Goal: Transaction & Acquisition: Purchase product/service

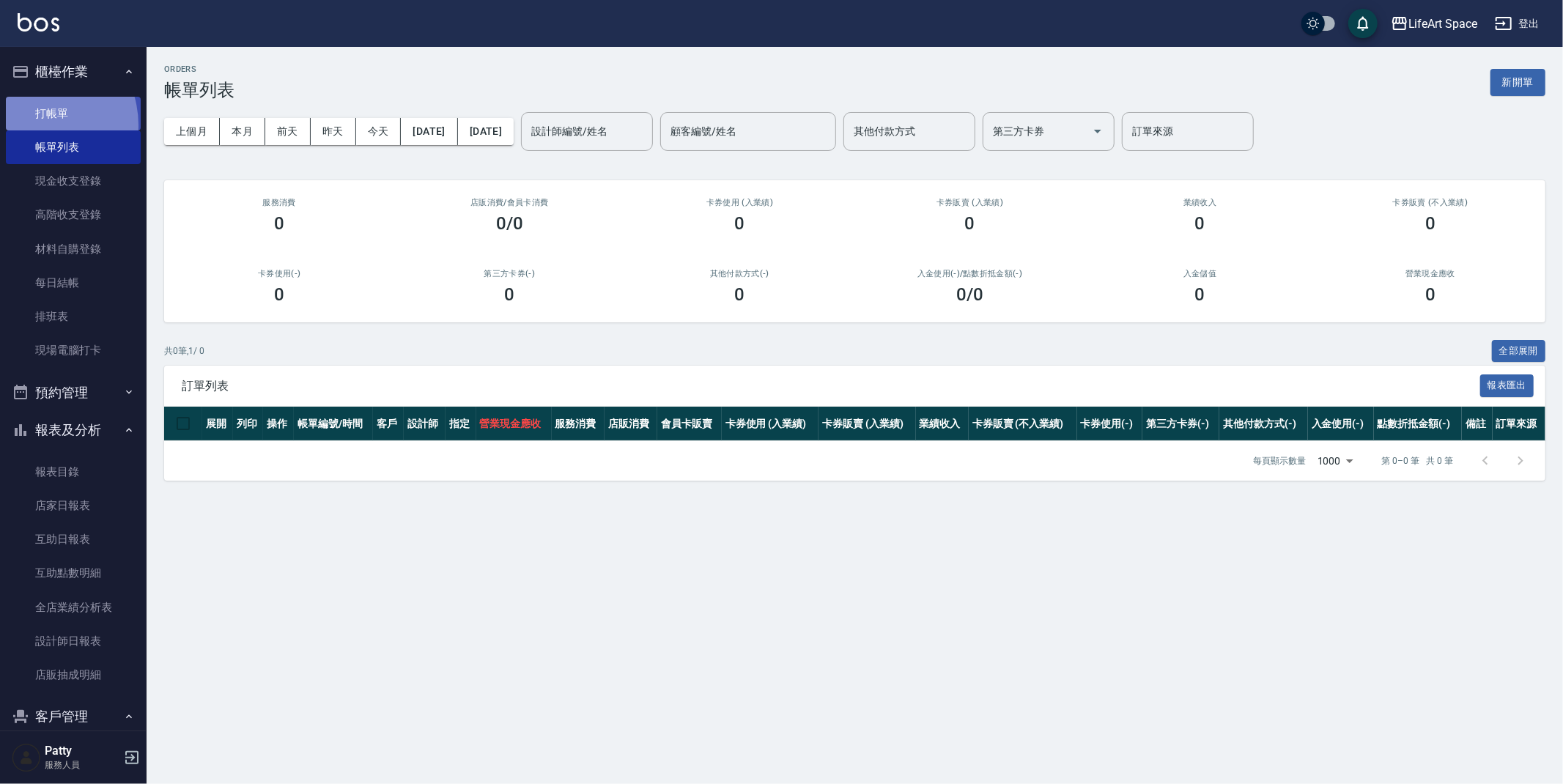
click at [35, 124] on link "打帳單" at bounding box center [73, 114] width 135 height 34
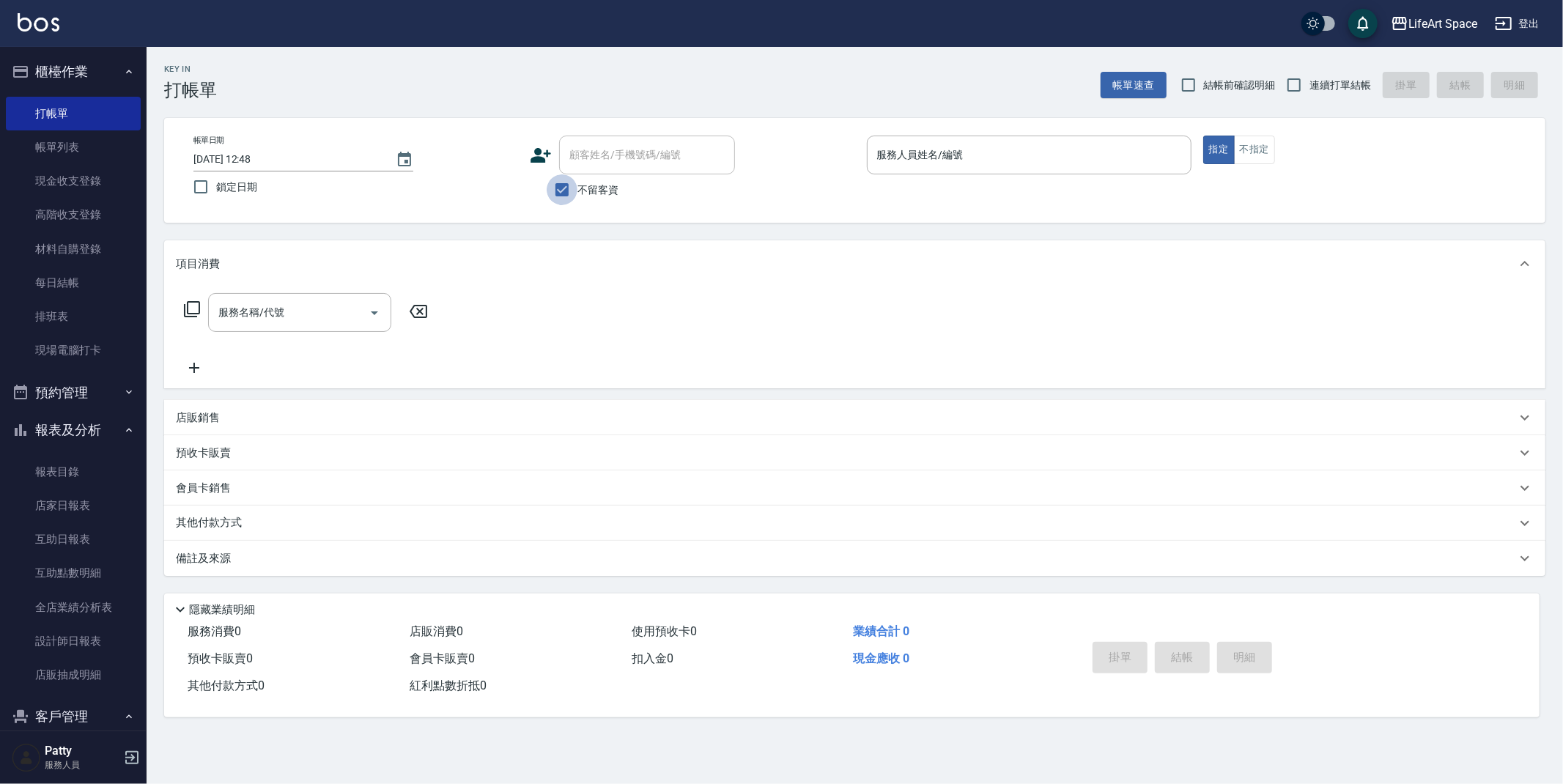
drag, startPoint x: 563, startPoint y: 187, endPoint x: 620, endPoint y: 123, distance: 85.7
click at [563, 188] on input "不留客資" at bounding box center [562, 190] width 31 height 31
checkbox input "false"
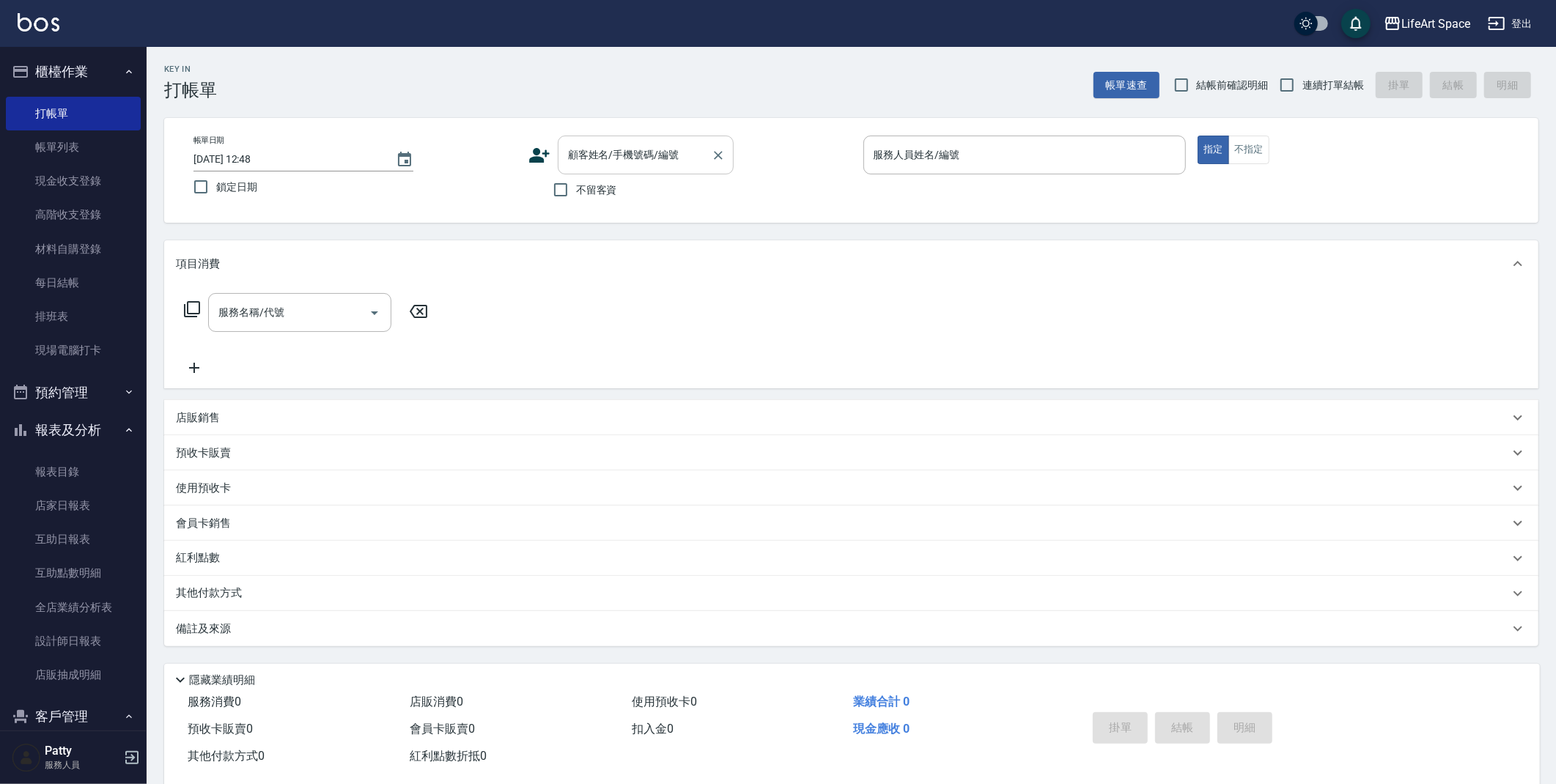
click at [612, 173] on div "顧客姓名/手機號碼/編號" at bounding box center [646, 155] width 176 height 39
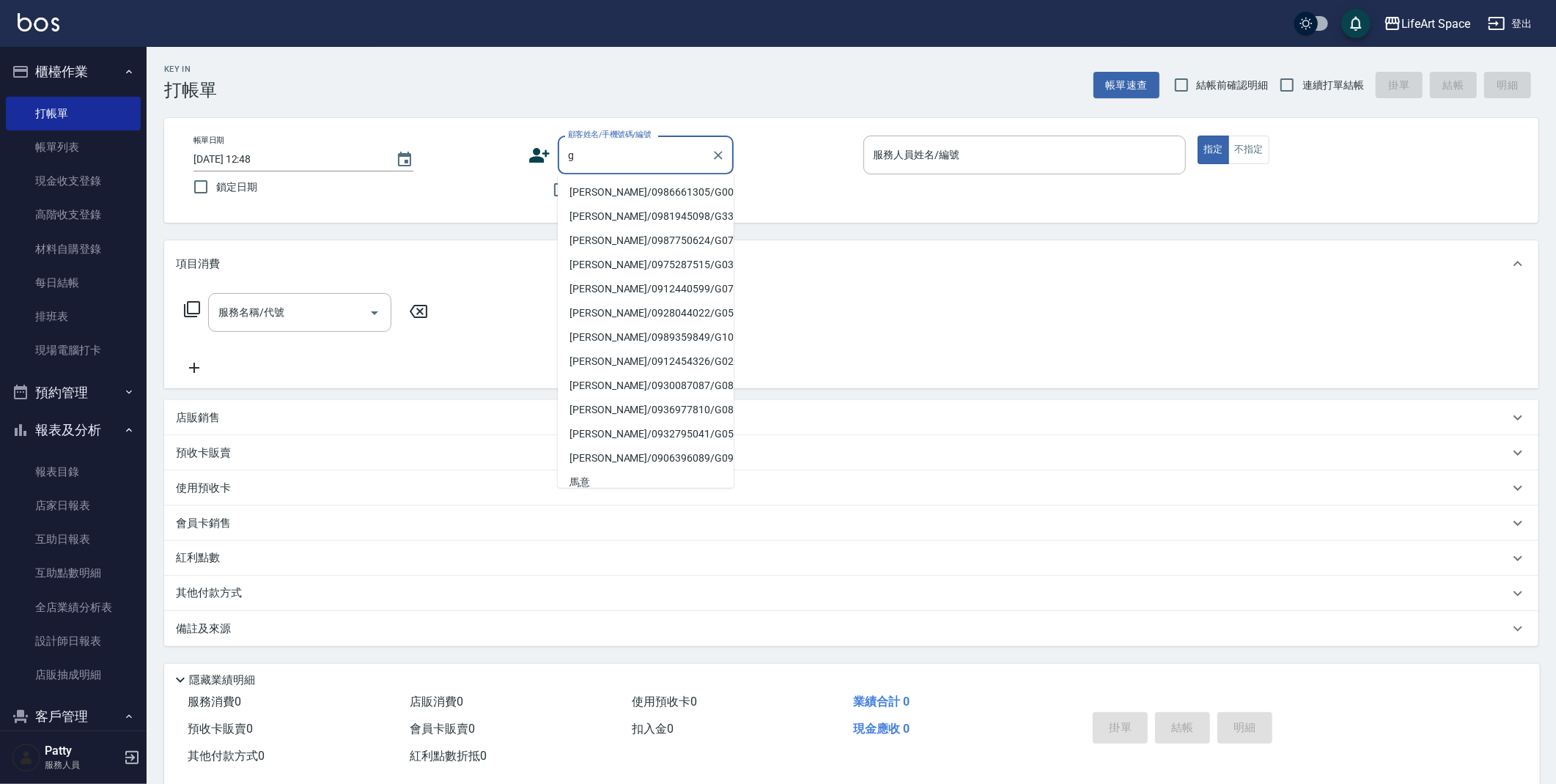
click at [619, 190] on li "[PERSON_NAME]/0986661305/G002" at bounding box center [646, 192] width 176 height 24
click at [619, 190] on div "不留客資" at bounding box center [630, 190] width 205 height 31
type input "[PERSON_NAME]/0986661305/G002"
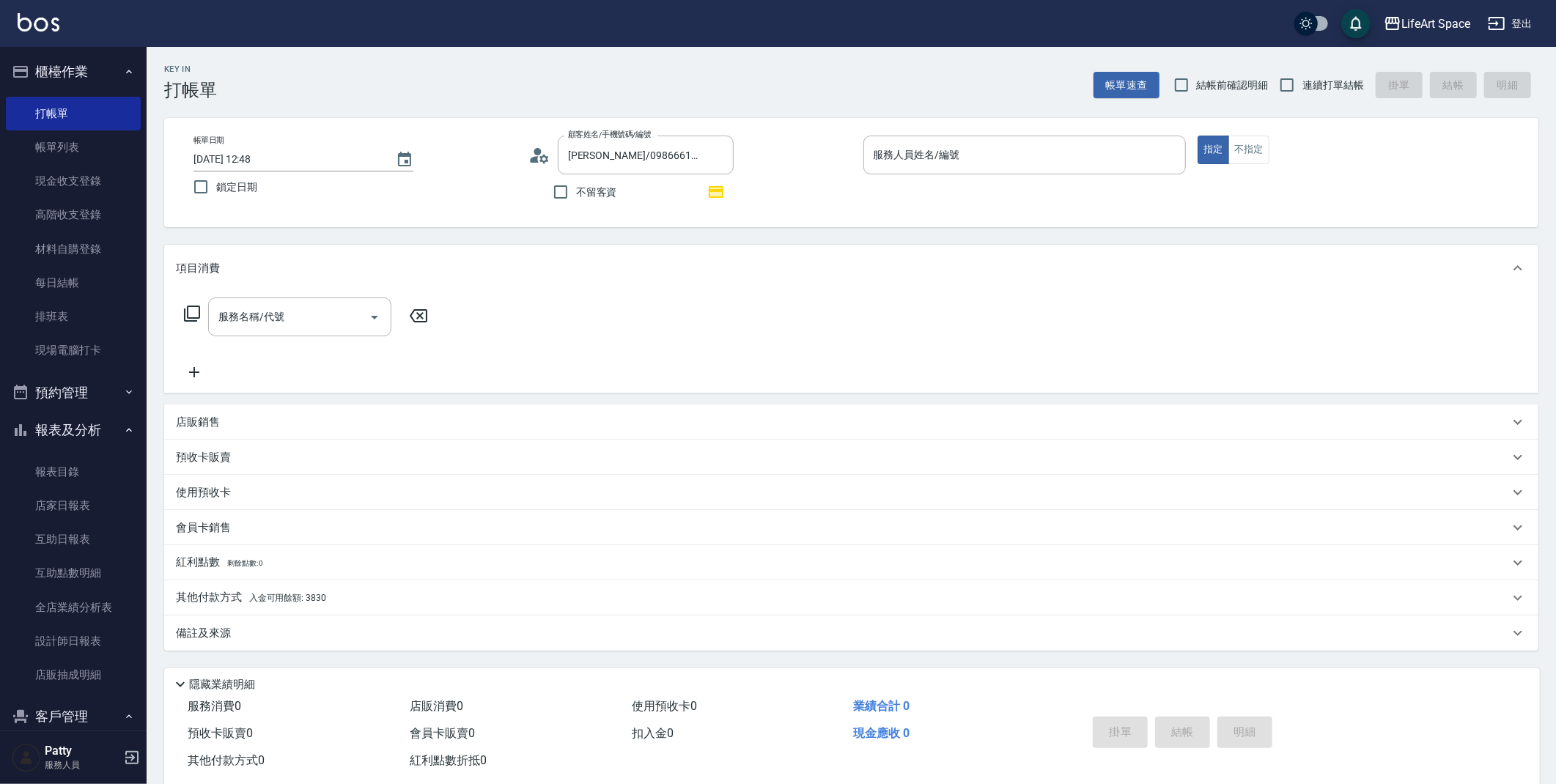
type input "[PERSON_NAME](無代號)"
click at [273, 314] on div "服務名稱/代號 服務名稱/代號" at bounding box center [299, 317] width 183 height 39
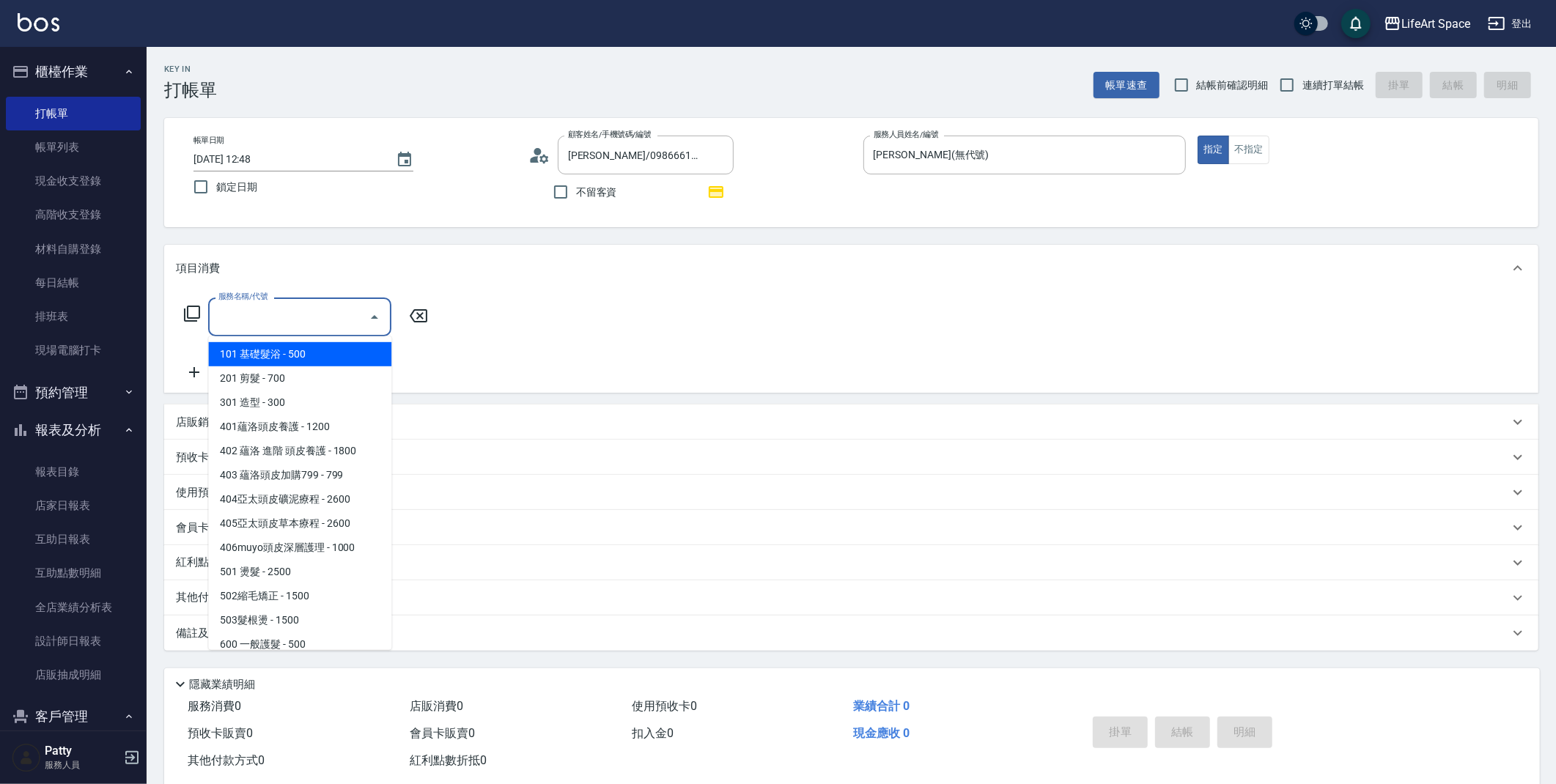
drag, startPoint x: 315, startPoint y: 361, endPoint x: 335, endPoint y: 342, distance: 27.6
click at [315, 361] on span "101 基礎髮浴 - 500" at bounding box center [299, 354] width 183 height 24
type input "101 基礎髮浴 (101)"
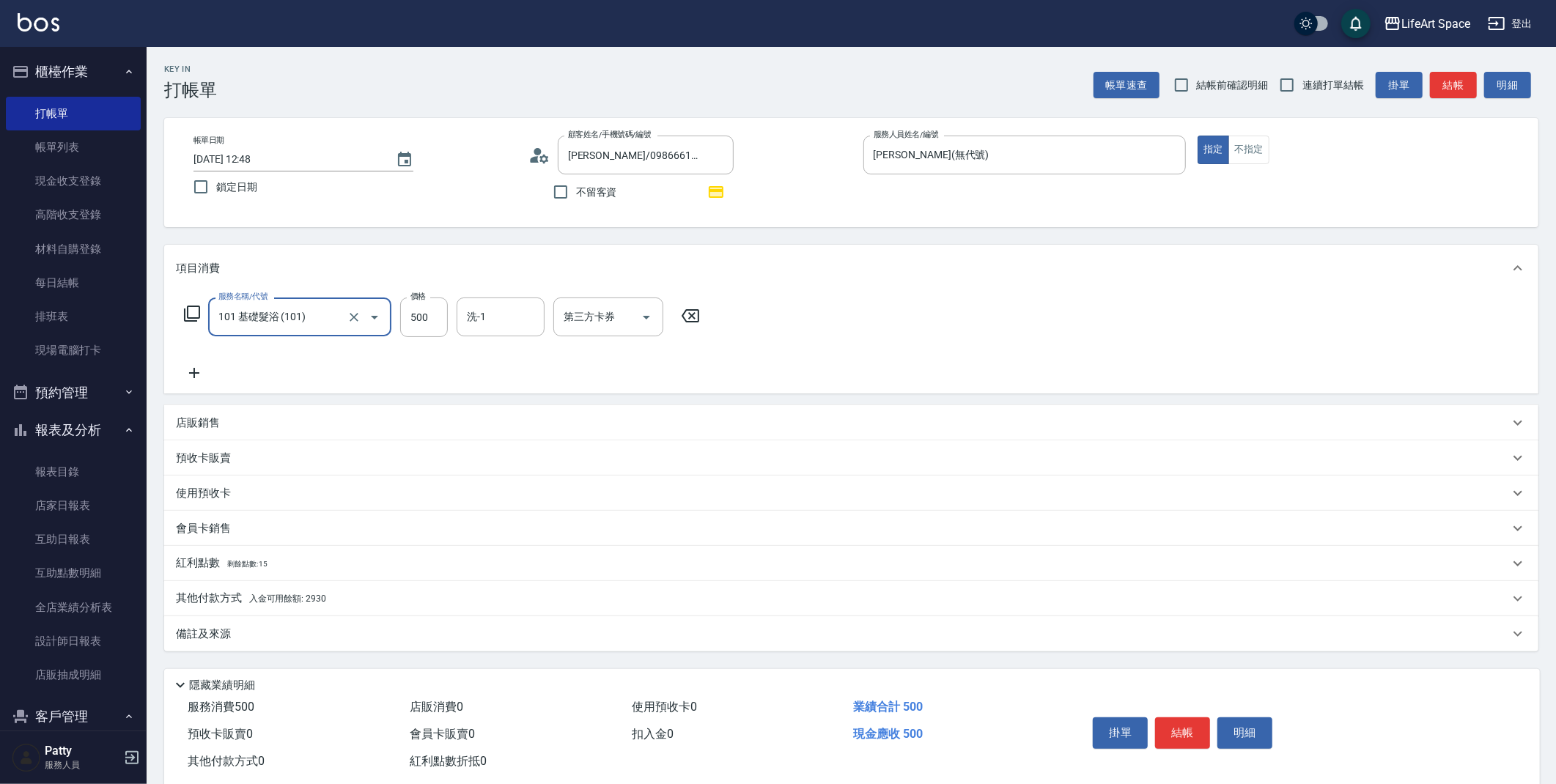
click at [184, 309] on icon at bounding box center [191, 313] width 18 height 18
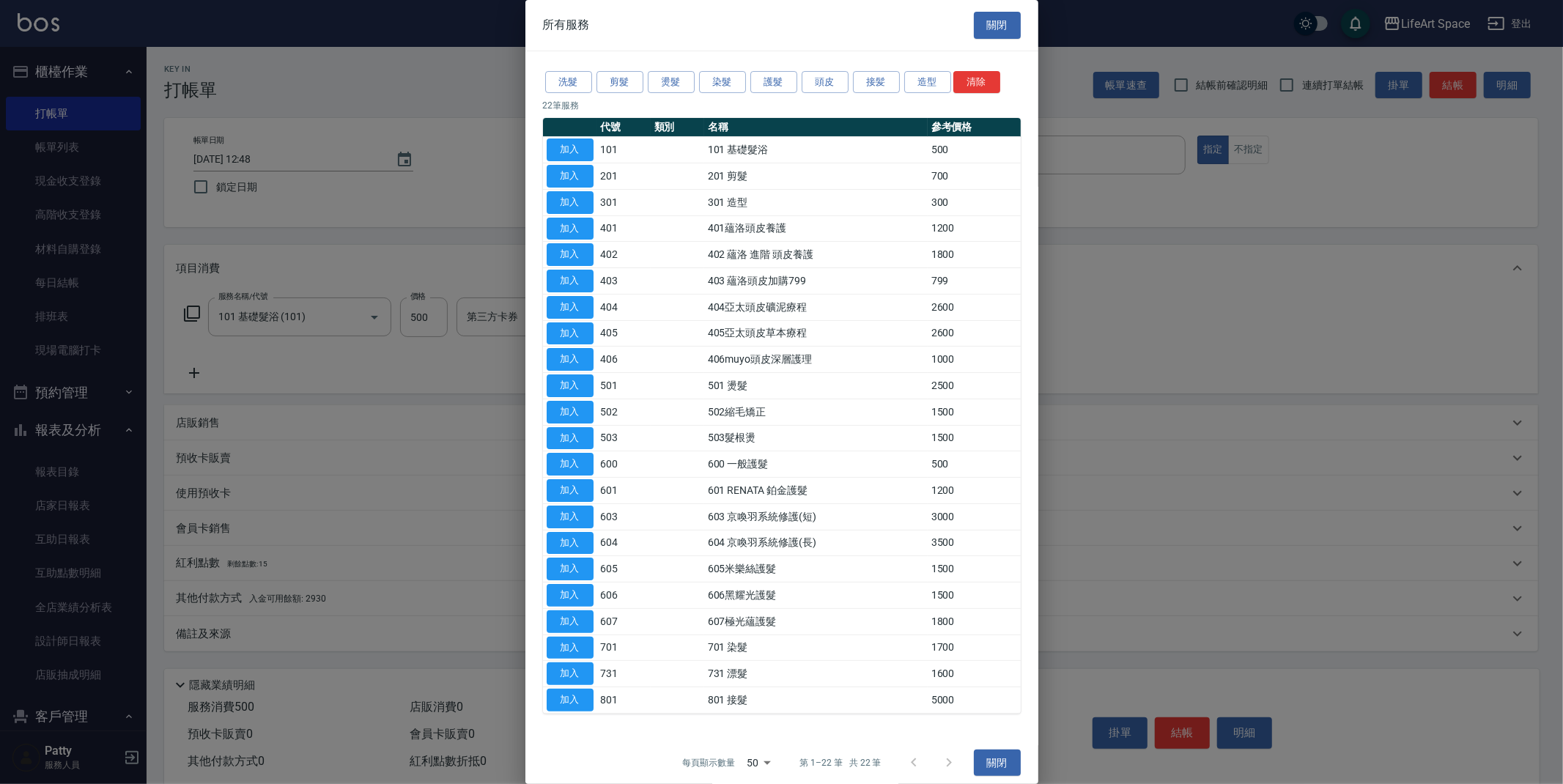
drag, startPoint x: 582, startPoint y: 140, endPoint x: 422, endPoint y: 340, distance: 256.1
click at [582, 140] on button "加入" at bounding box center [570, 150] width 47 height 23
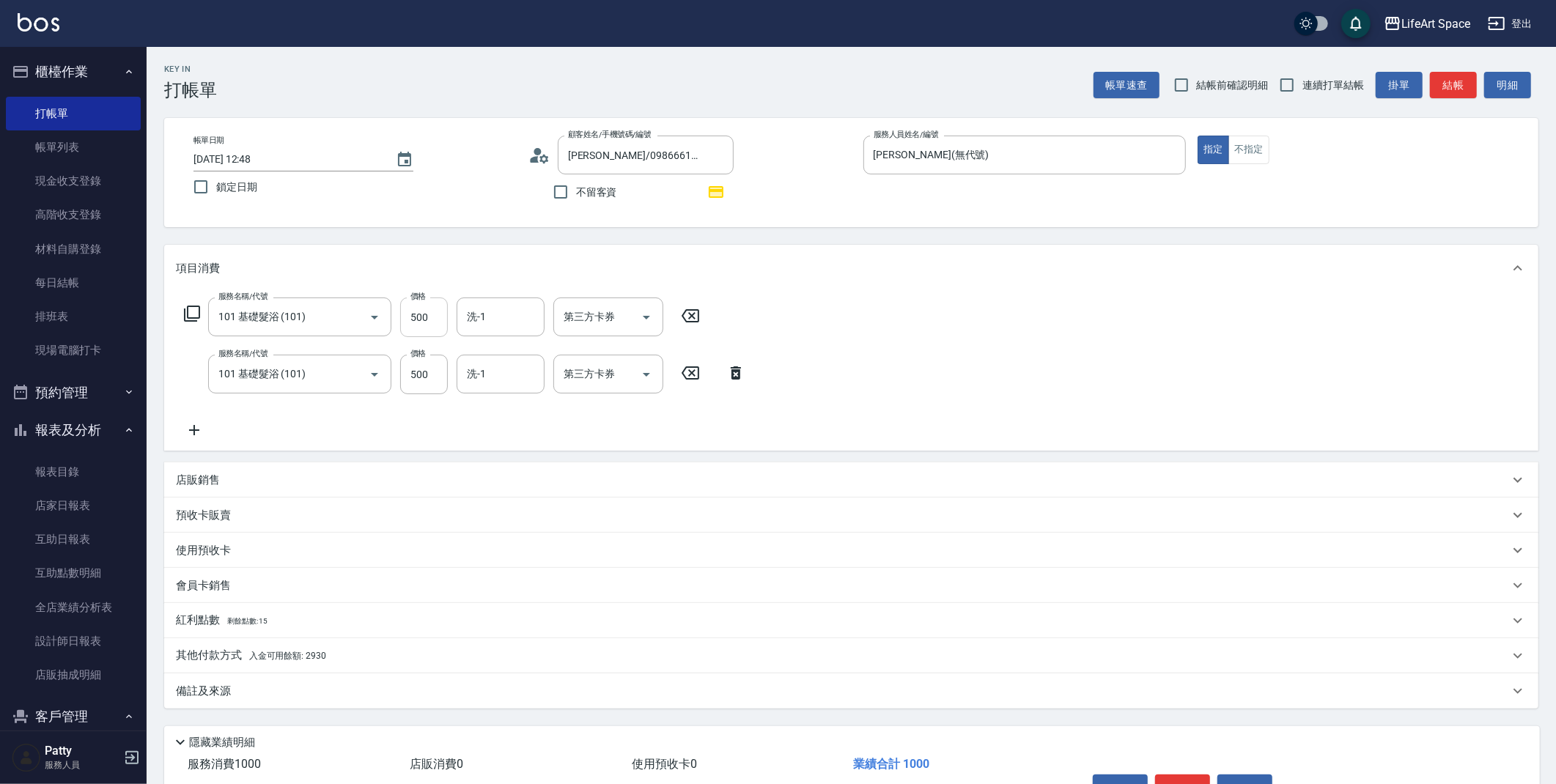
click at [439, 313] on input "500" at bounding box center [424, 317] width 48 height 40
type input "400"
click at [509, 383] on input "洗-1" at bounding box center [501, 374] width 75 height 26
click at [497, 531] on span "[PERSON_NAME] (無代號)" at bounding box center [507, 547] width 77 height 31
type input "[PERSON_NAME](無代號)"
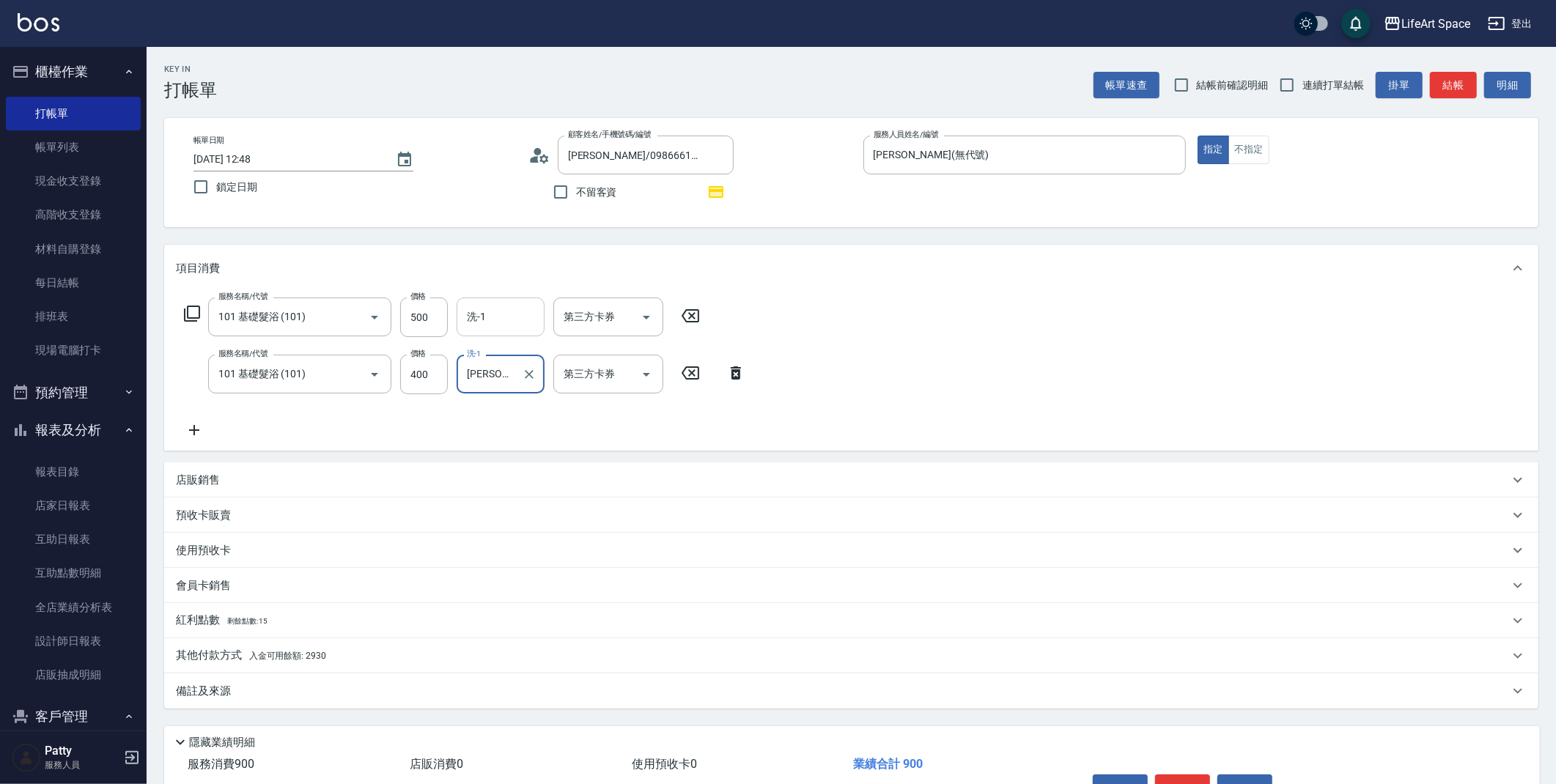
click at [506, 327] on input "洗-1" at bounding box center [501, 317] width 75 height 26
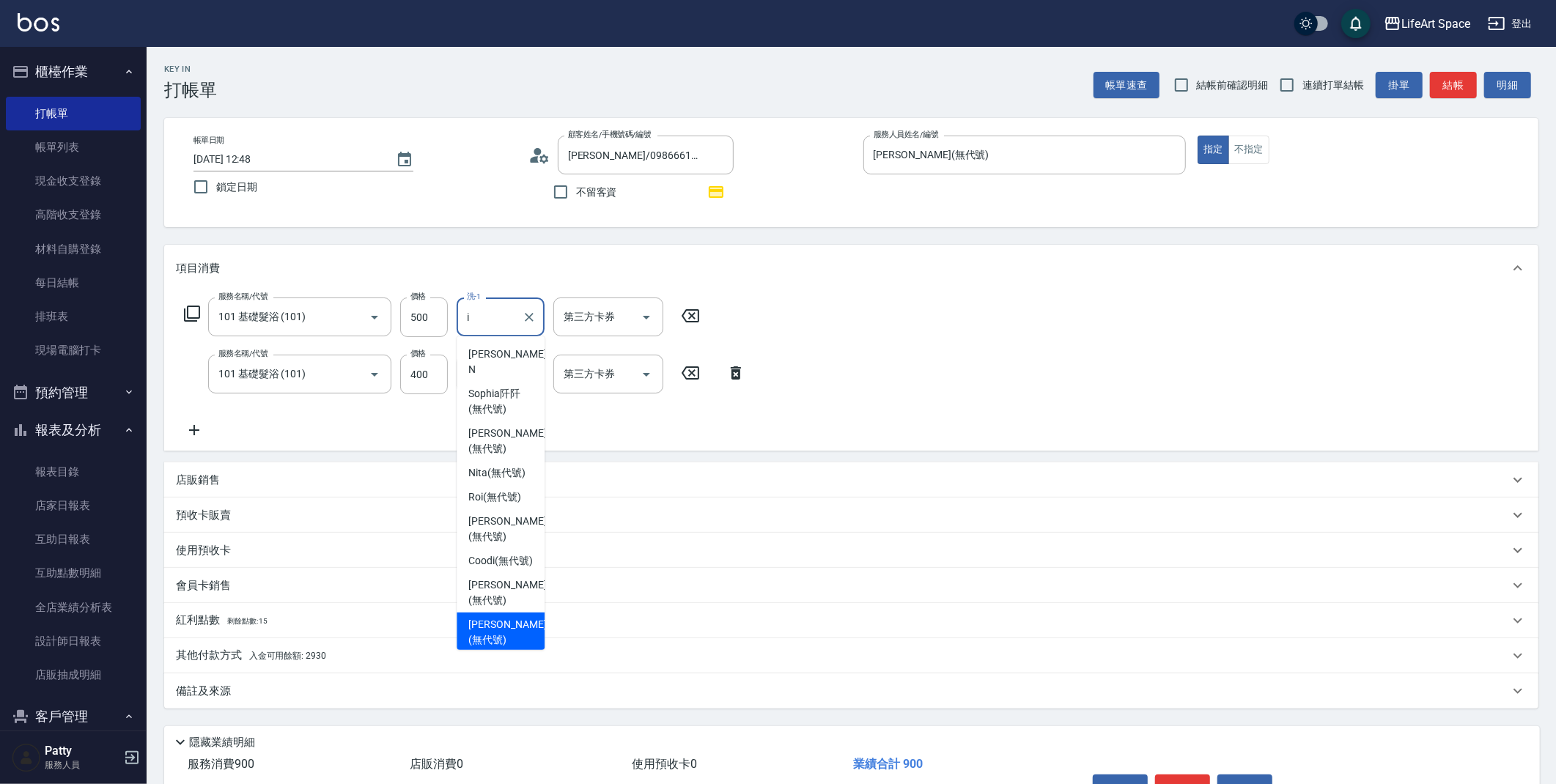
click at [499, 630] on div "[PERSON_NAME] (無代號)" at bounding box center [500, 632] width 88 height 40
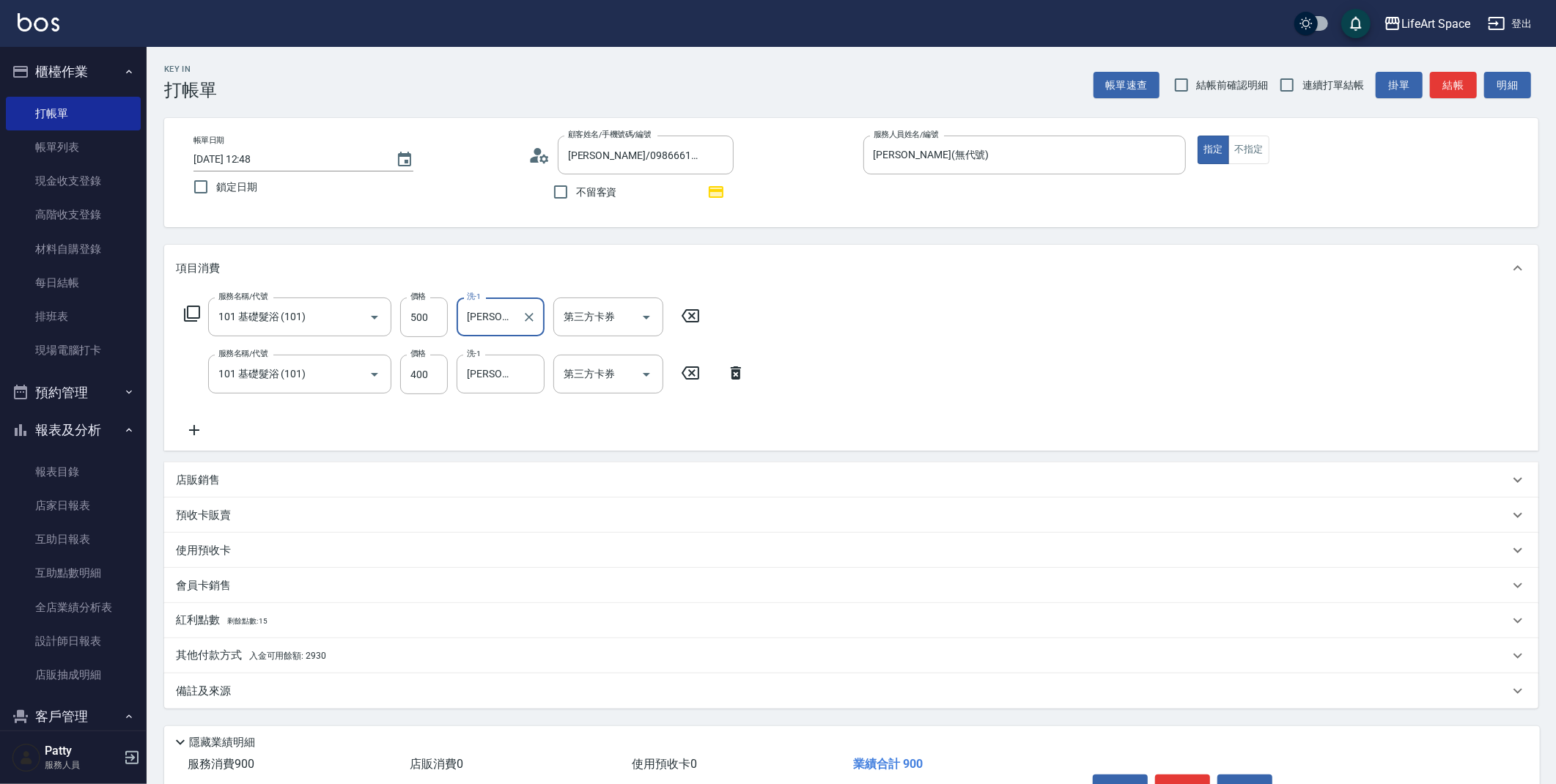
type input "[PERSON_NAME](無代號)"
click at [310, 651] on span "入金可用餘額: 2930" at bounding box center [288, 656] width 77 height 10
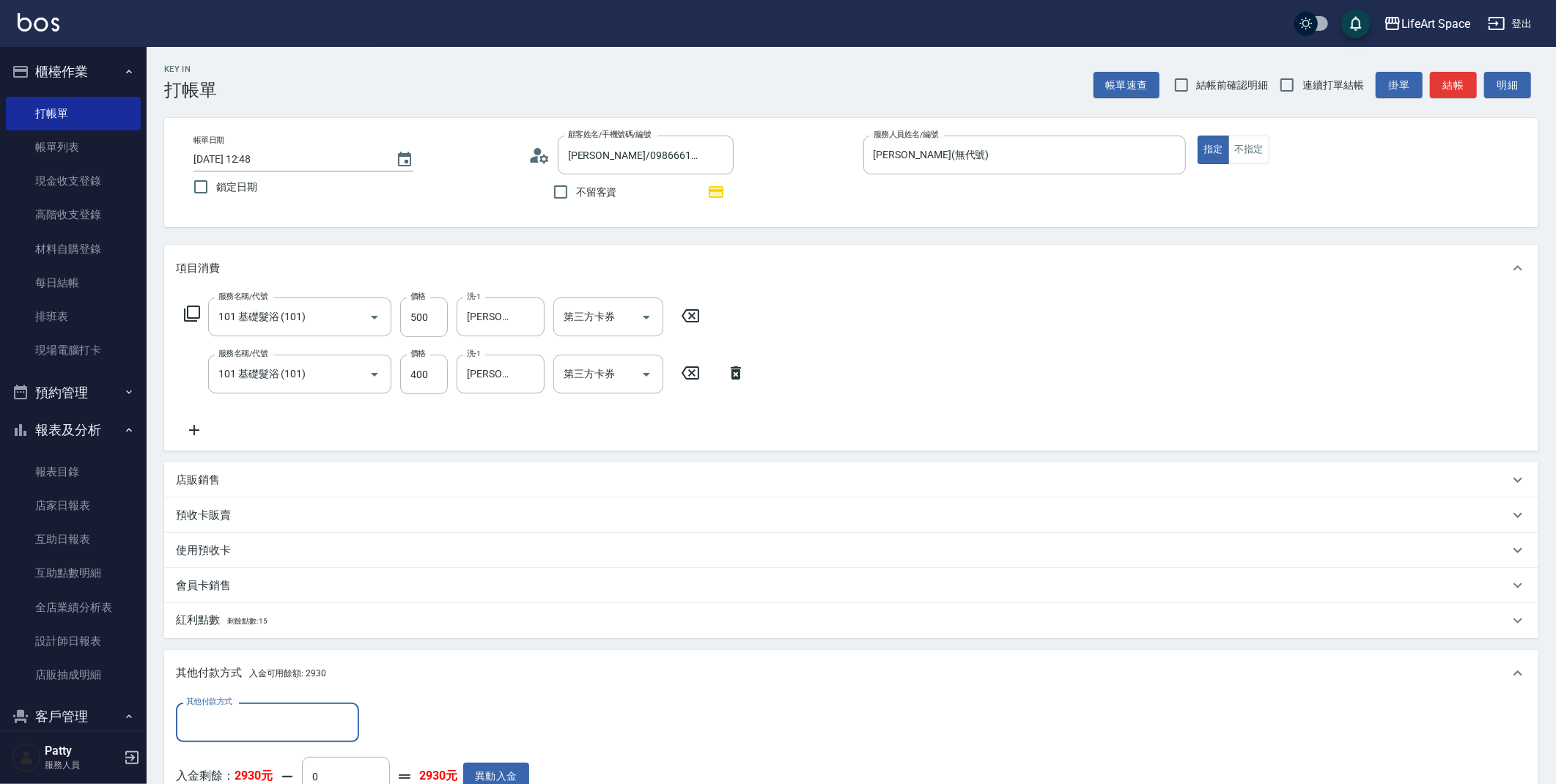
click at [294, 691] on div "其他付款方式 入金可用餘額: 2930" at bounding box center [852, 673] width 1375 height 47
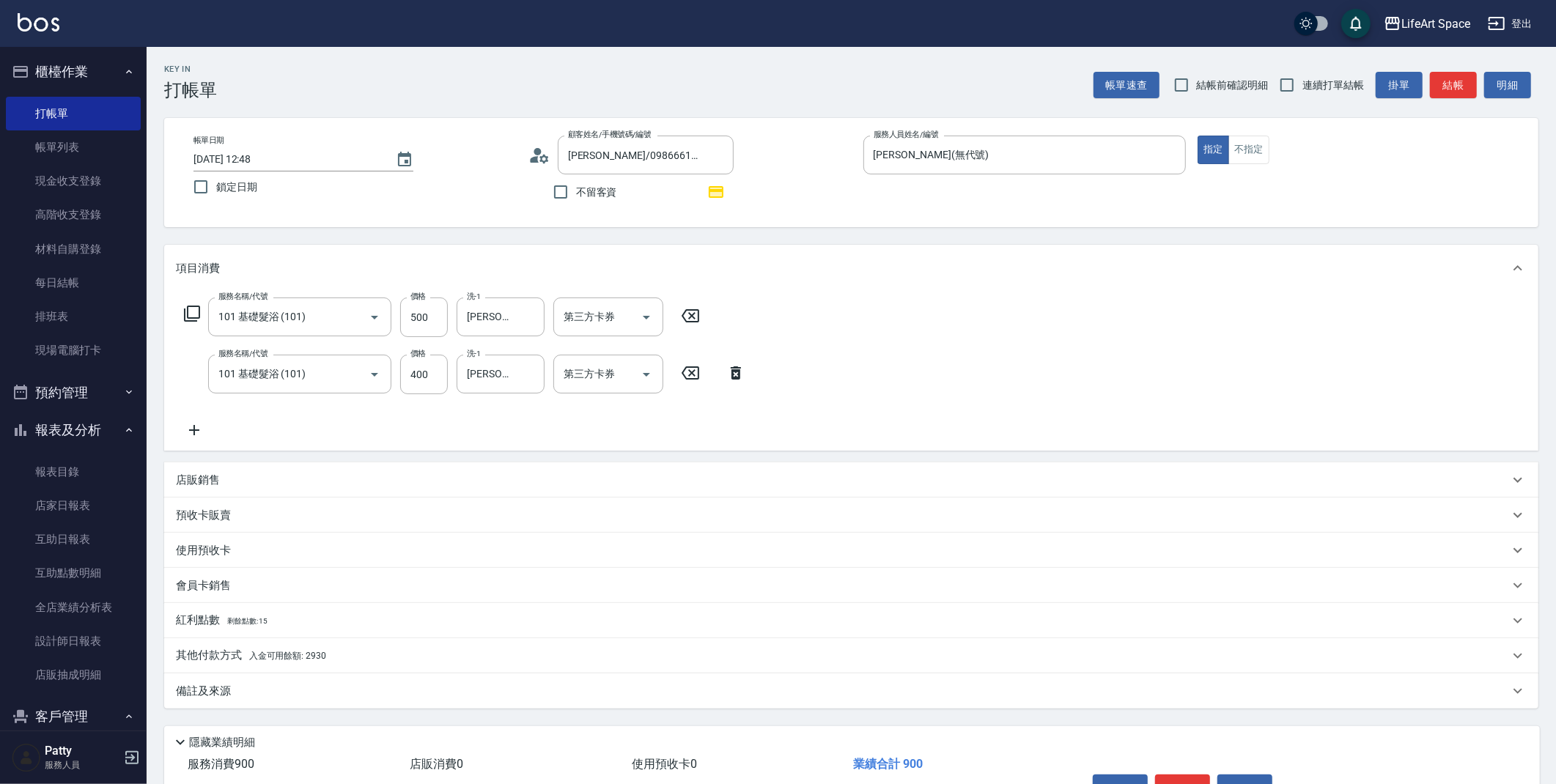
click at [310, 651] on div "其他付款方式 入金可用餘額: 2930" at bounding box center [852, 655] width 1375 height 35
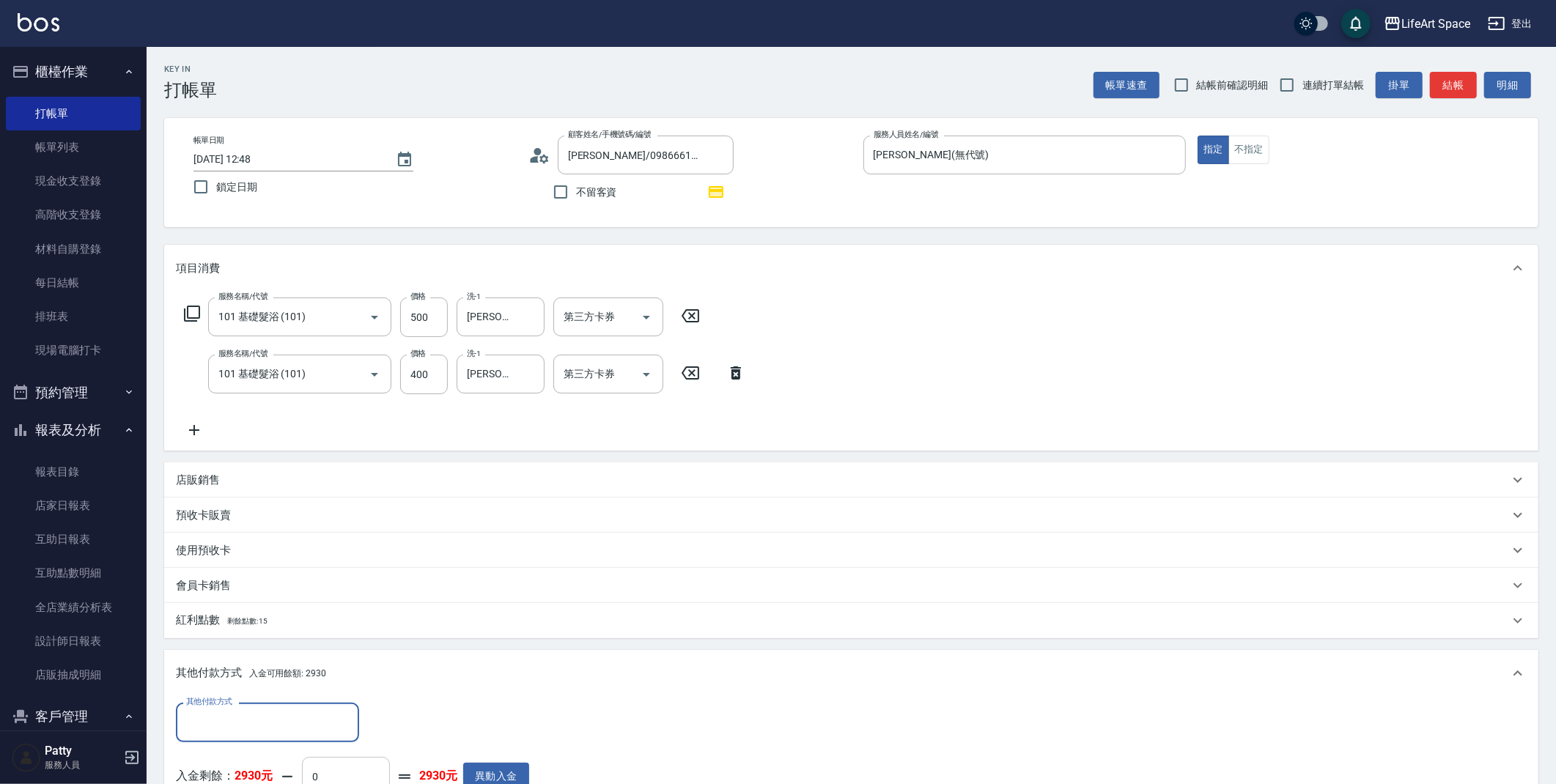
click at [363, 770] on input "0" at bounding box center [345, 776] width 88 height 40
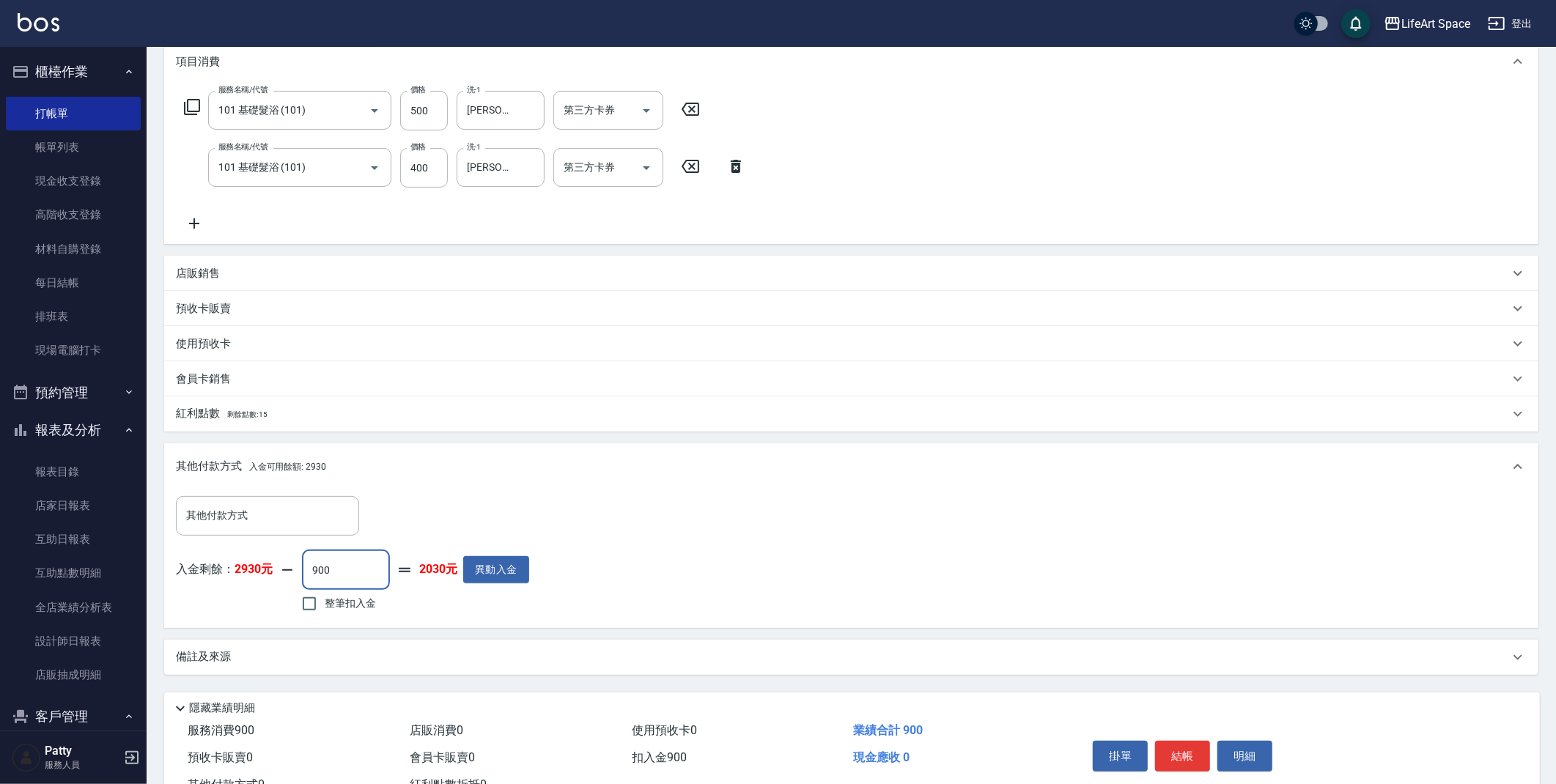
scroll to position [261, 0]
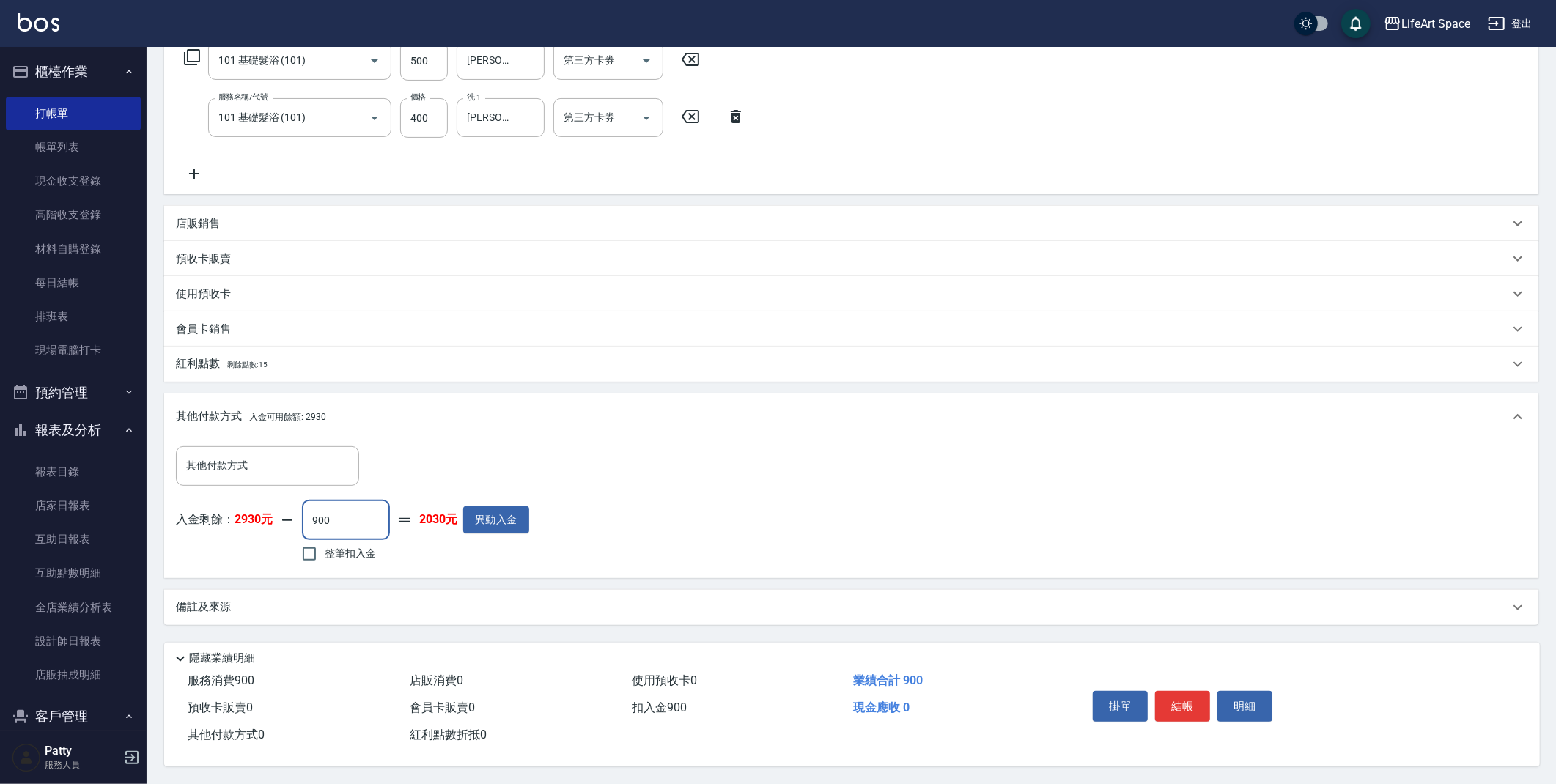
type input "900"
drag, startPoint x: 259, startPoint y: 363, endPoint x: 252, endPoint y: 367, distance: 8.1
click at [258, 361] on p "紅利點數 剩餘點數: 15" at bounding box center [222, 364] width 92 height 16
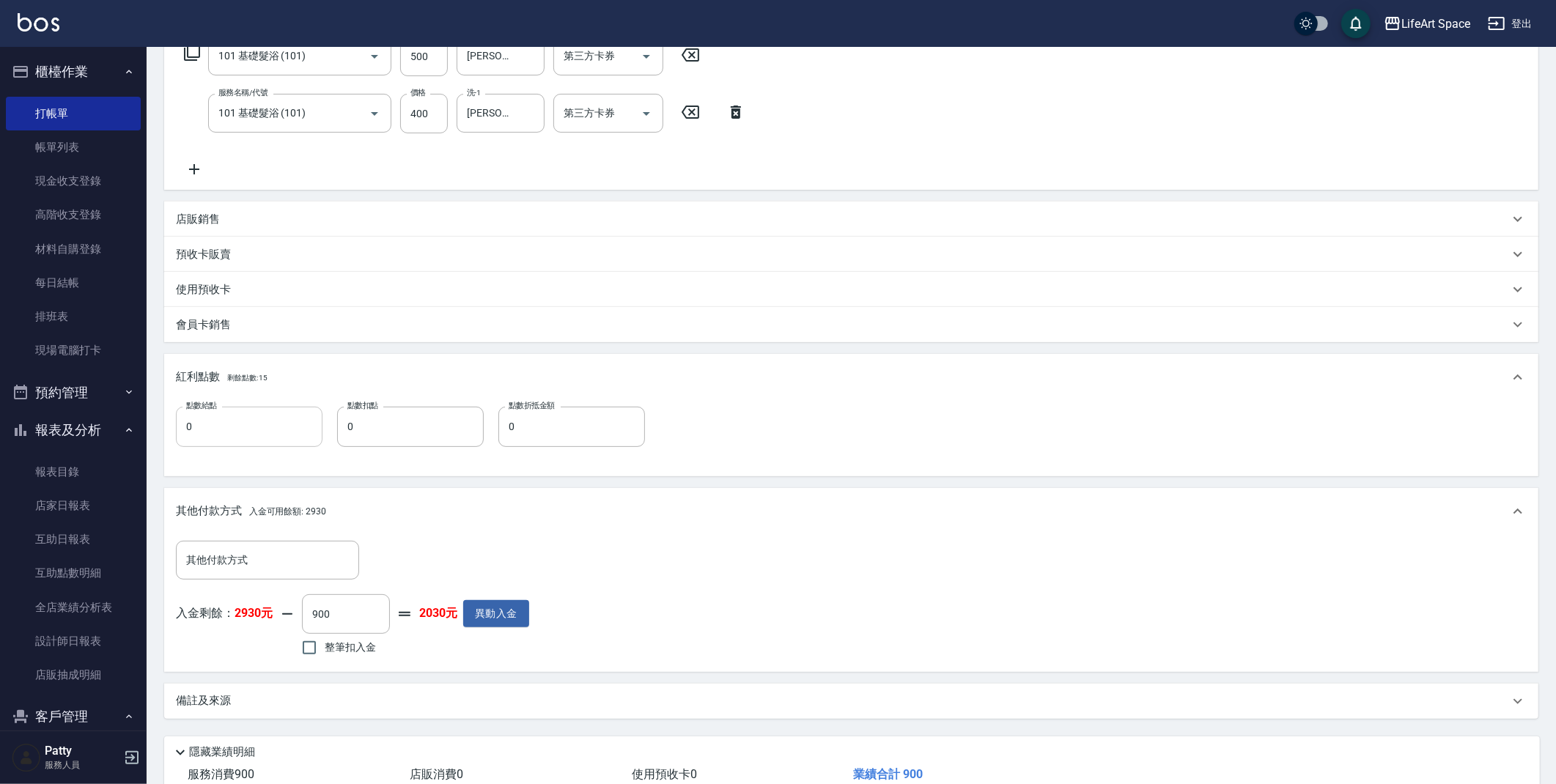
click at [246, 443] on input "0" at bounding box center [249, 426] width 146 height 40
type input "1"
click at [322, 706] on div "備註及來源" at bounding box center [842, 701] width 1333 height 15
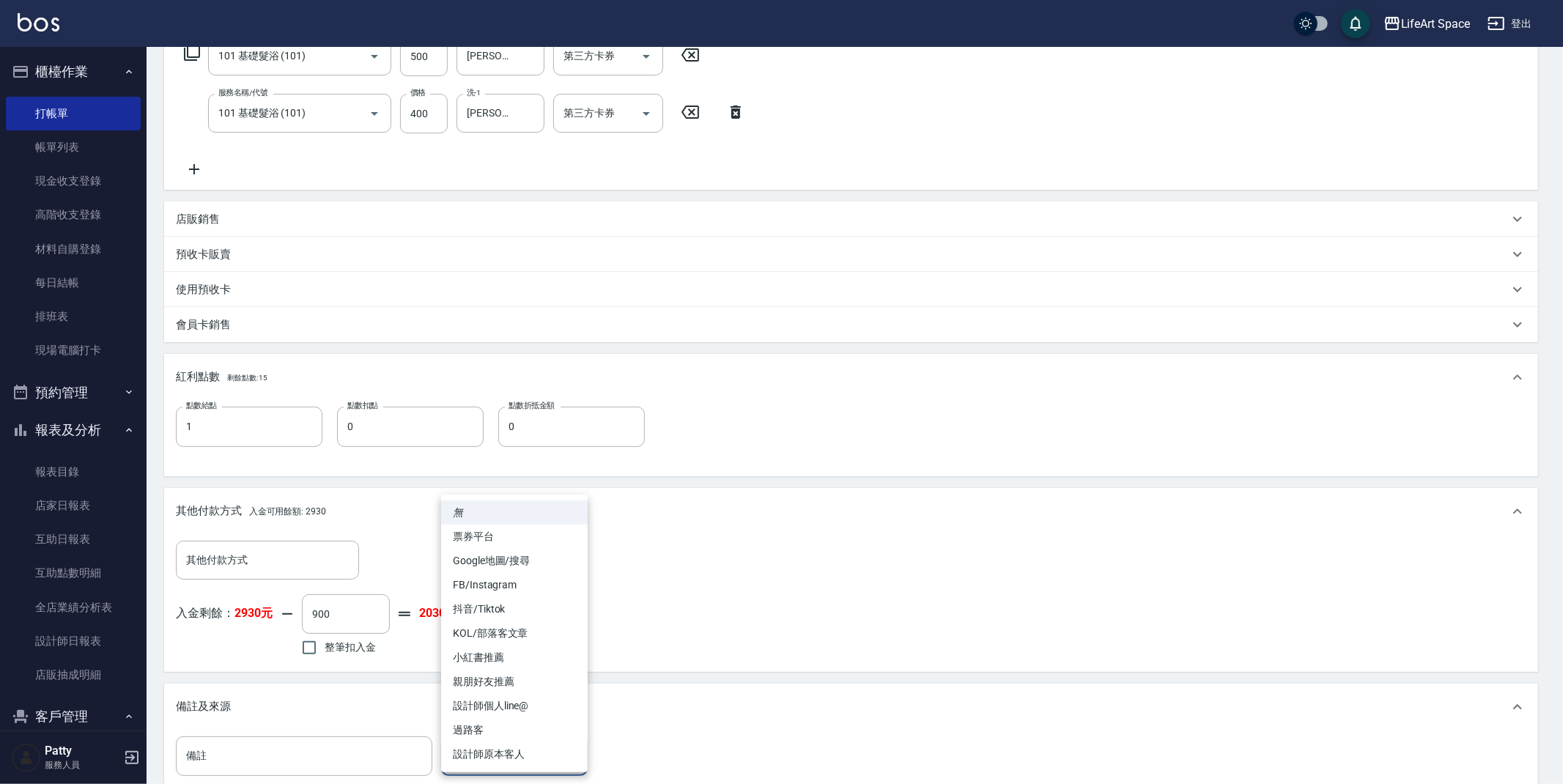
click at [488, 743] on body "LifeArt Space 登出 櫃檯作業 打帳單 帳單列表 現金收支登錄 高階收支登錄 材料自購登錄 每日結帳 排班表 現場電腦打卡 預約管理 預約管理 單…" at bounding box center [782, 351] width 1563 height 1225
click at [495, 760] on li "設計師原本客人" at bounding box center [514, 754] width 146 height 24
type input "設計師原本客人"
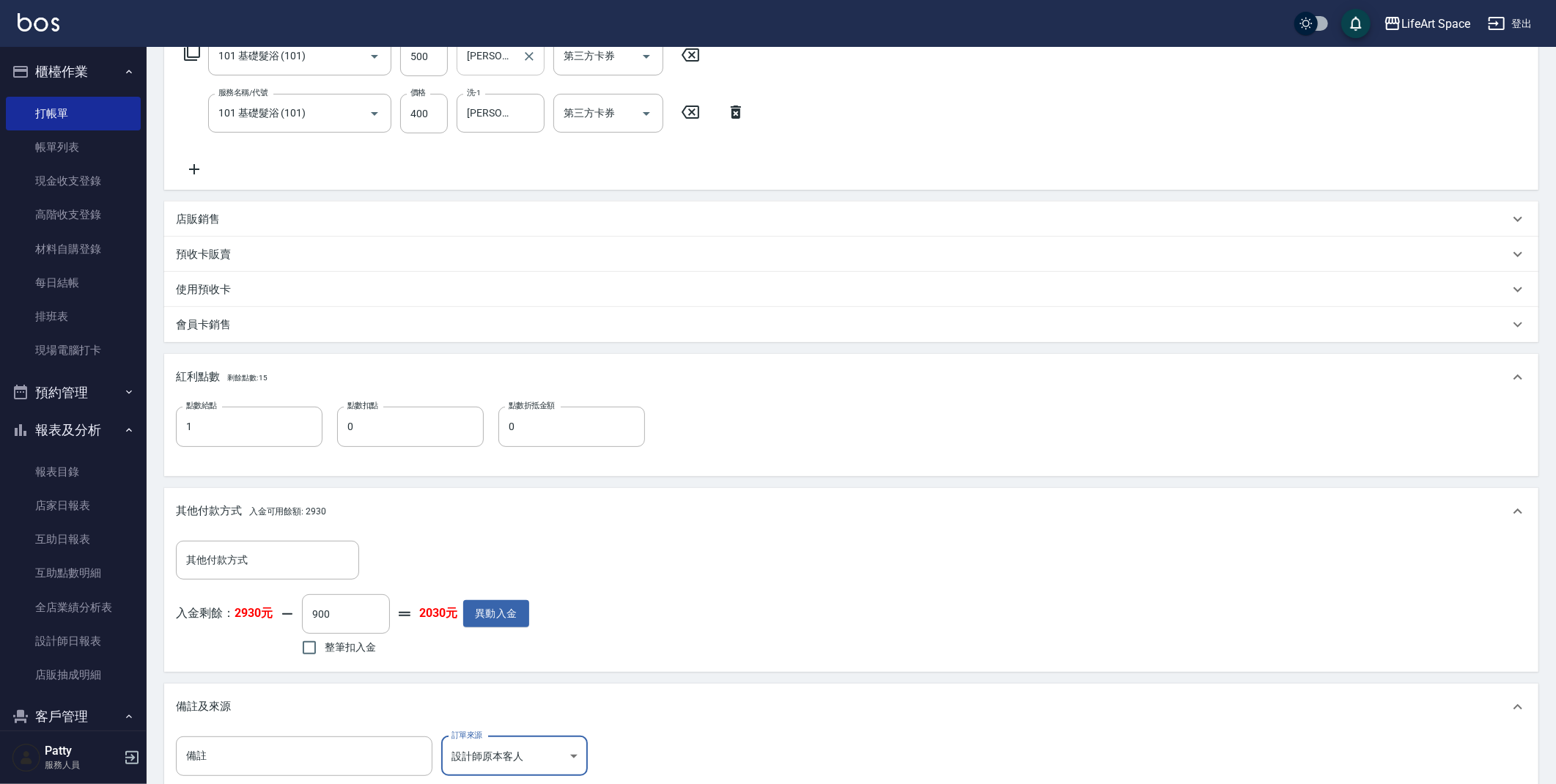
click at [516, 55] on div "[PERSON_NAME](無代號) 洗-1" at bounding box center [500, 56] width 88 height 39
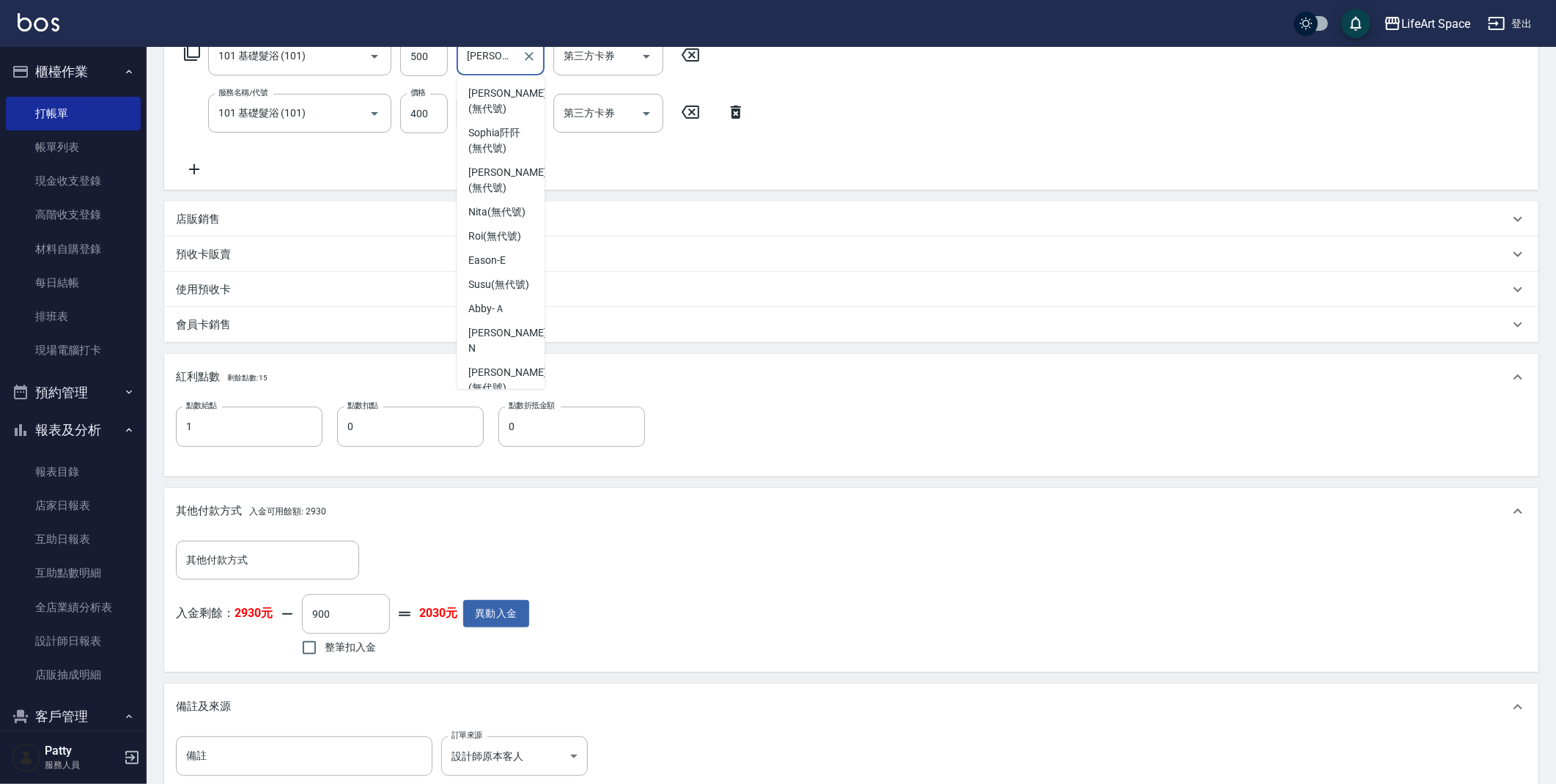
scroll to position [0, 9]
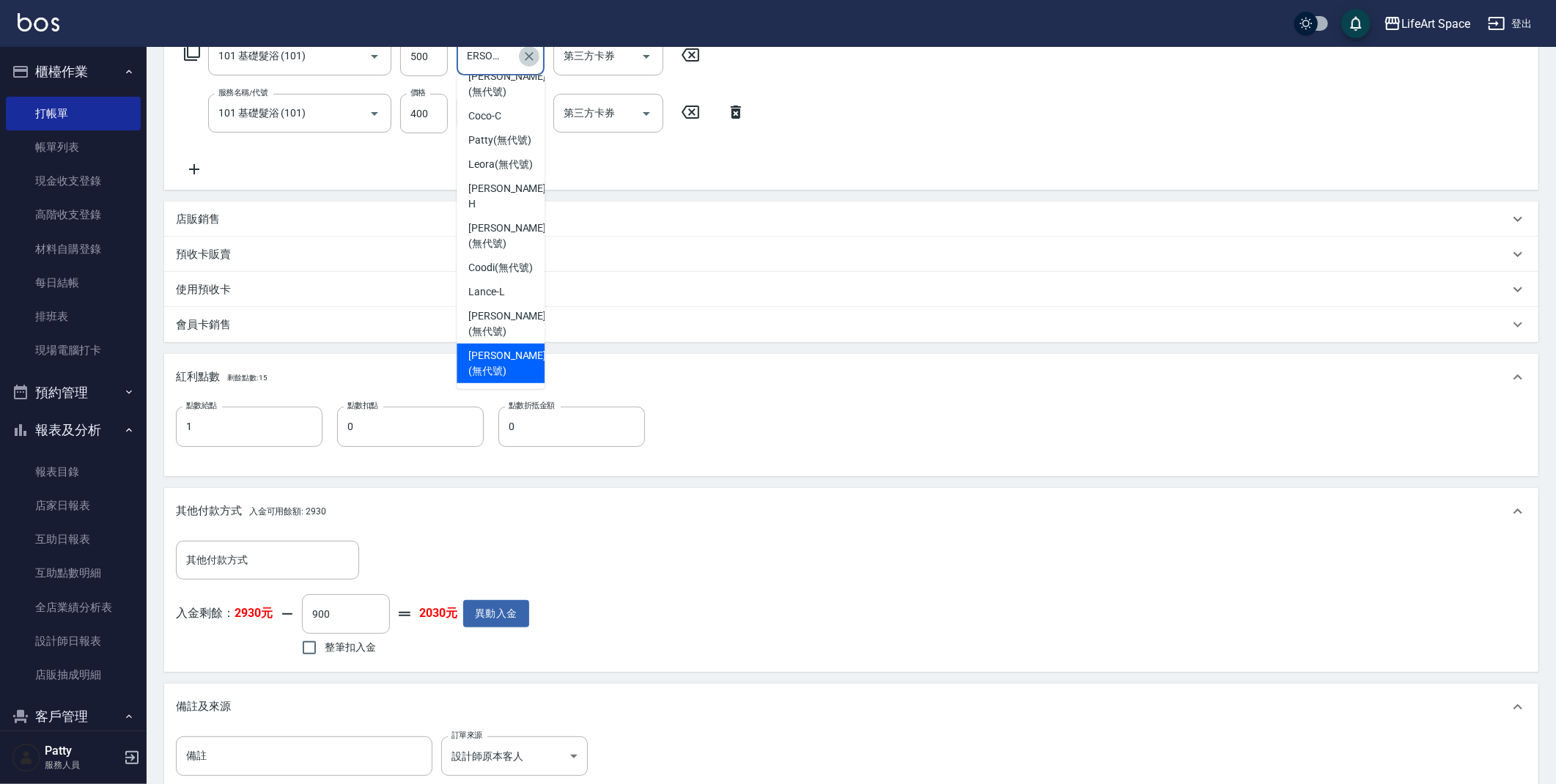
drag, startPoint x: 533, startPoint y: 54, endPoint x: 693, endPoint y: 381, distance: 364.0
click at [533, 54] on icon "Clear" at bounding box center [528, 56] width 14 height 14
type input "0"
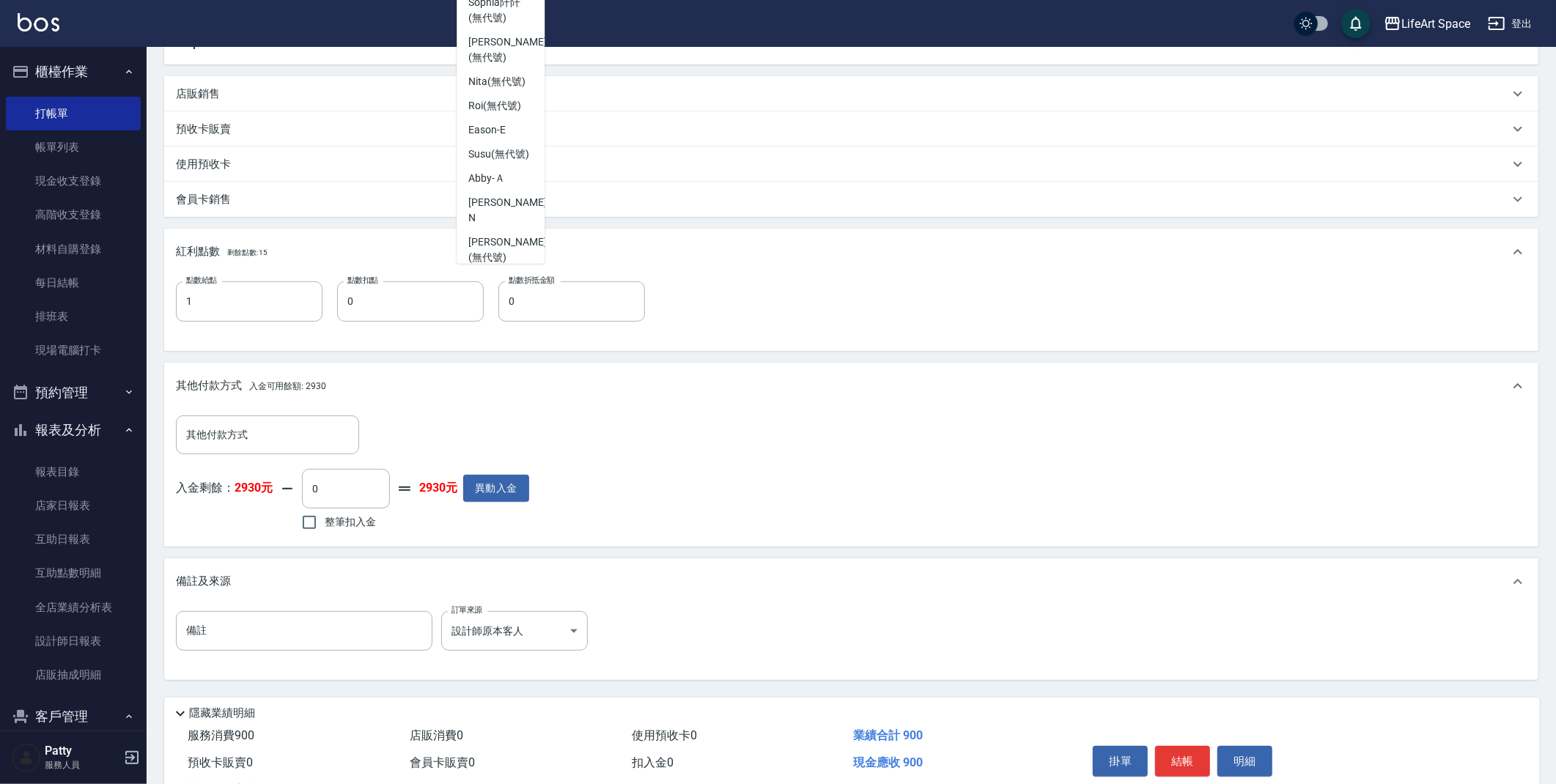
scroll to position [445, 0]
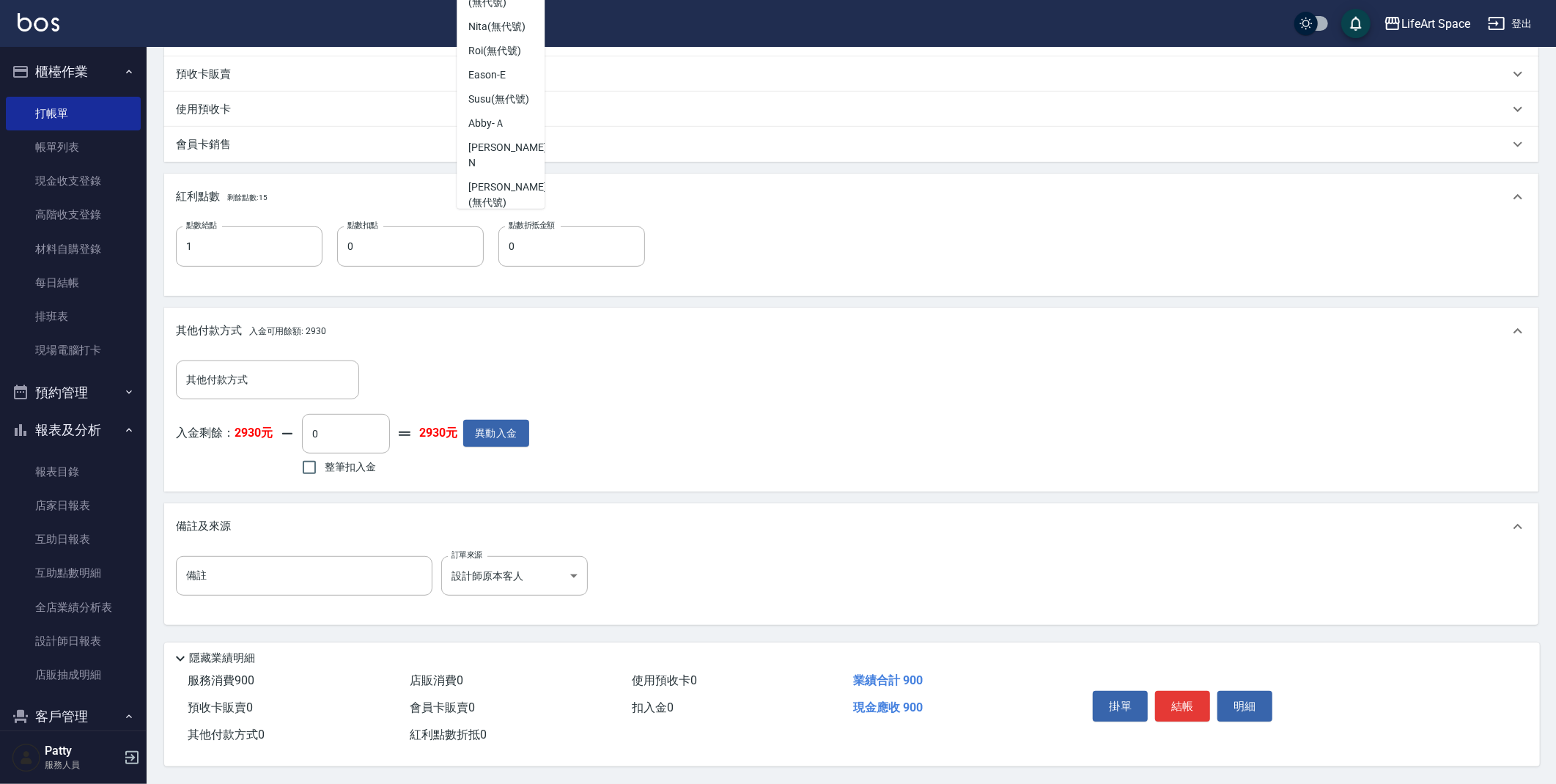
click at [1184, 706] on button "結帳" at bounding box center [1183, 707] width 55 height 31
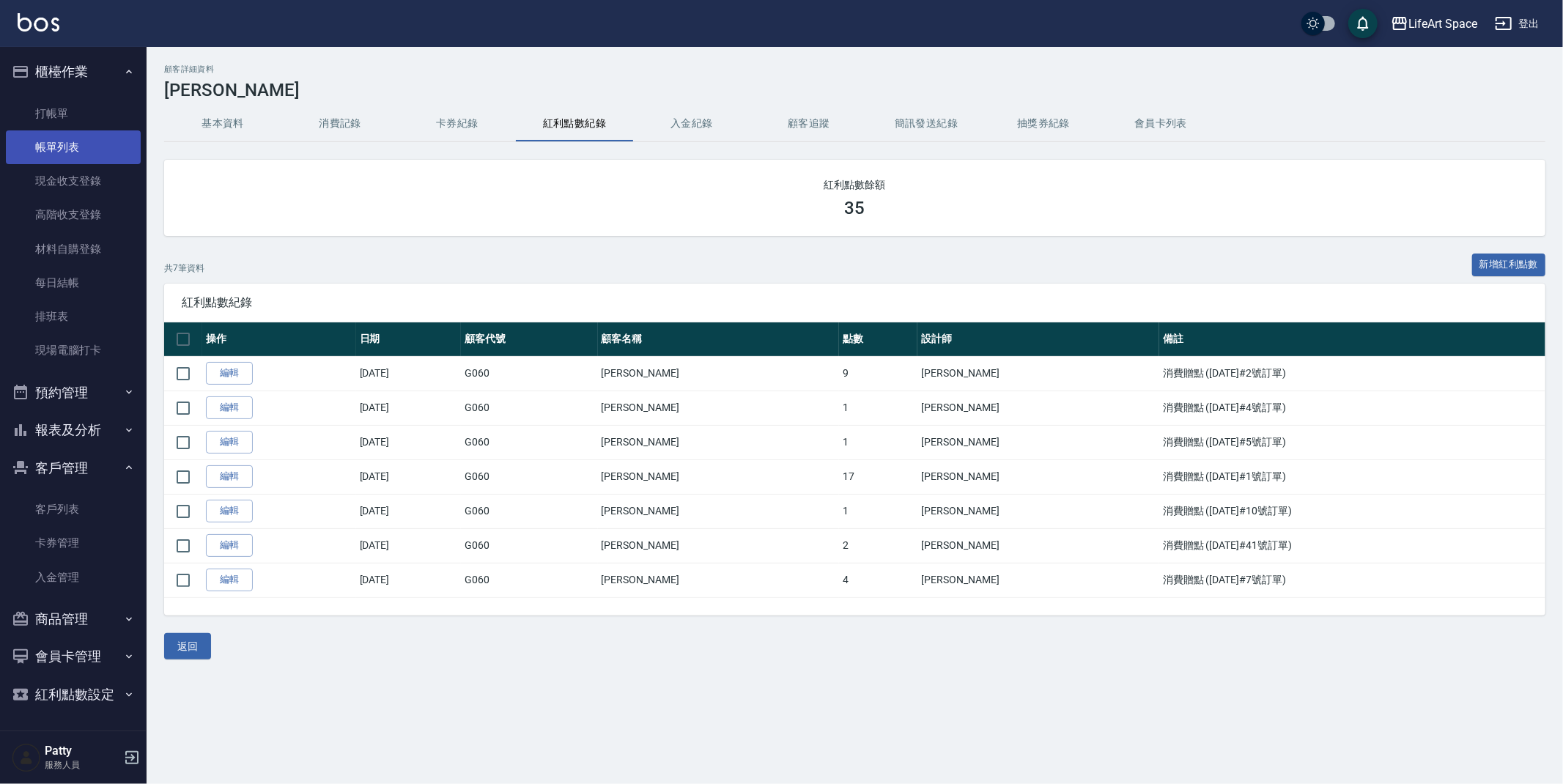
click at [90, 145] on link "帳單列表" at bounding box center [73, 147] width 135 height 34
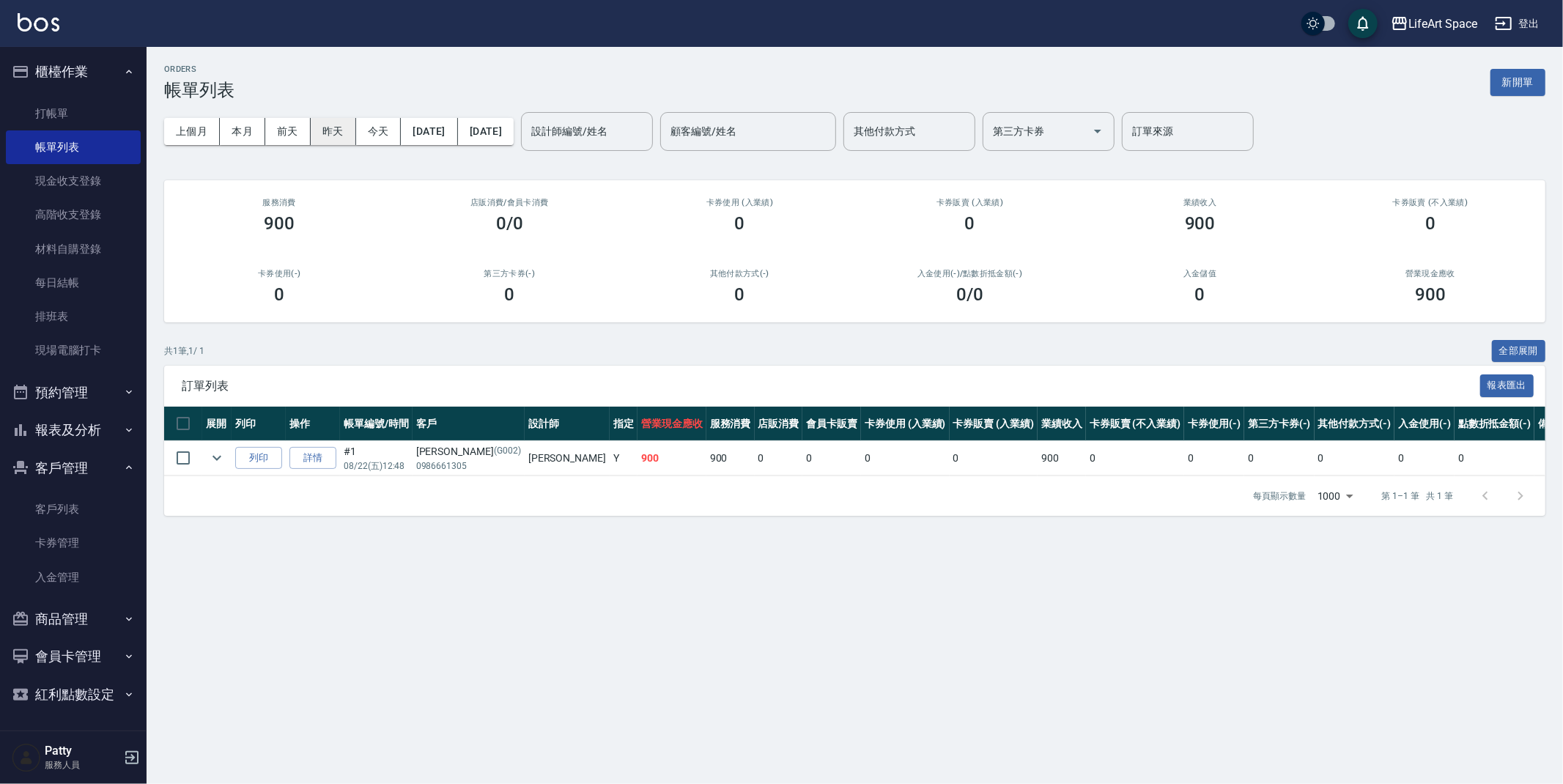
click at [310, 130] on button "昨天" at bounding box center [332, 132] width 45 height 27
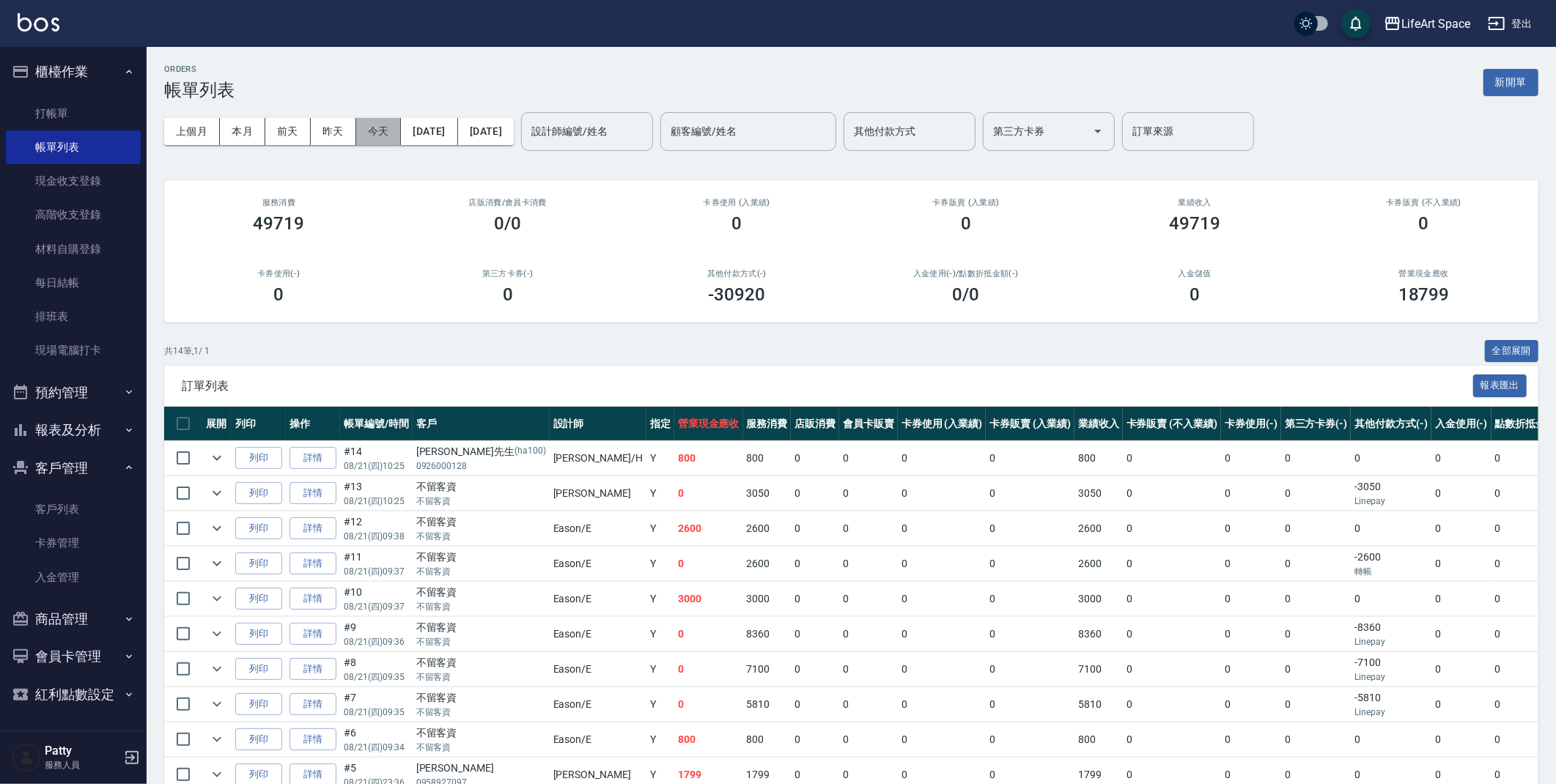
click at [391, 119] on button "今天" at bounding box center [379, 132] width 45 height 27
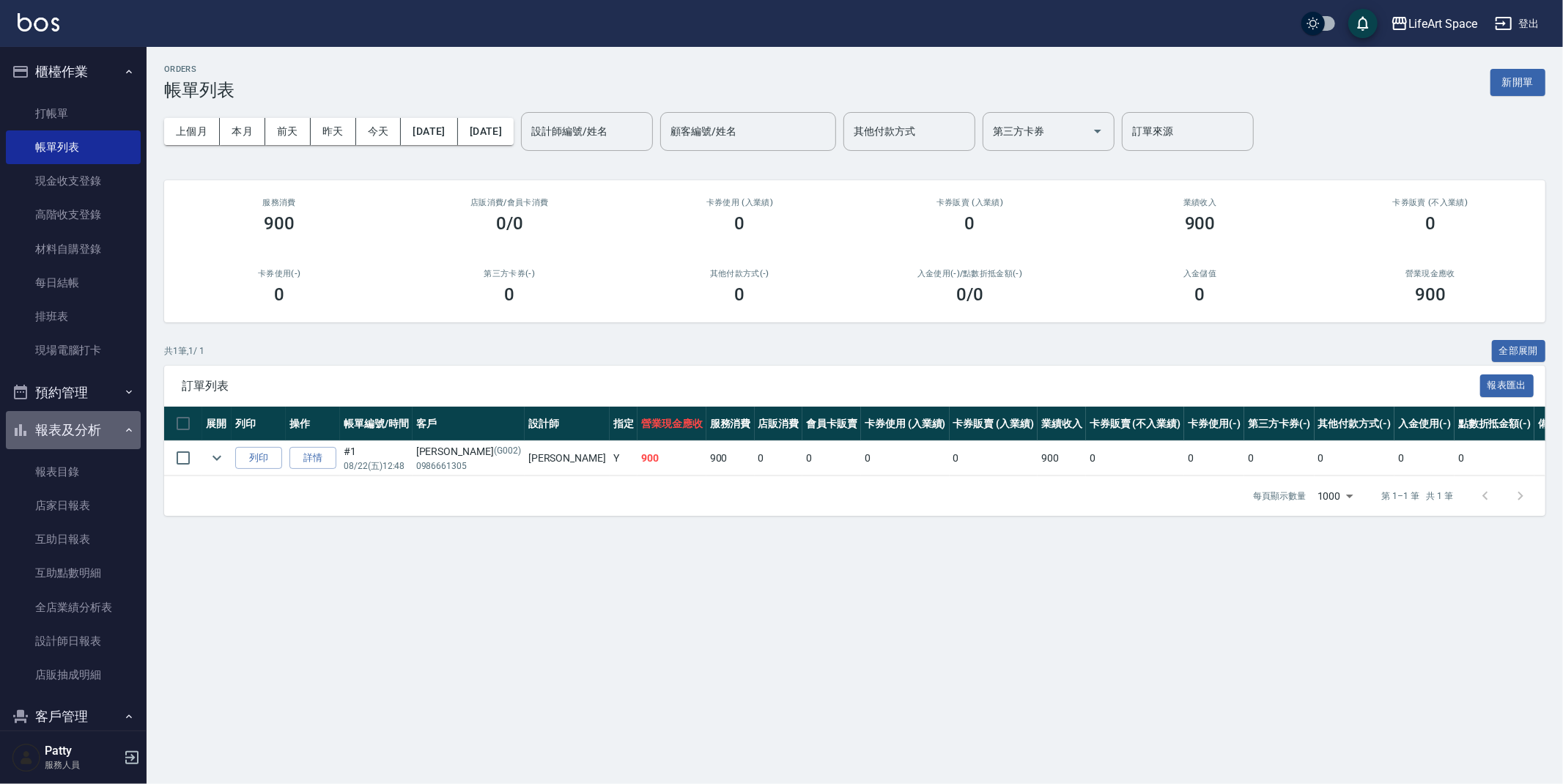
click at [82, 432] on button "報表及分析" at bounding box center [73, 429] width 135 height 38
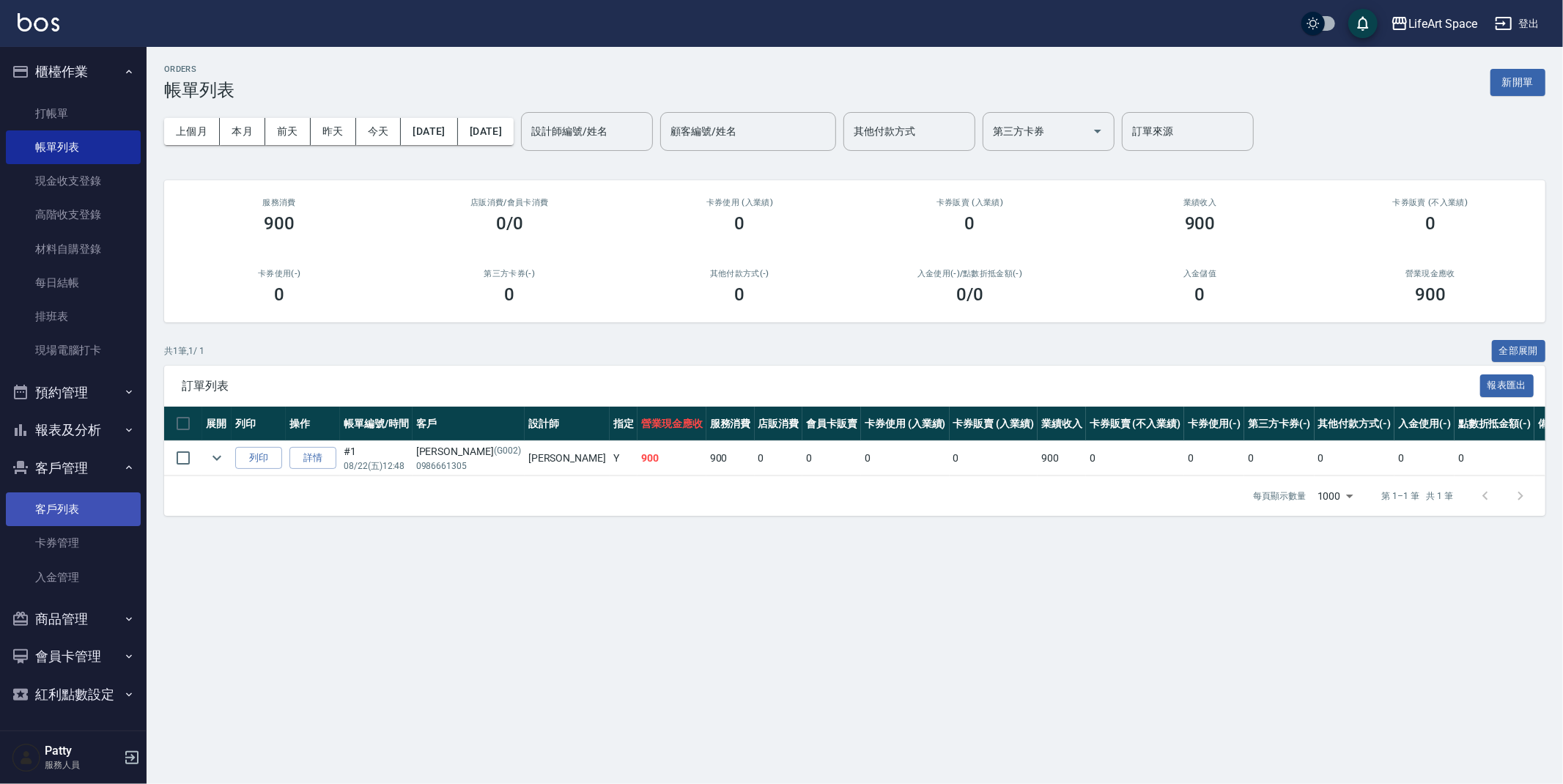
click at [93, 511] on link "客戶列表" at bounding box center [73, 509] width 135 height 34
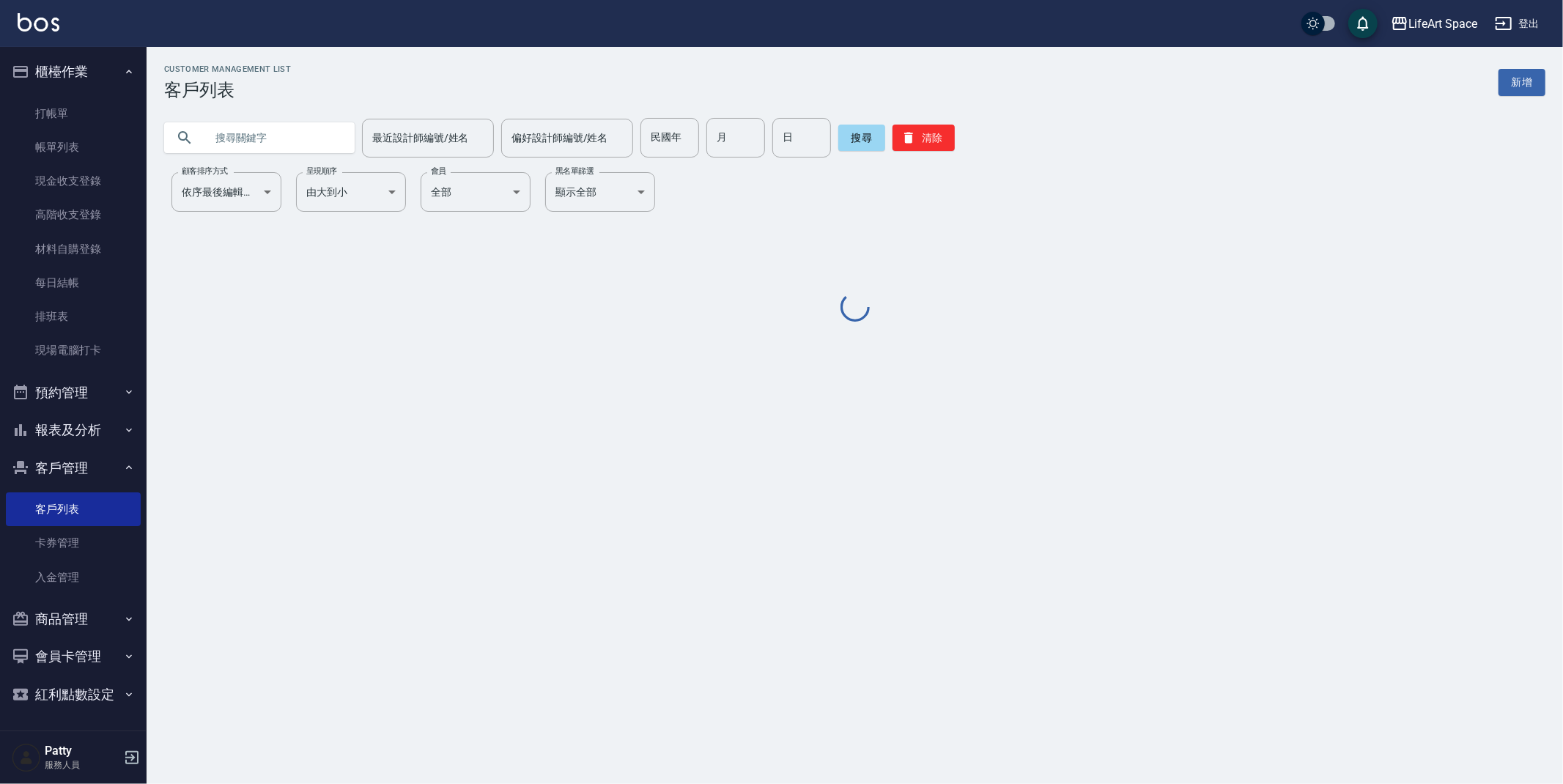
click at [258, 138] on input "text" at bounding box center [274, 138] width 138 height 40
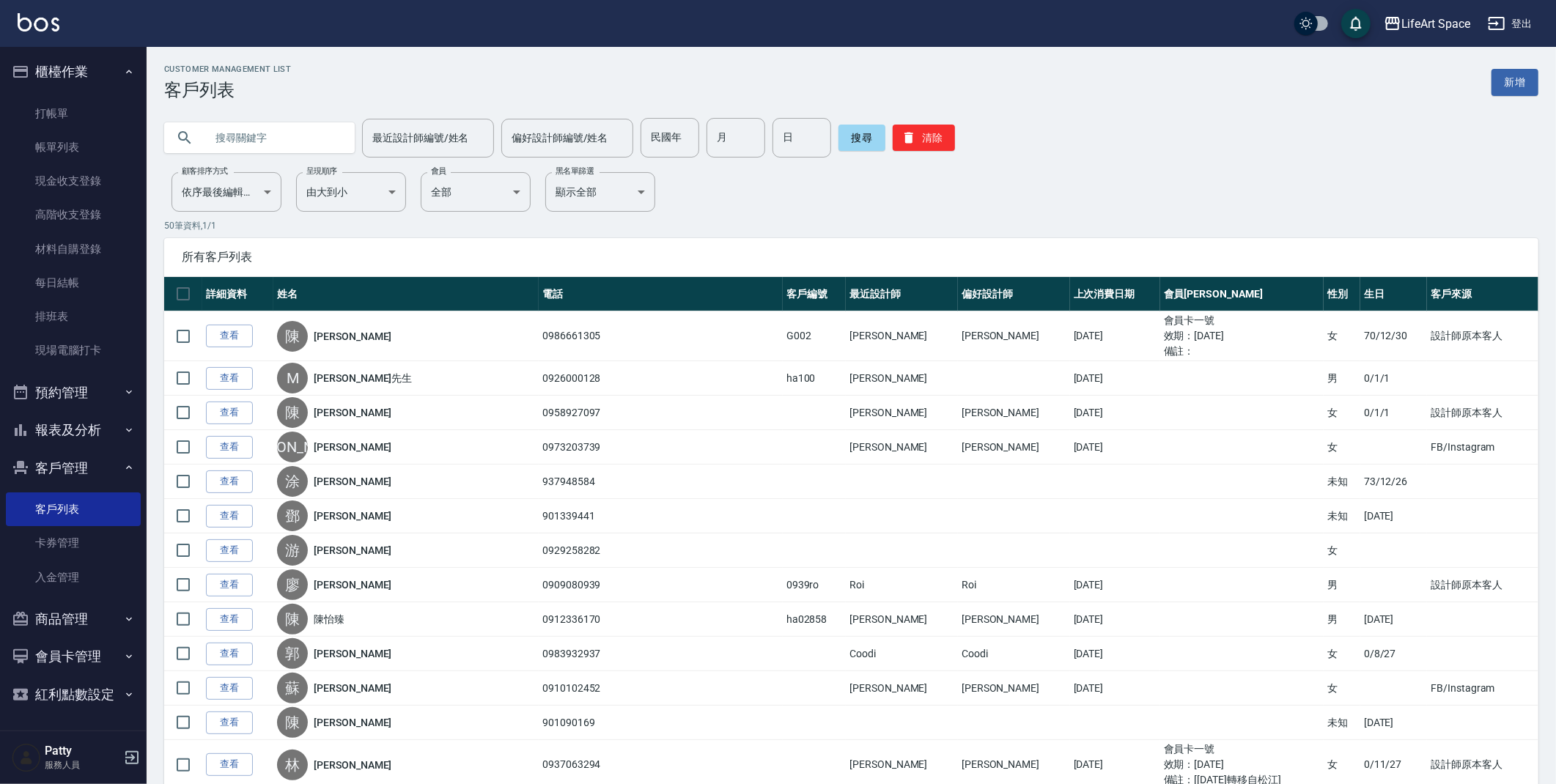
type input "c"
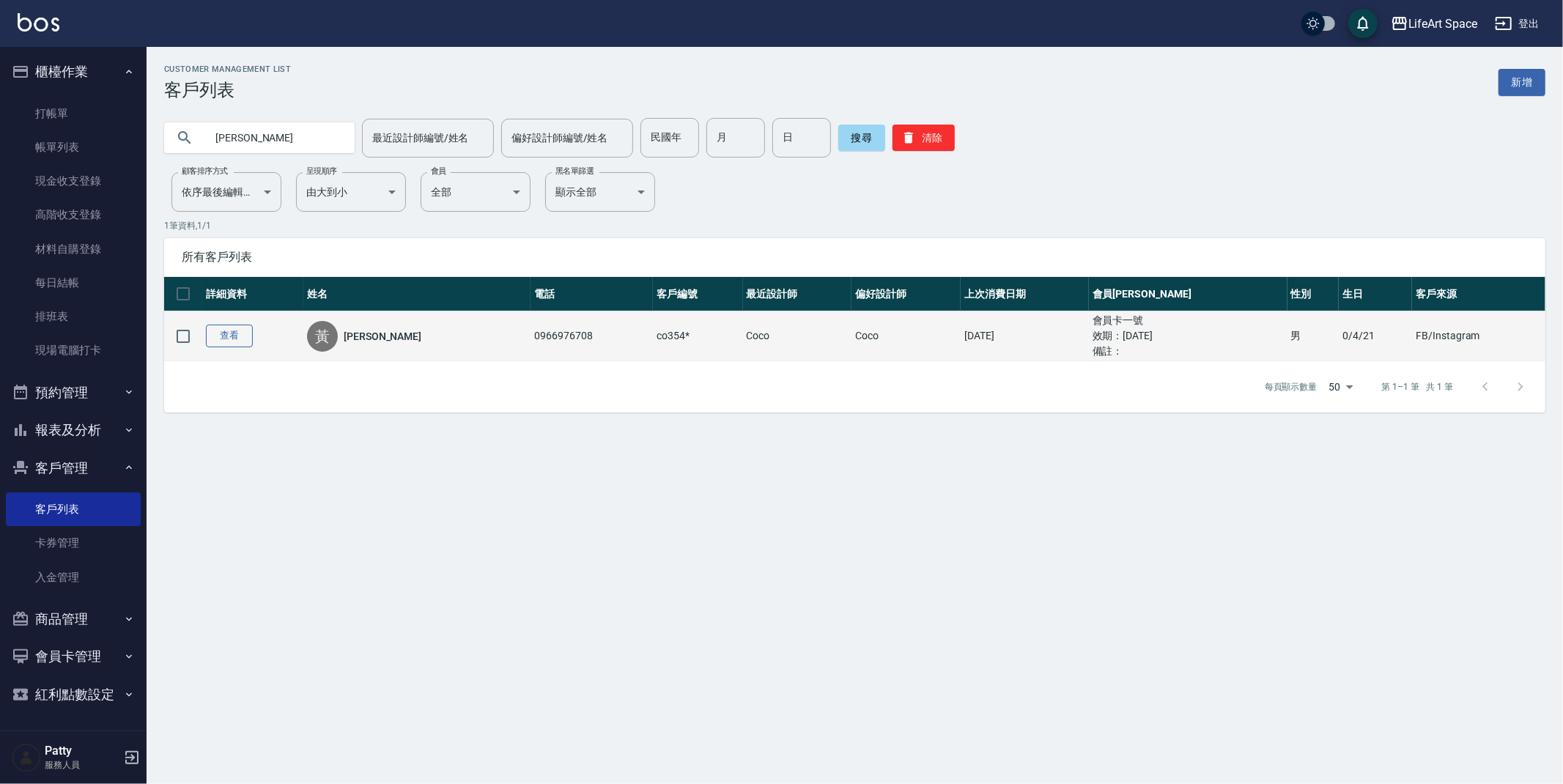
type input "黃學"
click at [252, 338] on link "查看" at bounding box center [229, 336] width 47 height 23
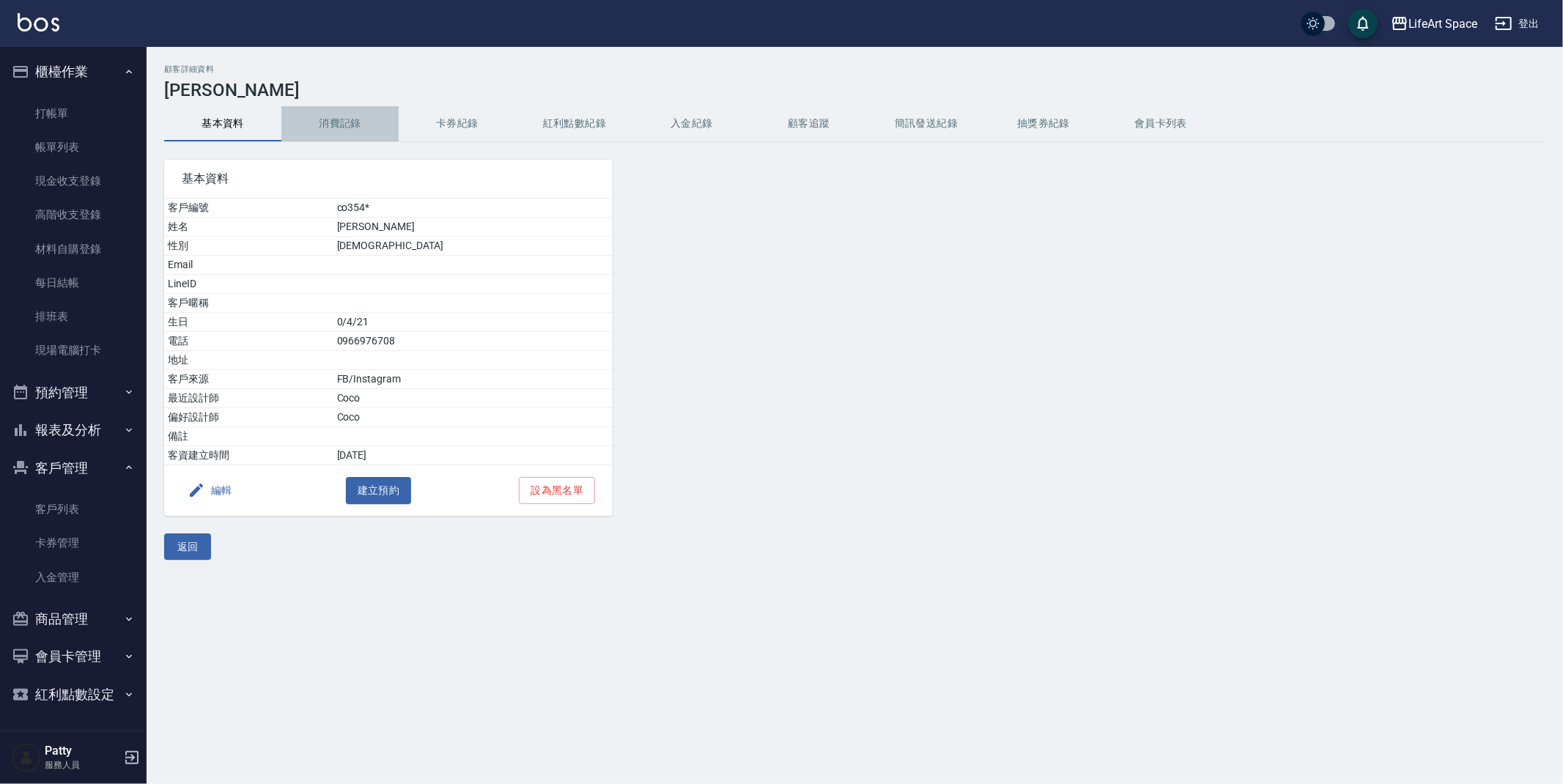
click at [326, 126] on button "消費記錄" at bounding box center [340, 123] width 117 height 35
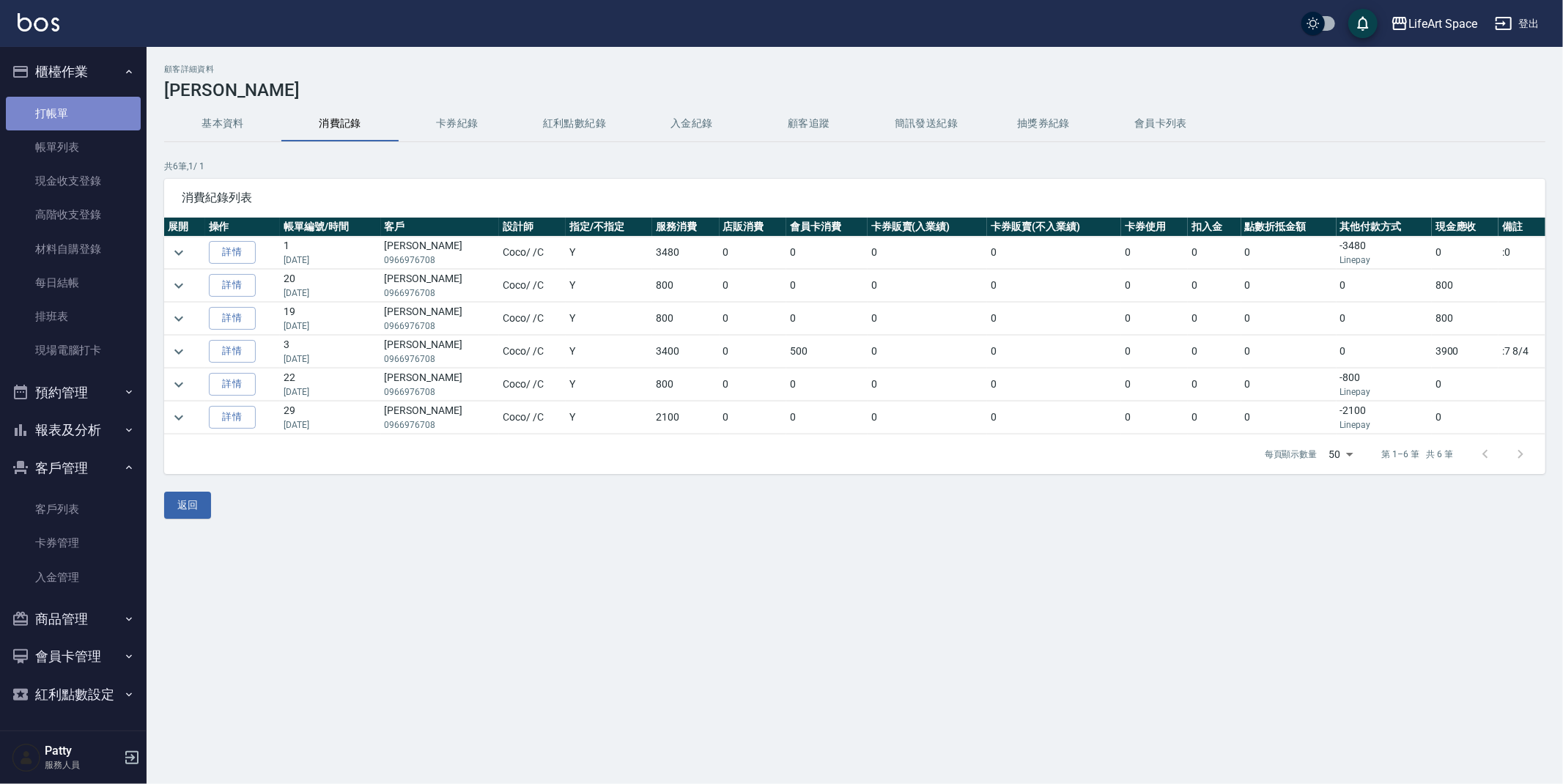
click at [77, 119] on link "打帳單" at bounding box center [73, 114] width 135 height 34
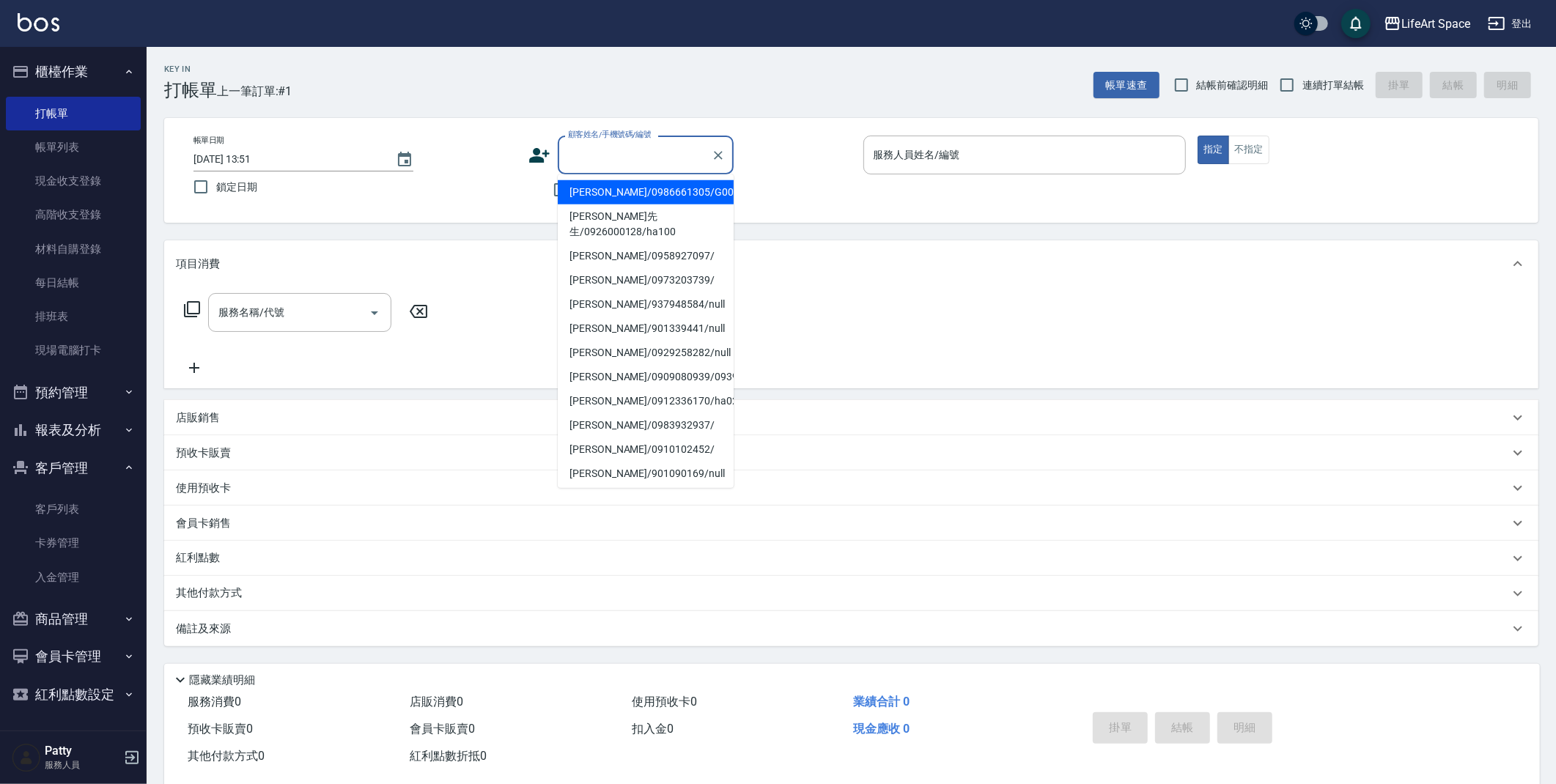
click at [578, 156] on input "顧客姓名/手機號碼/編號" at bounding box center [634, 155] width 140 height 26
type input "ㄑ"
type input "c"
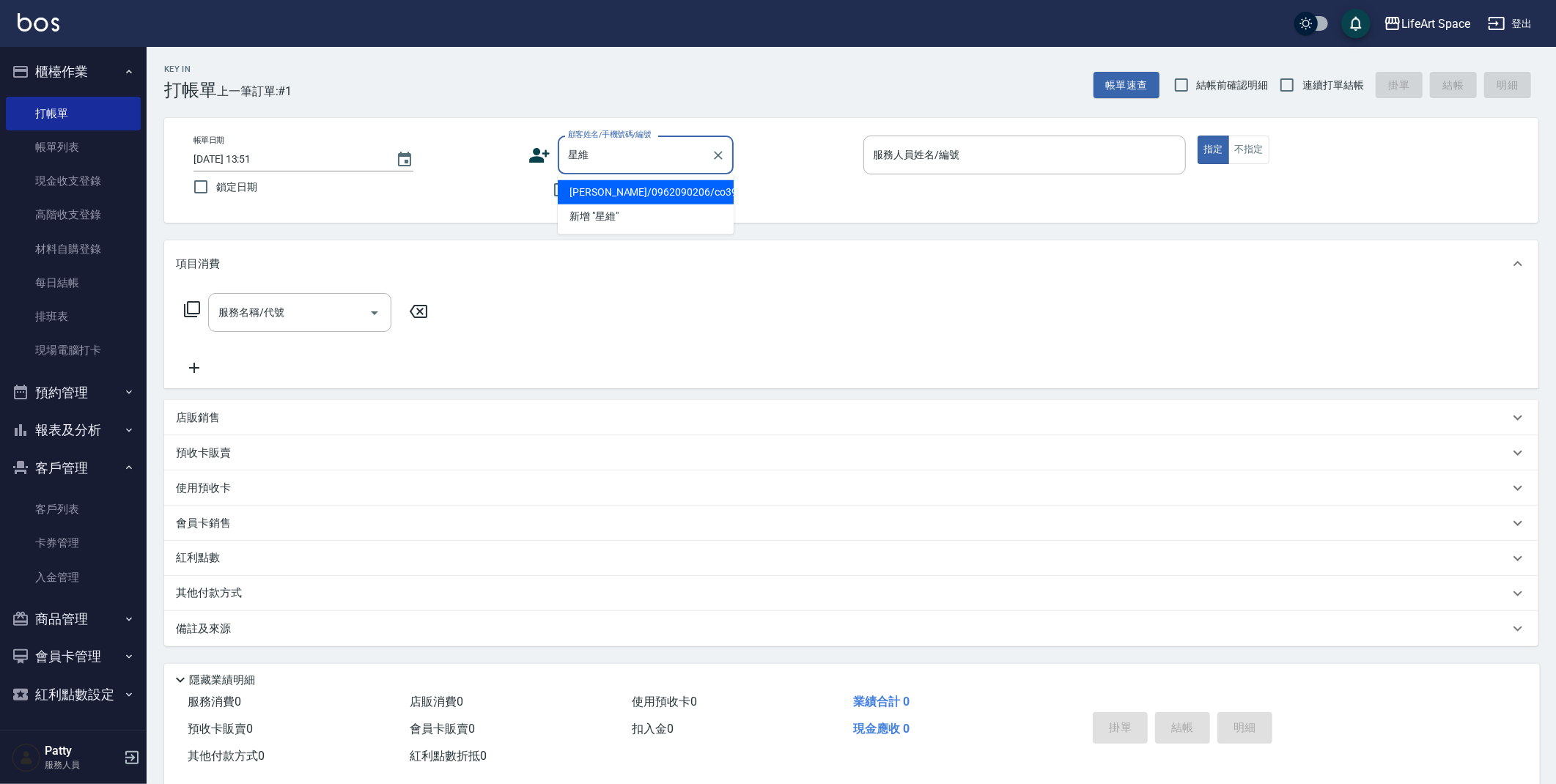
drag, startPoint x: 642, startPoint y: 196, endPoint x: 252, endPoint y: 376, distance: 429.5
click at [642, 196] on li "陳星維/0962090206/co399*" at bounding box center [646, 192] width 176 height 24
type input "陳星維/0962090206/co399*"
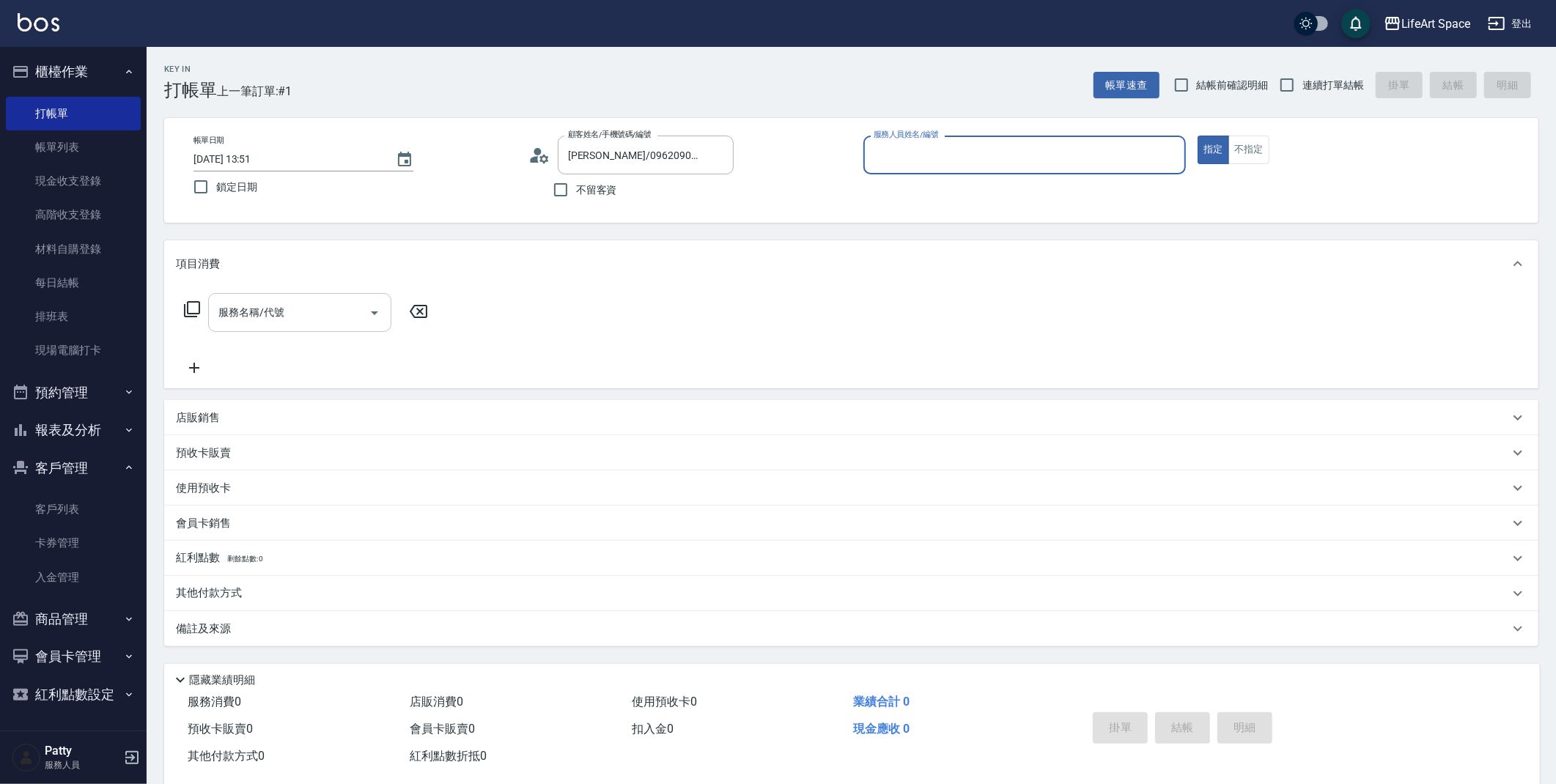
type input "Coco-C"
click at [278, 319] on div "服務名稱/代號 服務名稱/代號" at bounding box center [299, 317] width 183 height 39
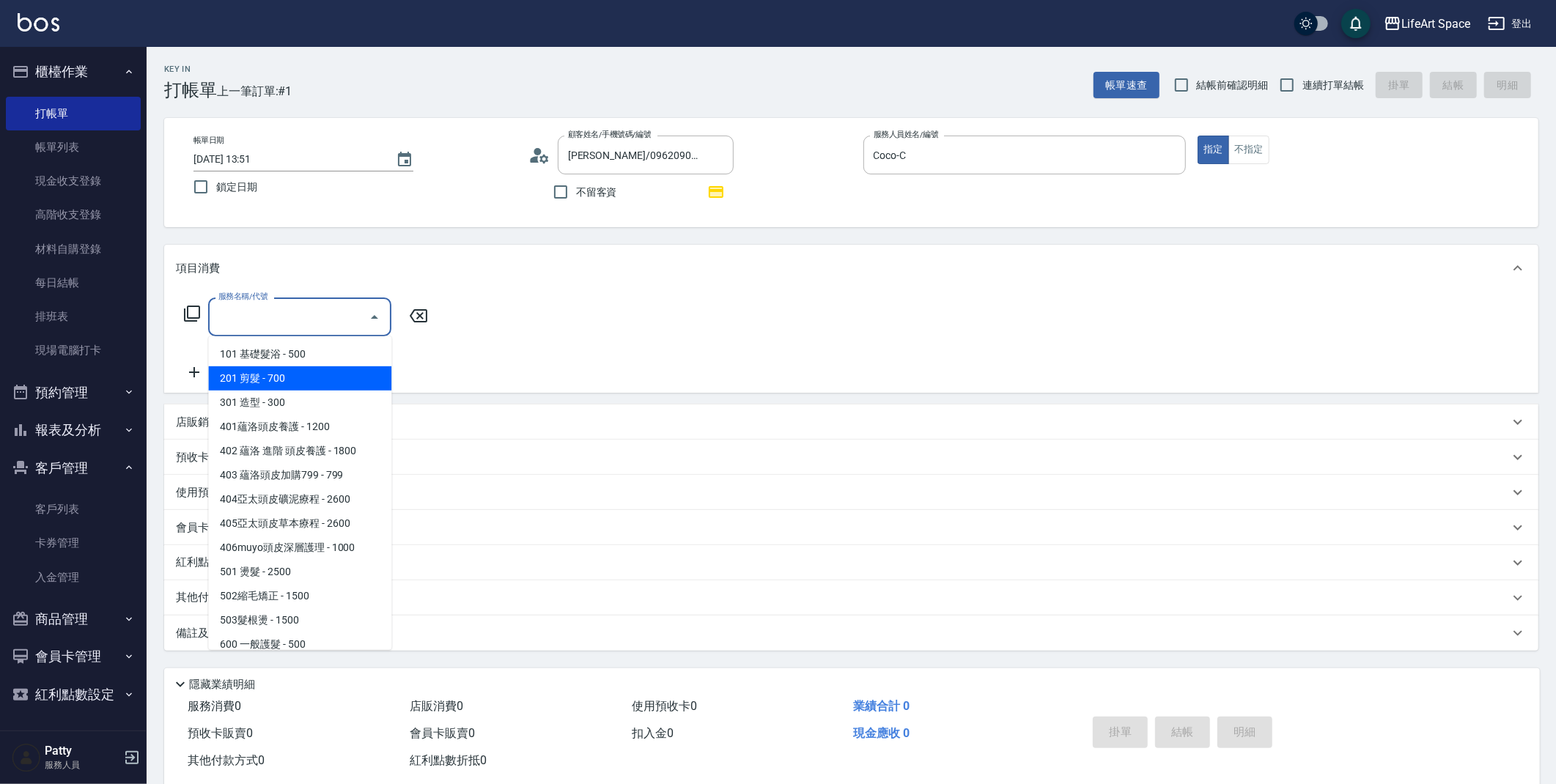
click at [278, 366] on span "201 剪髮 - 700" at bounding box center [299, 378] width 183 height 24
type input "201 剪髮(201)"
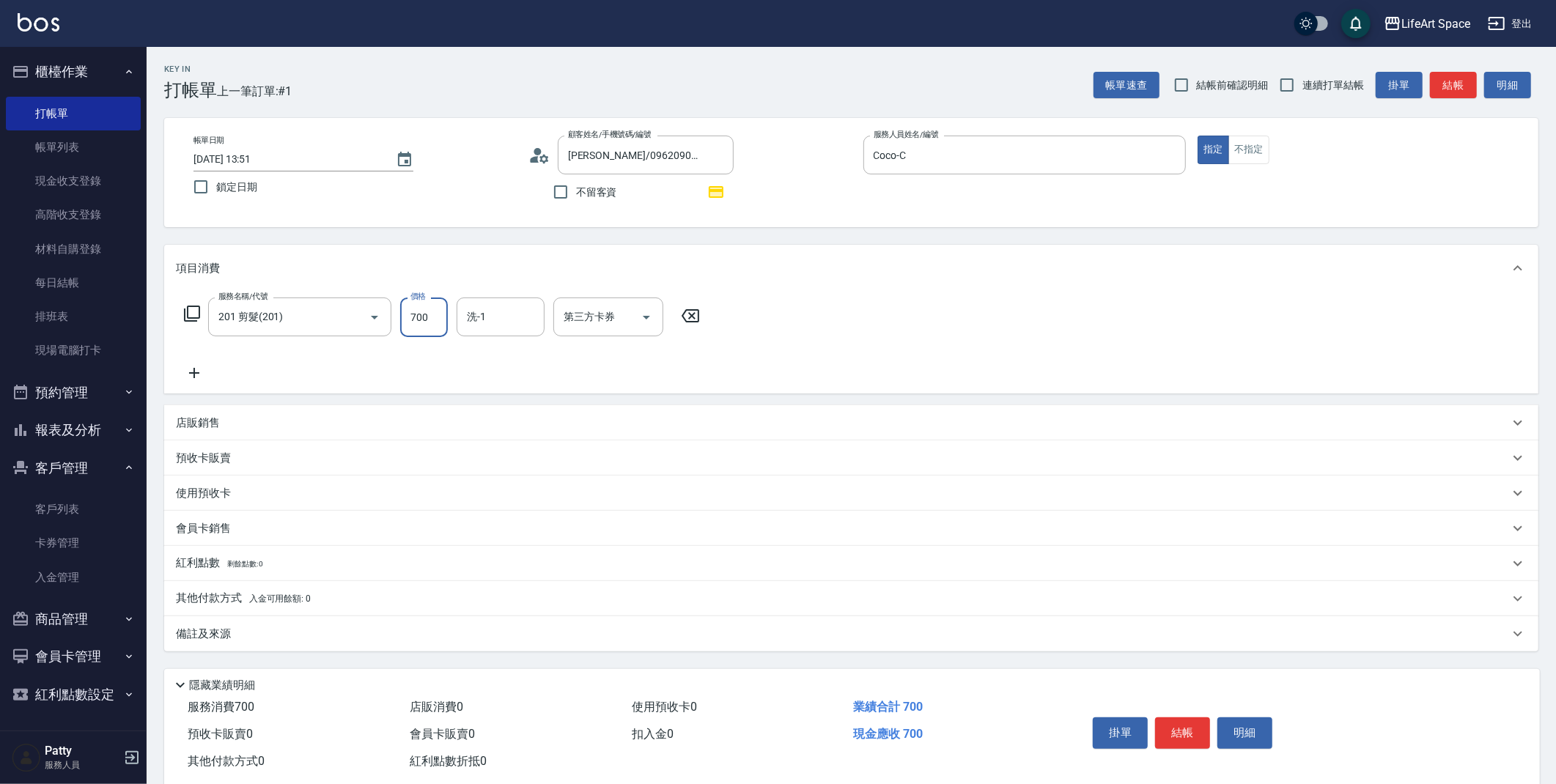
click at [428, 320] on input "700" at bounding box center [424, 317] width 48 height 40
type input "800"
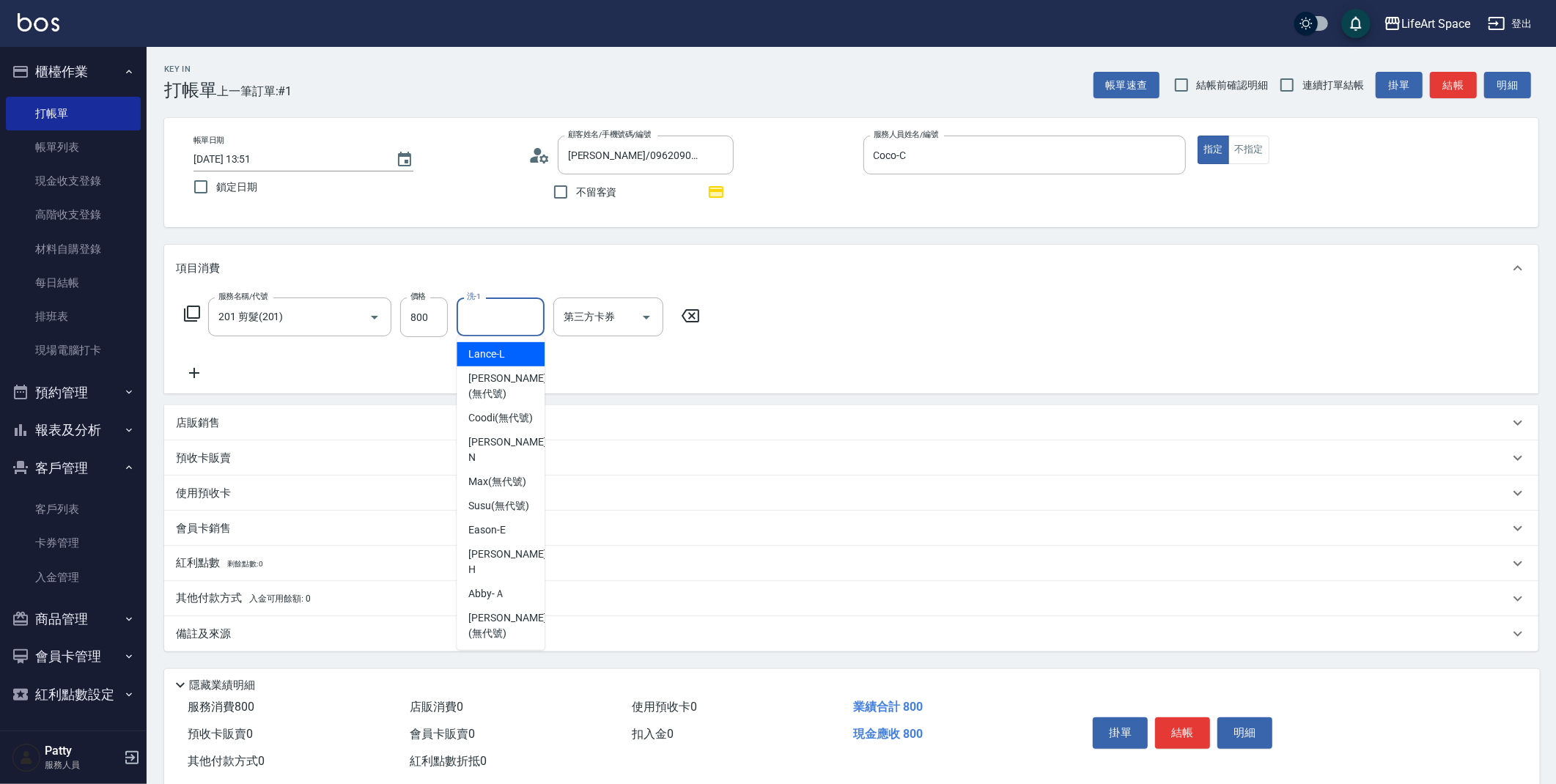
click at [482, 327] on input "洗-1" at bounding box center [501, 317] width 75 height 26
click at [508, 612] on span "[PERSON_NAME] (無代號)" at bounding box center [507, 626] width 77 height 31
type input "[PERSON_NAME](無代號)"
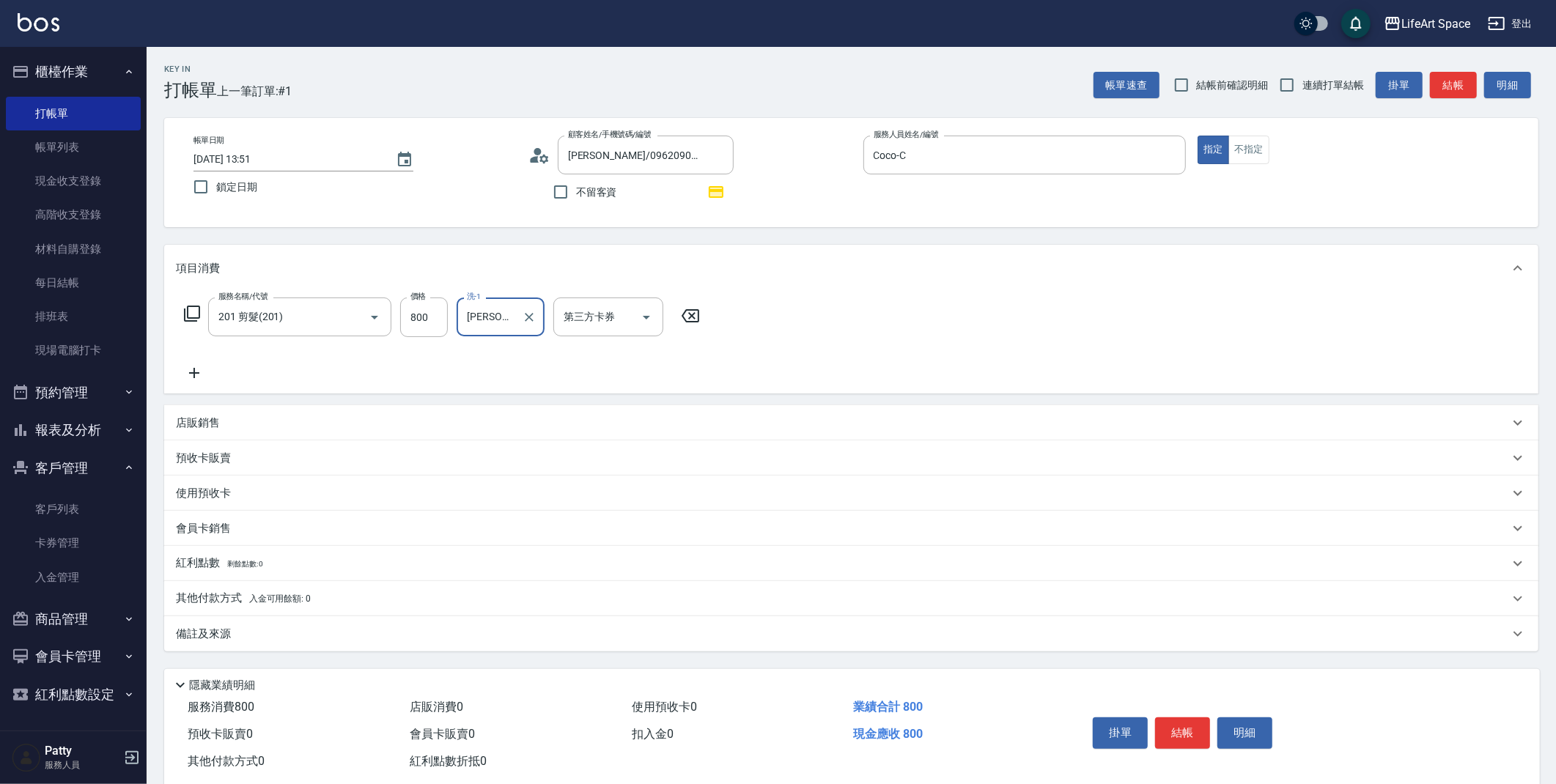
click at [487, 633] on div "備註及來源" at bounding box center [842, 634] width 1333 height 15
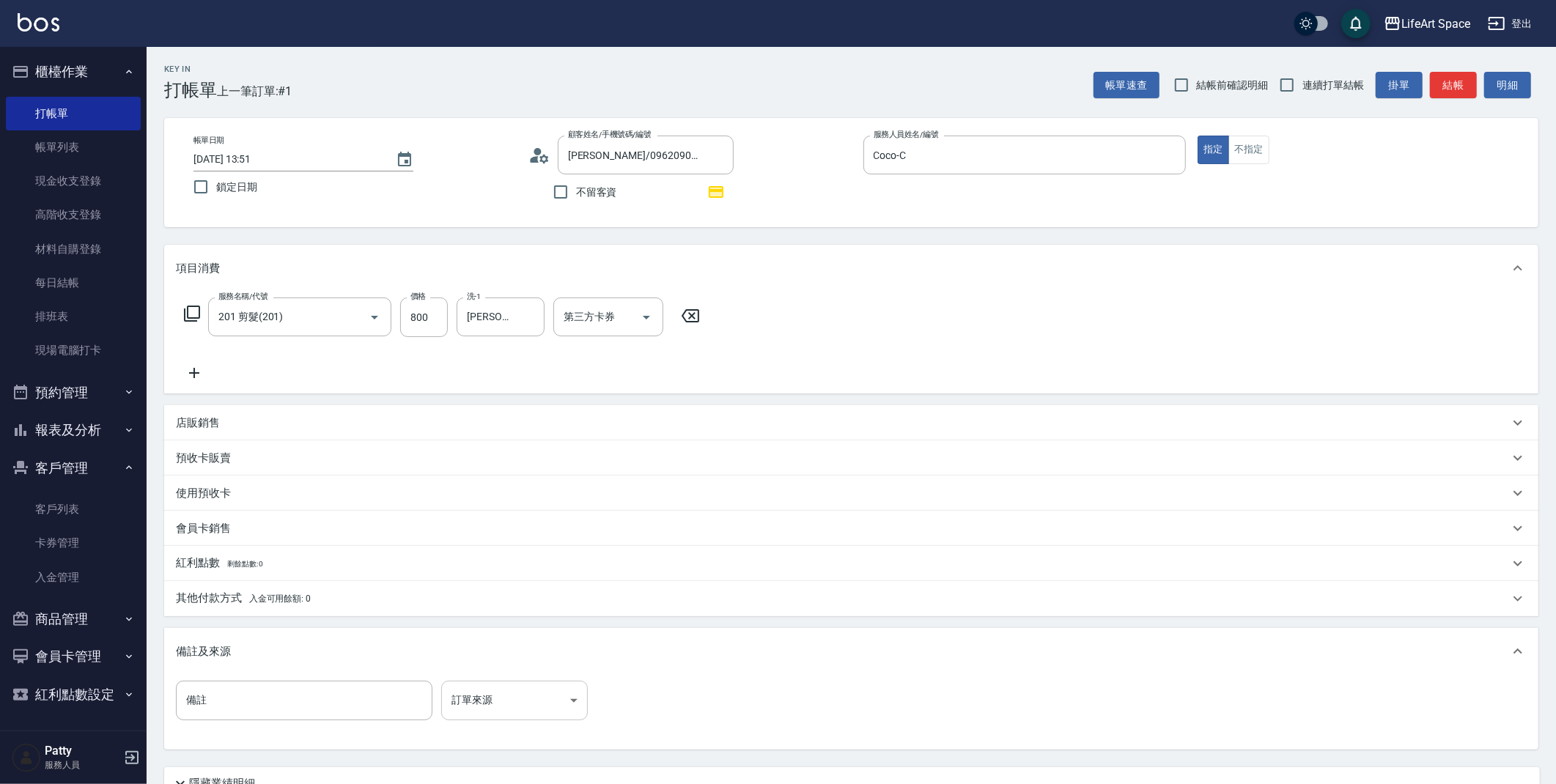
click at [485, 685] on body "LifeArt Space 登出 櫃檯作業 打帳單 帳單列表 現金收支登錄 高階收支登錄 材料自購登錄 每日結帳 排班表 現場電腦打卡 預約管理 預約管理 單…" at bounding box center [778, 454] width 1556 height 908
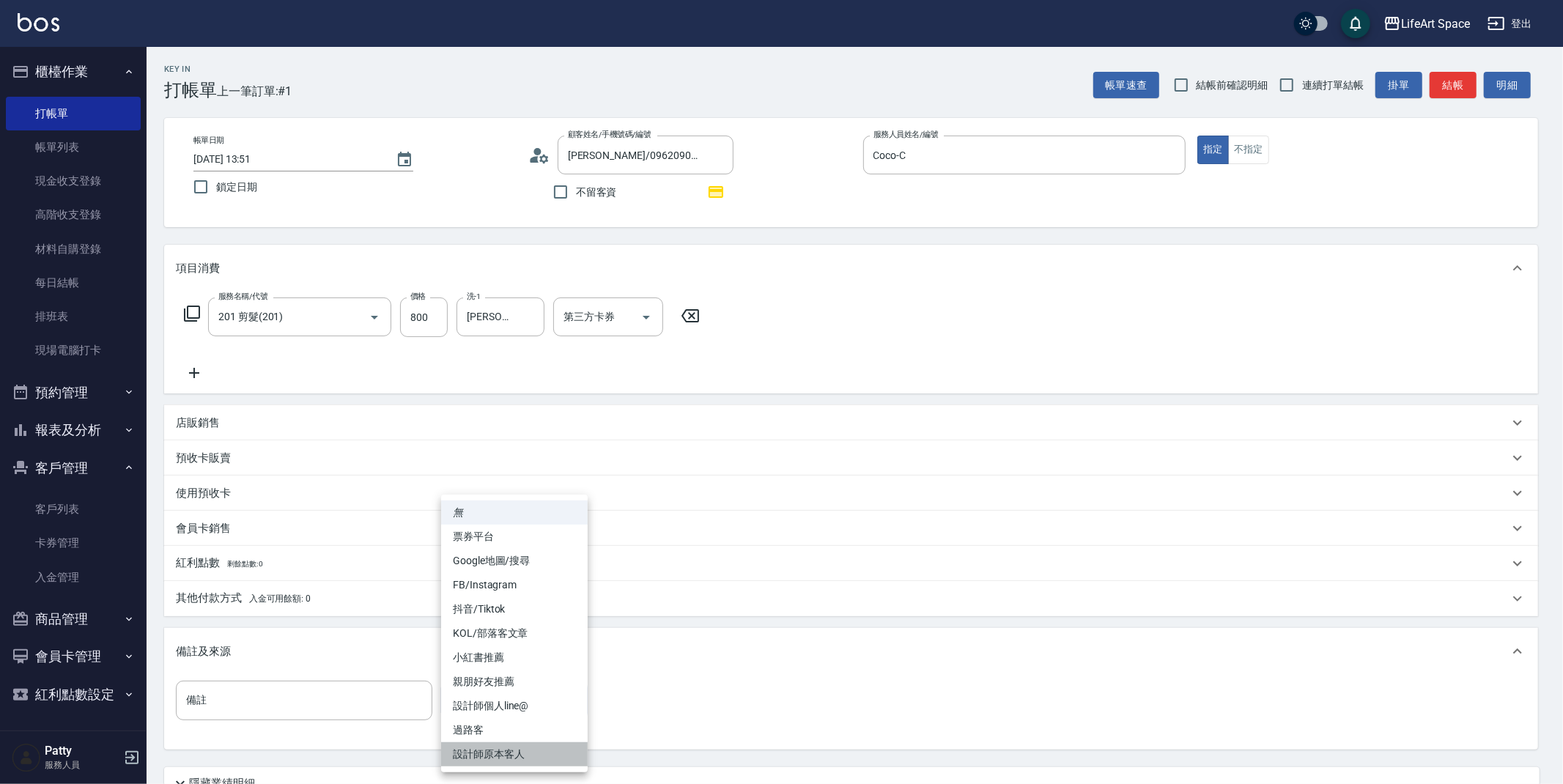
drag, startPoint x: 506, startPoint y: 754, endPoint x: 543, endPoint y: 739, distance: 39.9
click at [506, 754] on li "設計師原本客人" at bounding box center [514, 754] width 146 height 24
type input "設計師原本客人"
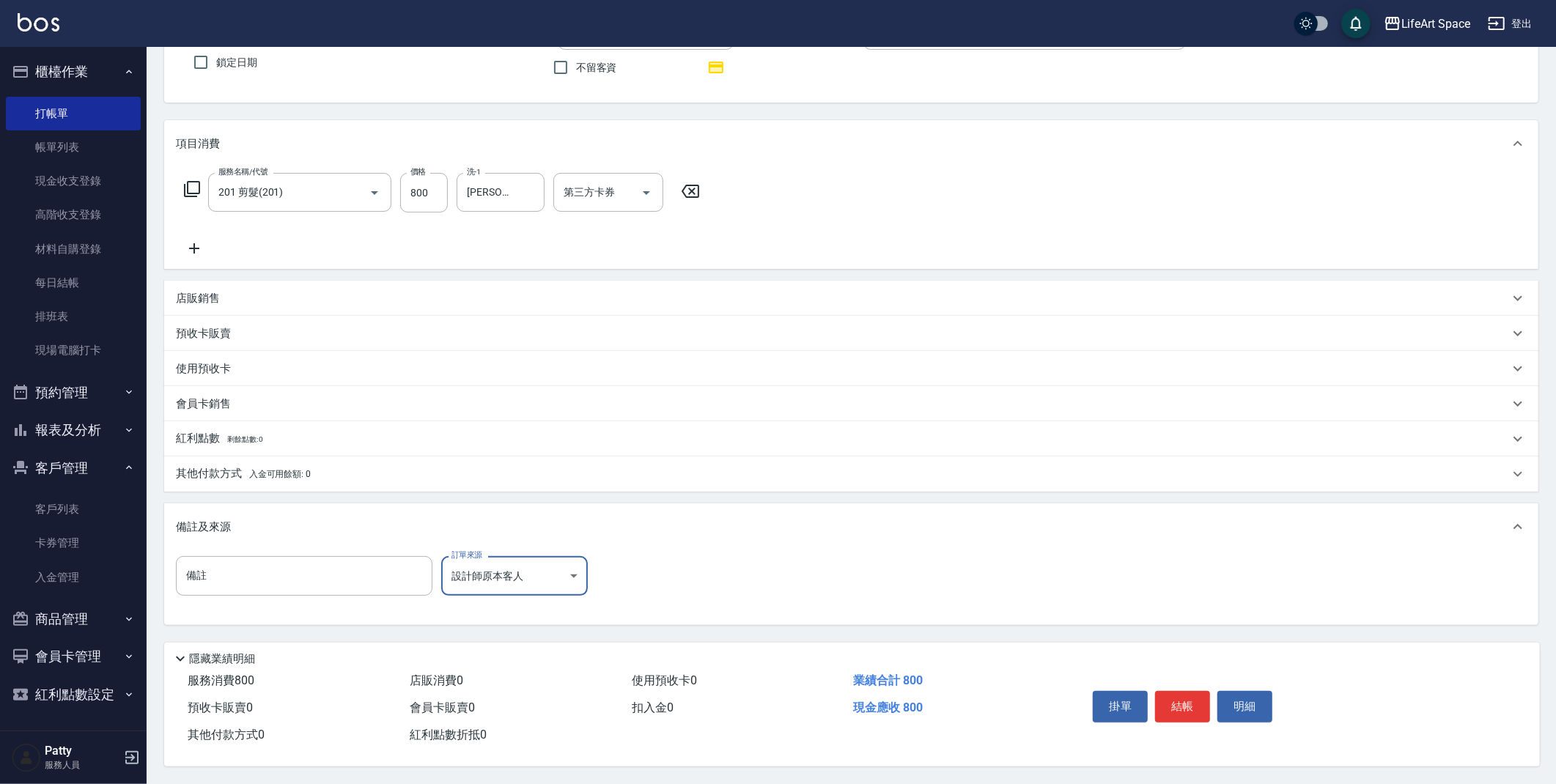
scroll to position [129, 0]
click at [1179, 706] on button "結帳" at bounding box center [1183, 707] width 55 height 31
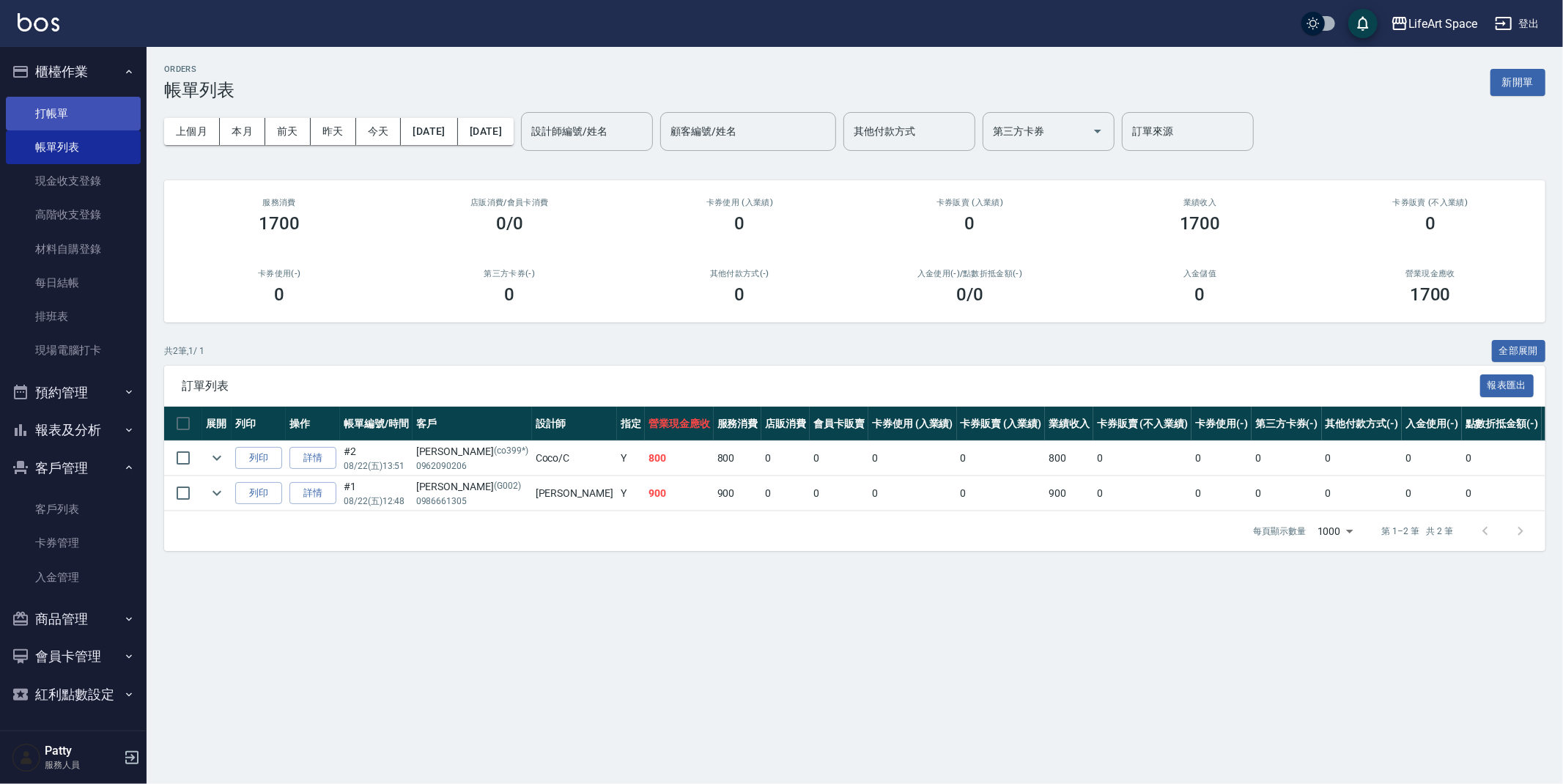
click at [82, 117] on link "打帳單" at bounding box center [73, 114] width 135 height 34
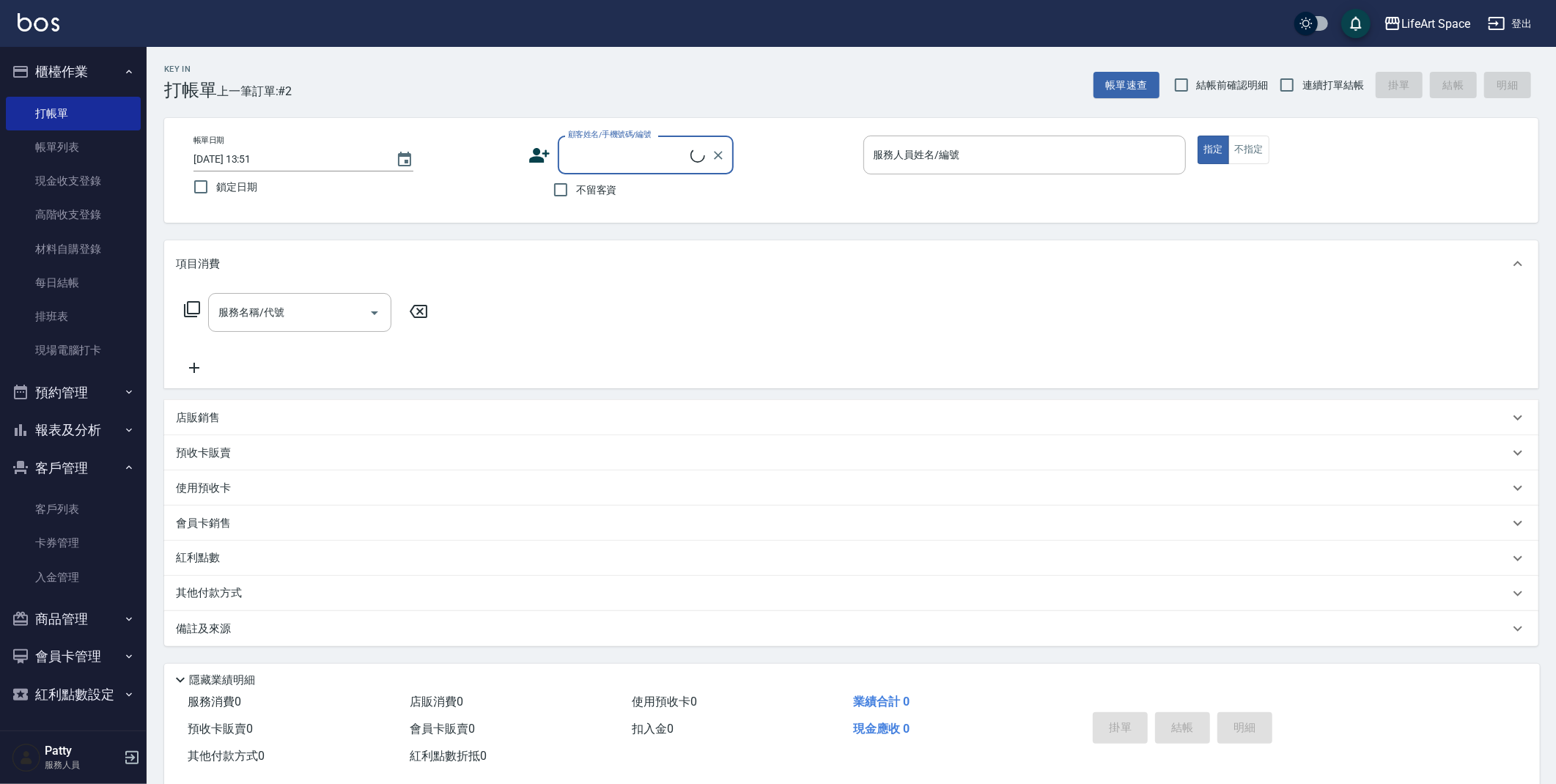
type input "c"
type input "黃學隆/0966976708/co354*"
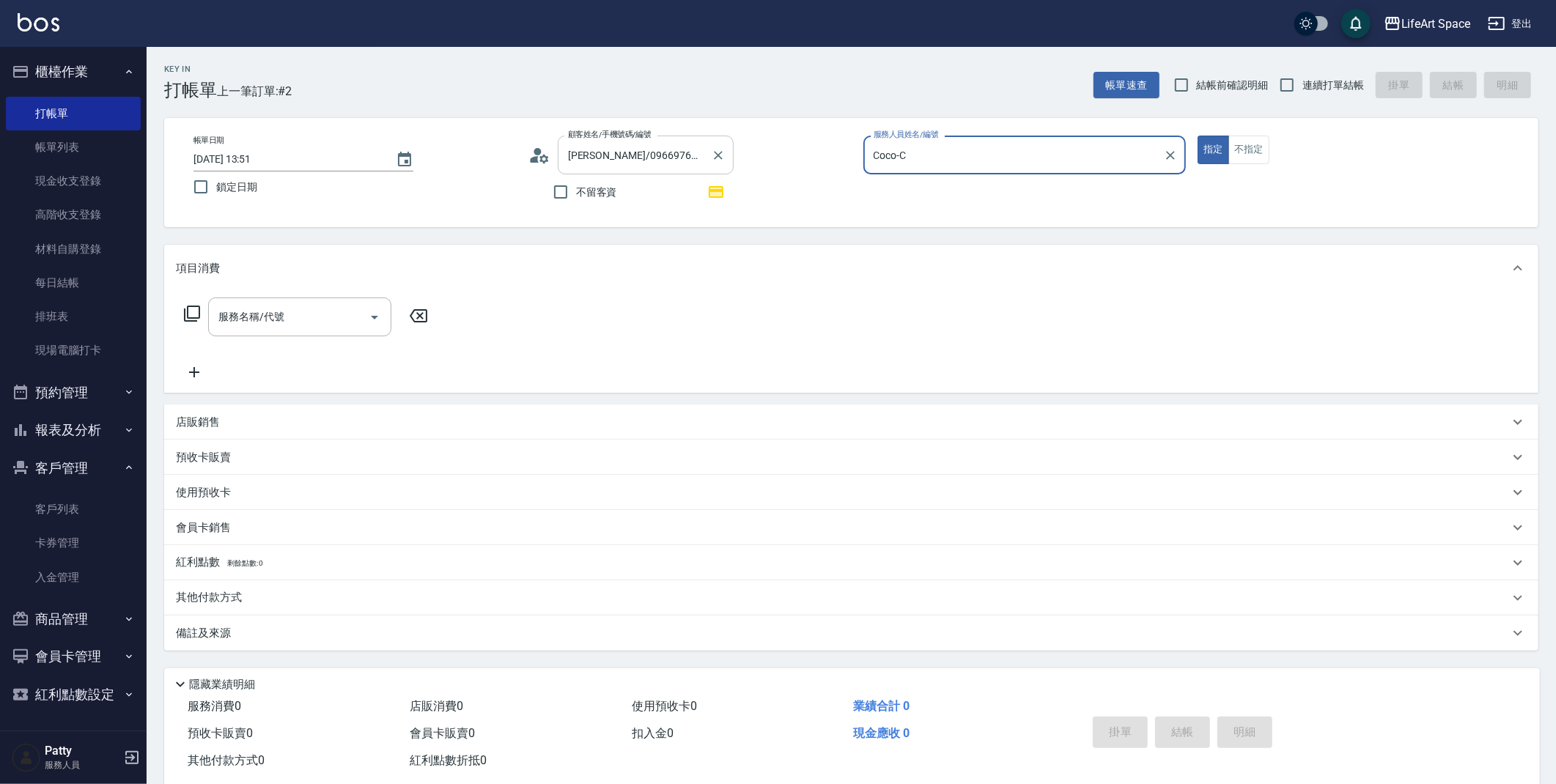
type input "Coco-C"
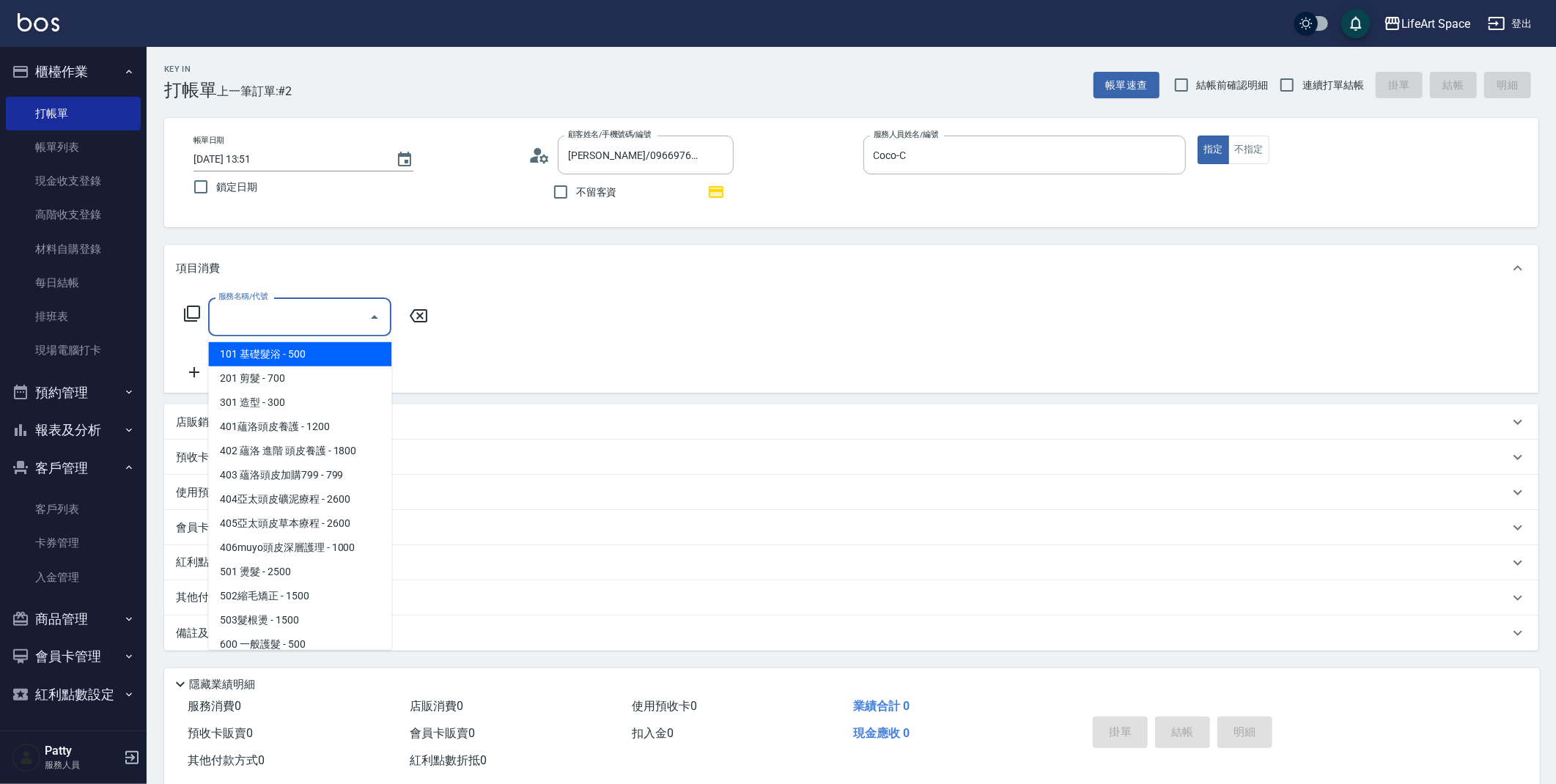
click at [270, 315] on input "服務名稱/代號" at bounding box center [288, 317] width 148 height 26
click at [299, 380] on span "201 剪髮 - 700" at bounding box center [299, 378] width 183 height 24
type input "201 剪髮(201)"
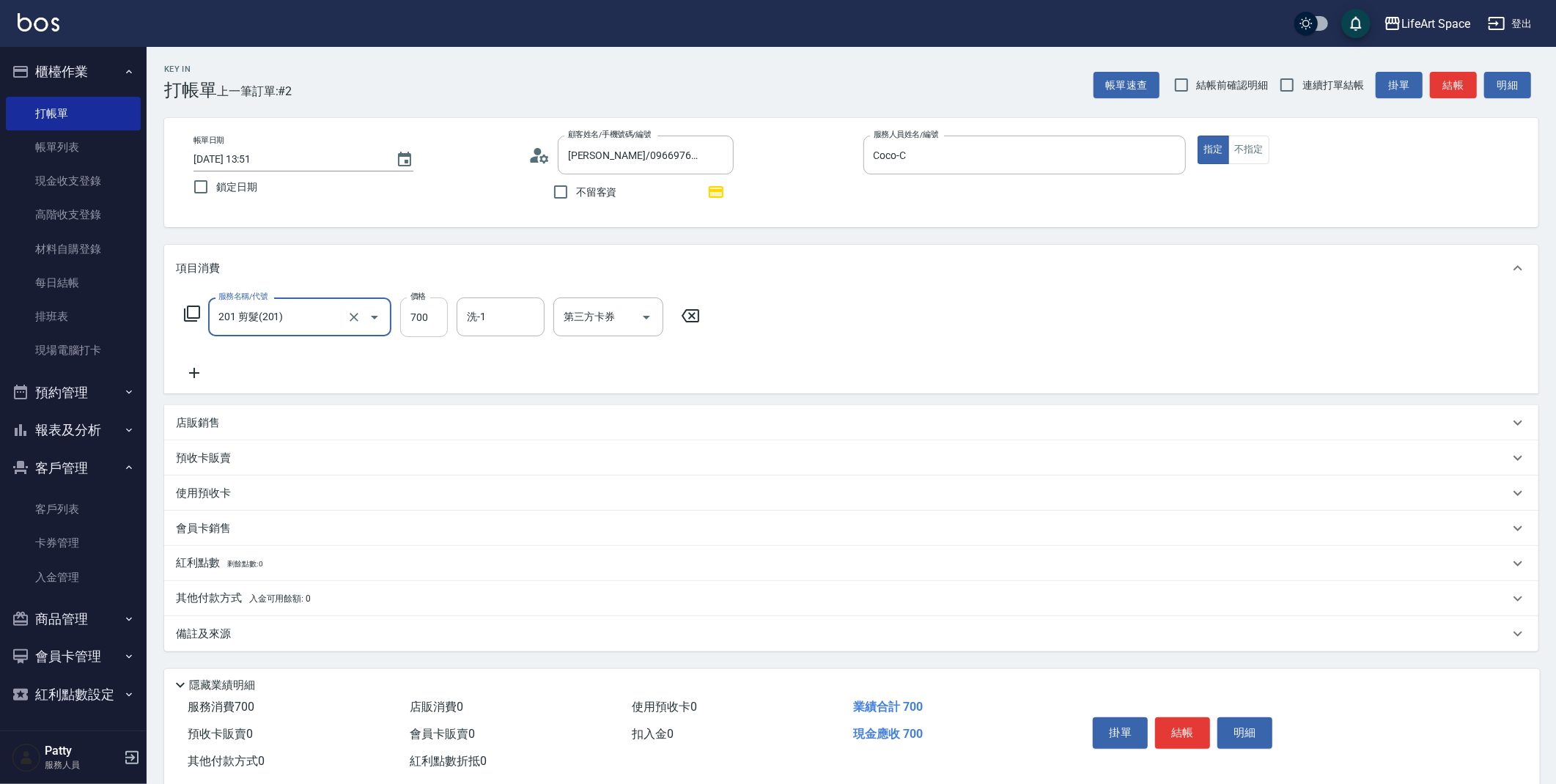
click at [416, 327] on input "700" at bounding box center [424, 317] width 48 height 40
type input "800"
click at [290, 640] on div "備註及來源" at bounding box center [842, 634] width 1333 height 15
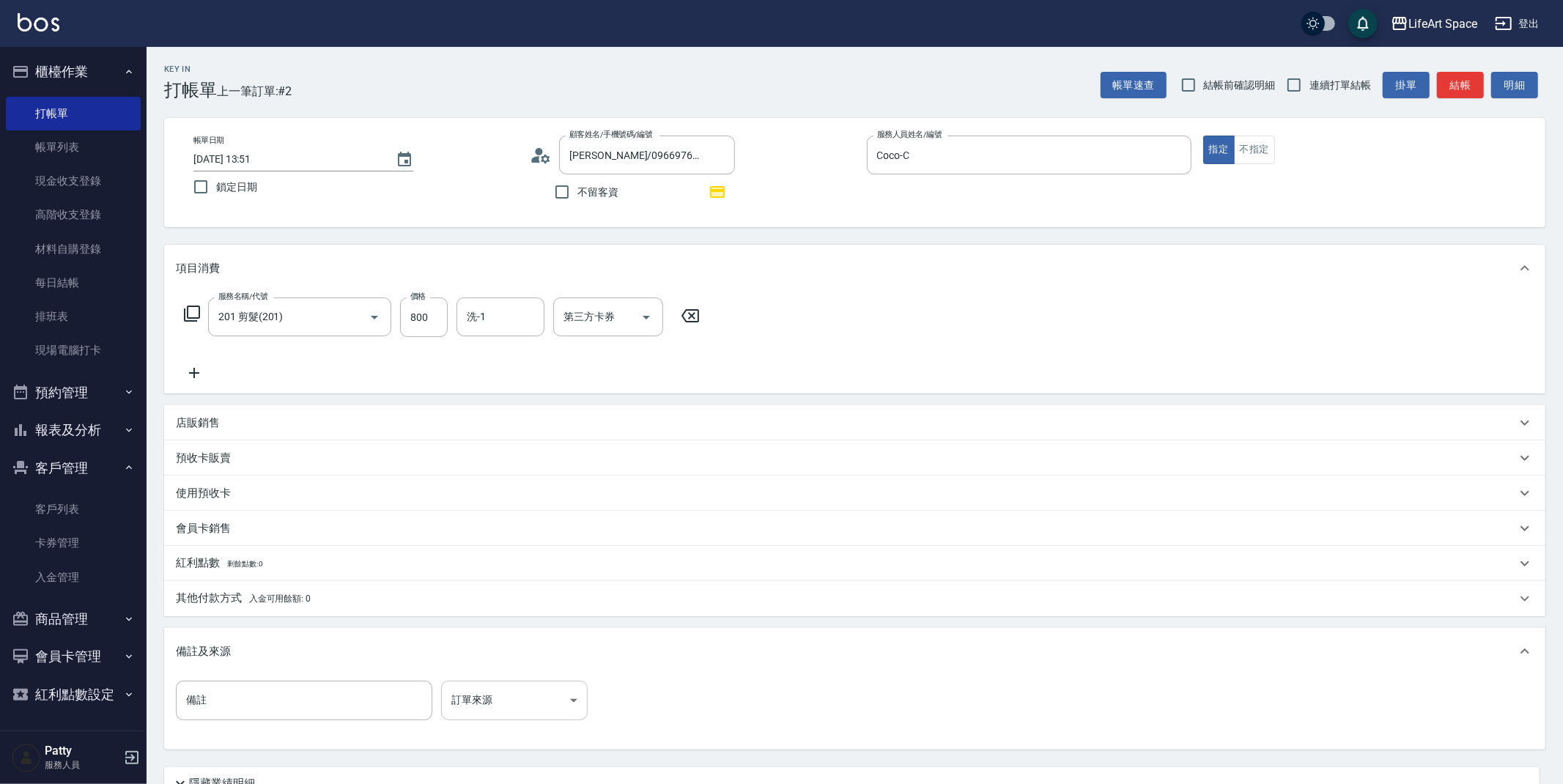
click at [539, 710] on body "LifeArt Space 登出 櫃檯作業 打帳單 帳單列表 現金收支登錄 高階收支登錄 材料自購登錄 每日結帳 排班表 現場電腦打卡 預約管理 預約管理 單…" at bounding box center [782, 454] width 1563 height 908
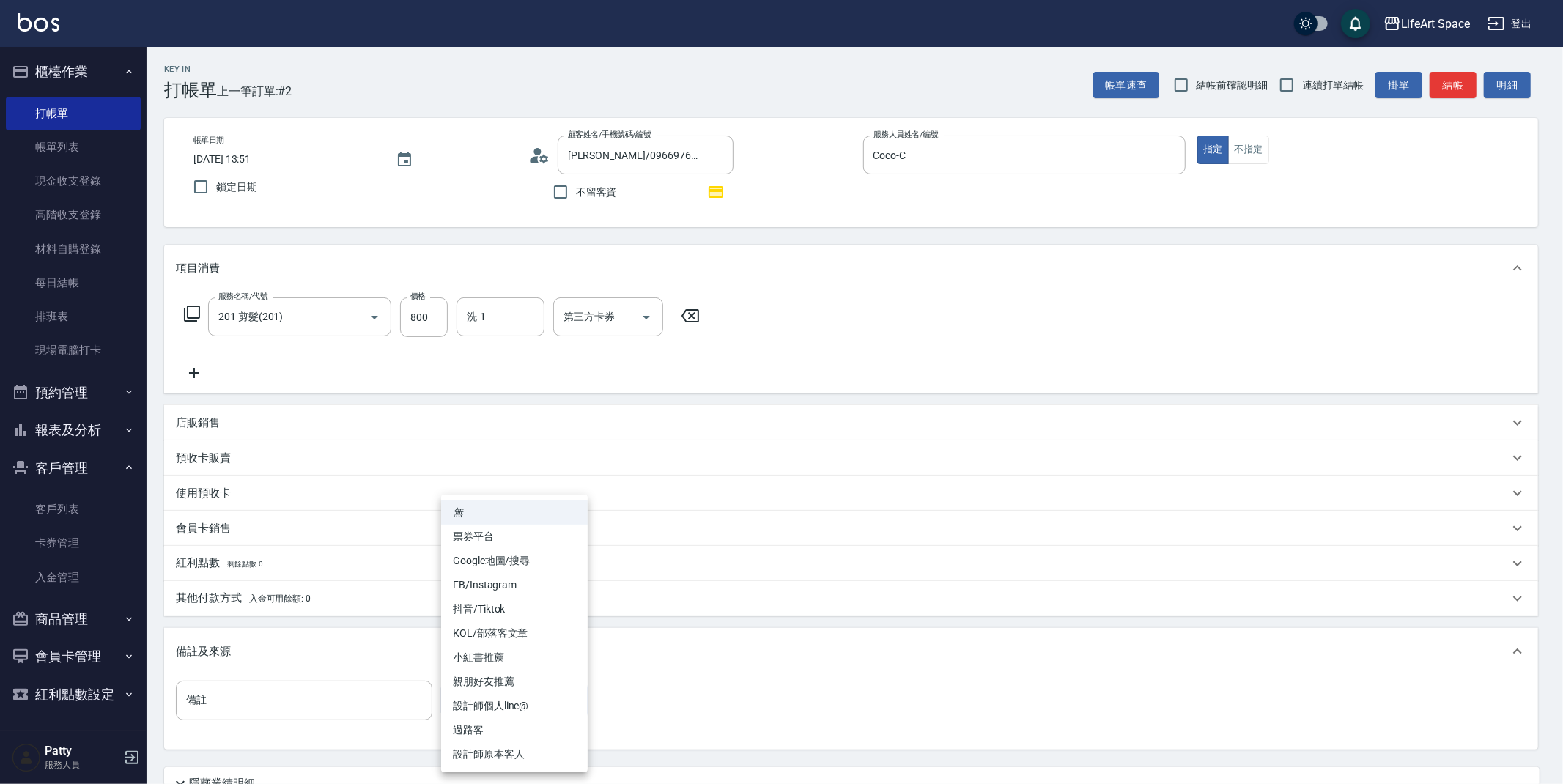
click at [560, 755] on li "設計師原本客人" at bounding box center [514, 754] width 146 height 24
type input "設計師原本客人"
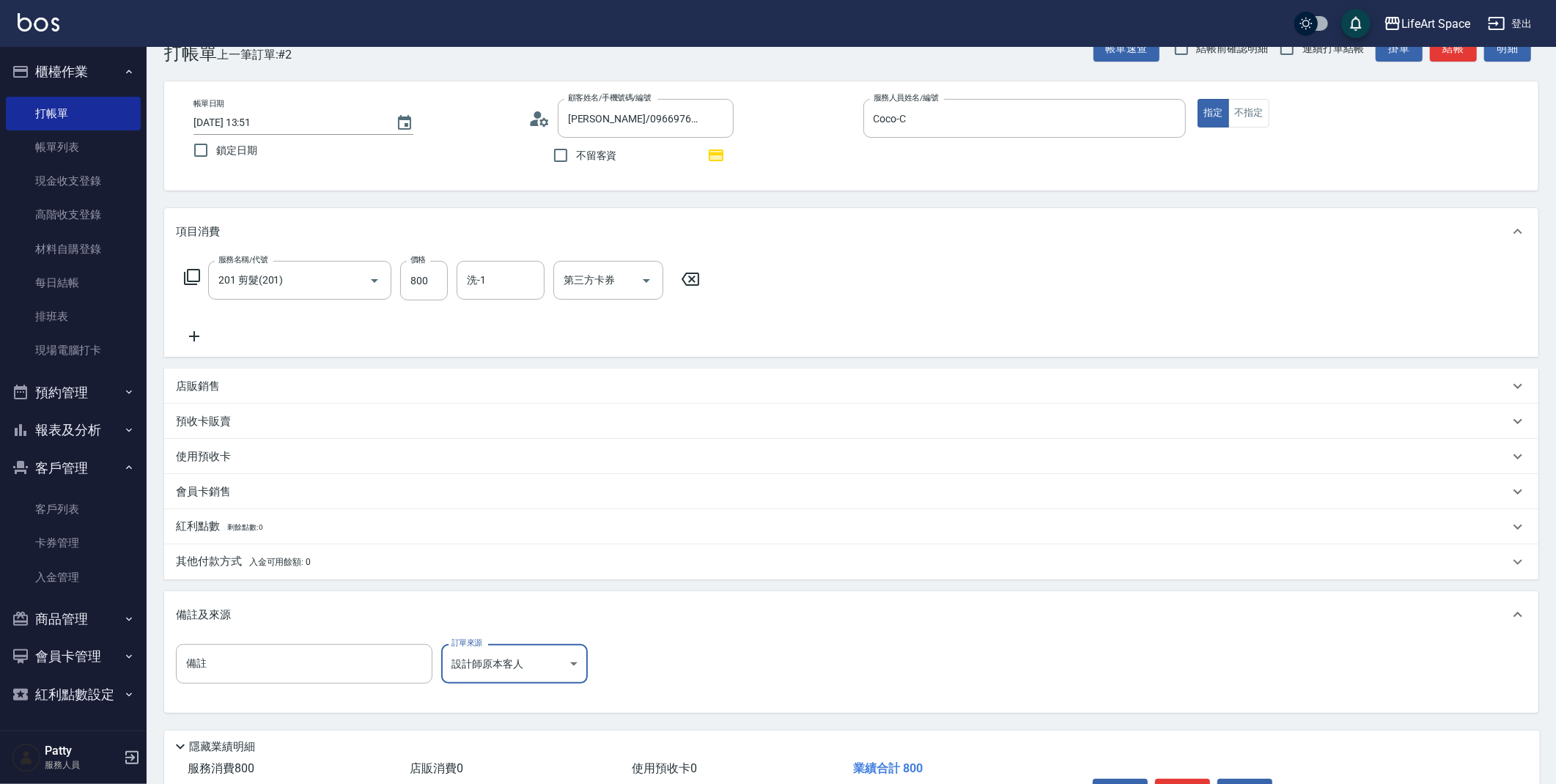
scroll to position [62, 0]
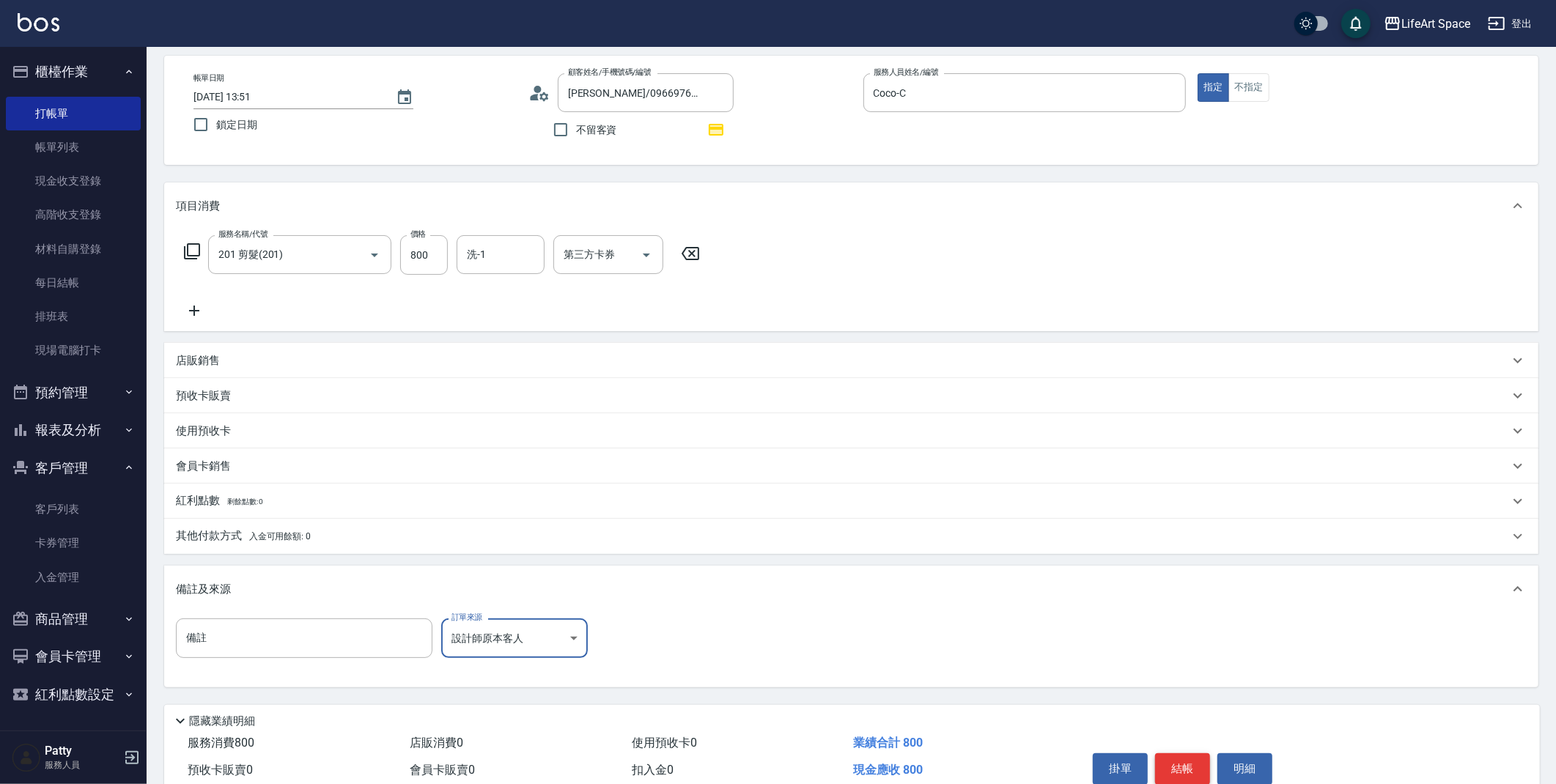
click at [1173, 760] on button "結帳" at bounding box center [1183, 769] width 55 height 31
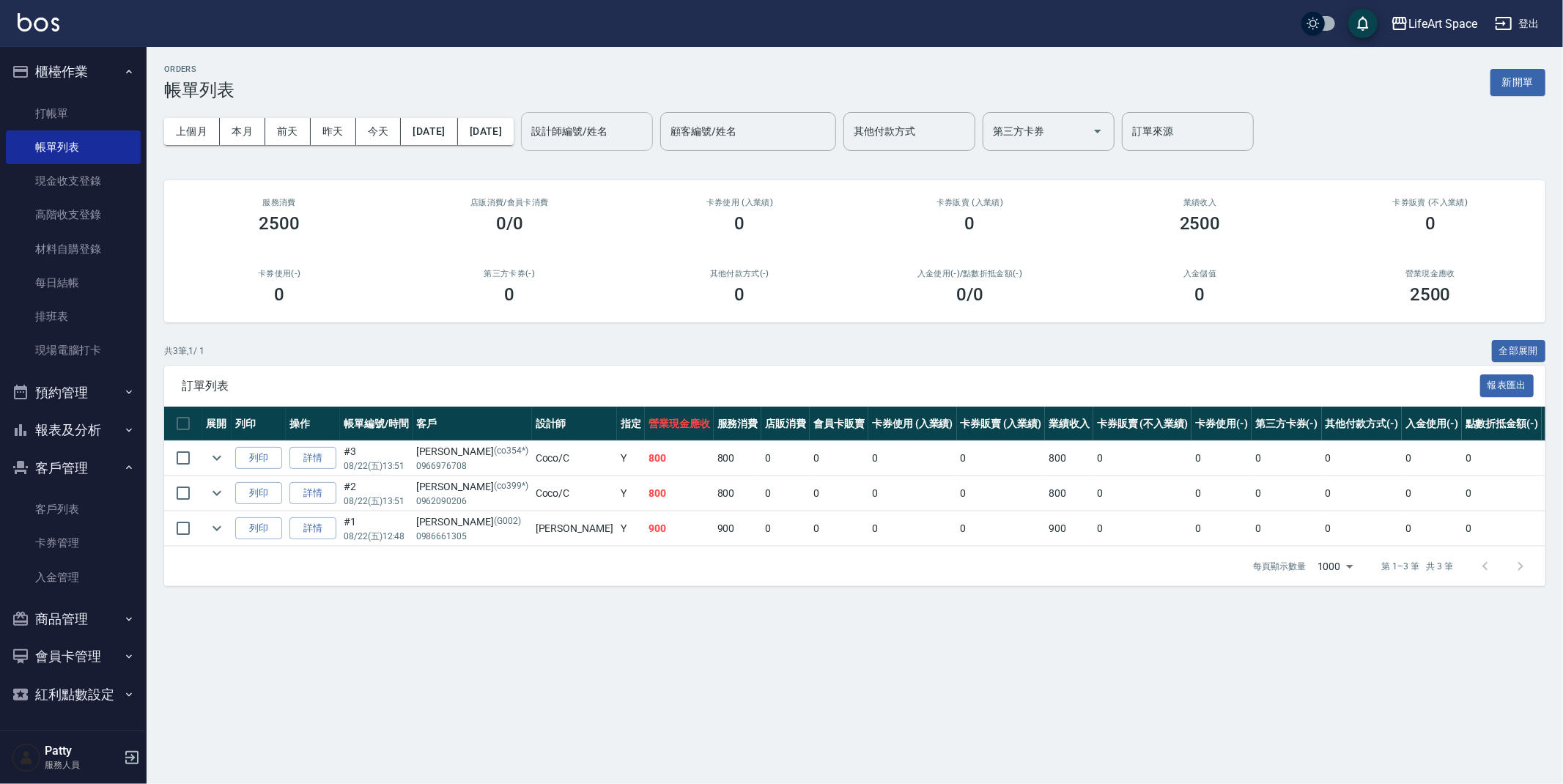
click at [605, 136] on input "設計師編號/姓名" at bounding box center [587, 132] width 119 height 26
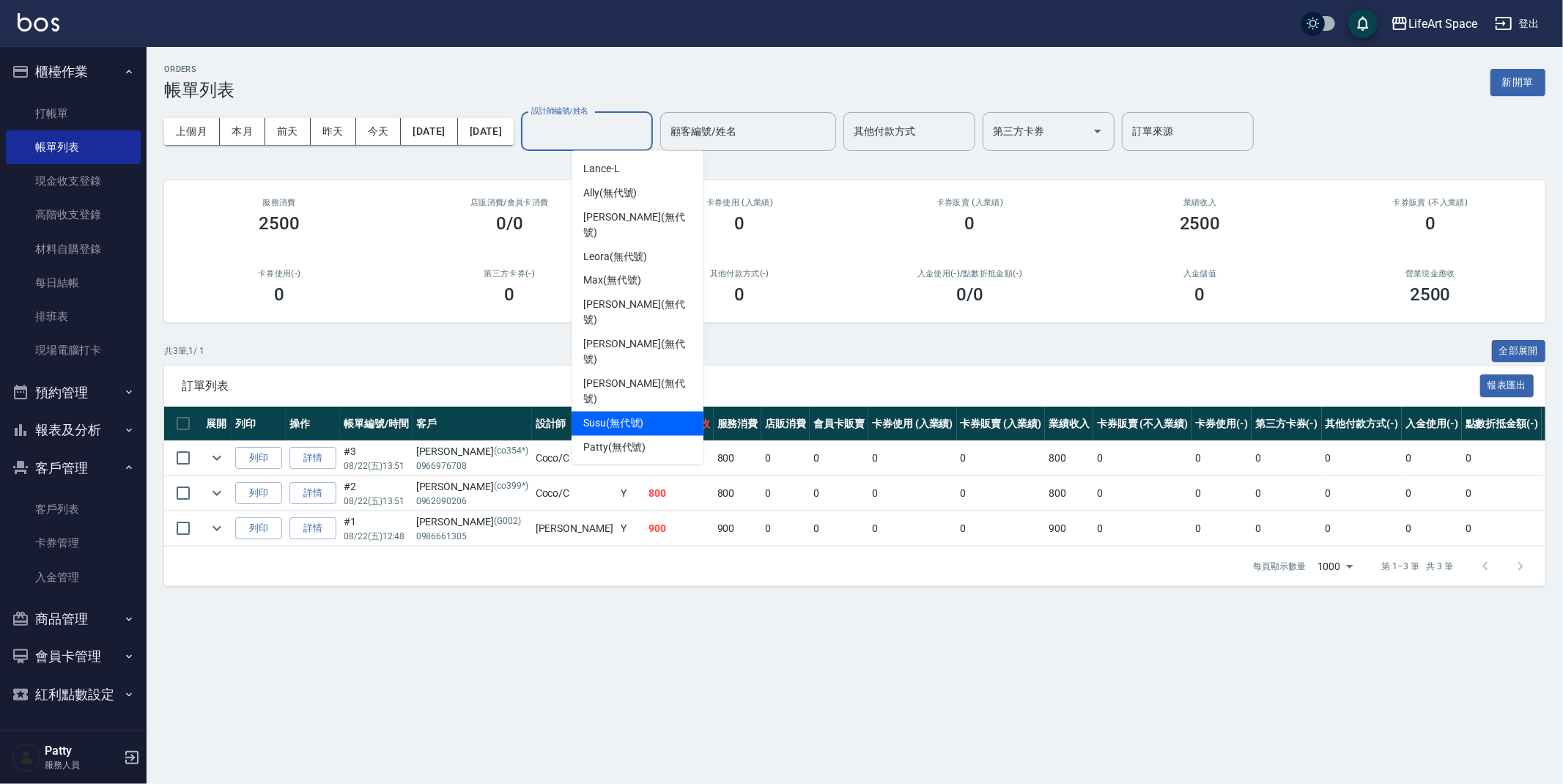
scroll to position [230, 0]
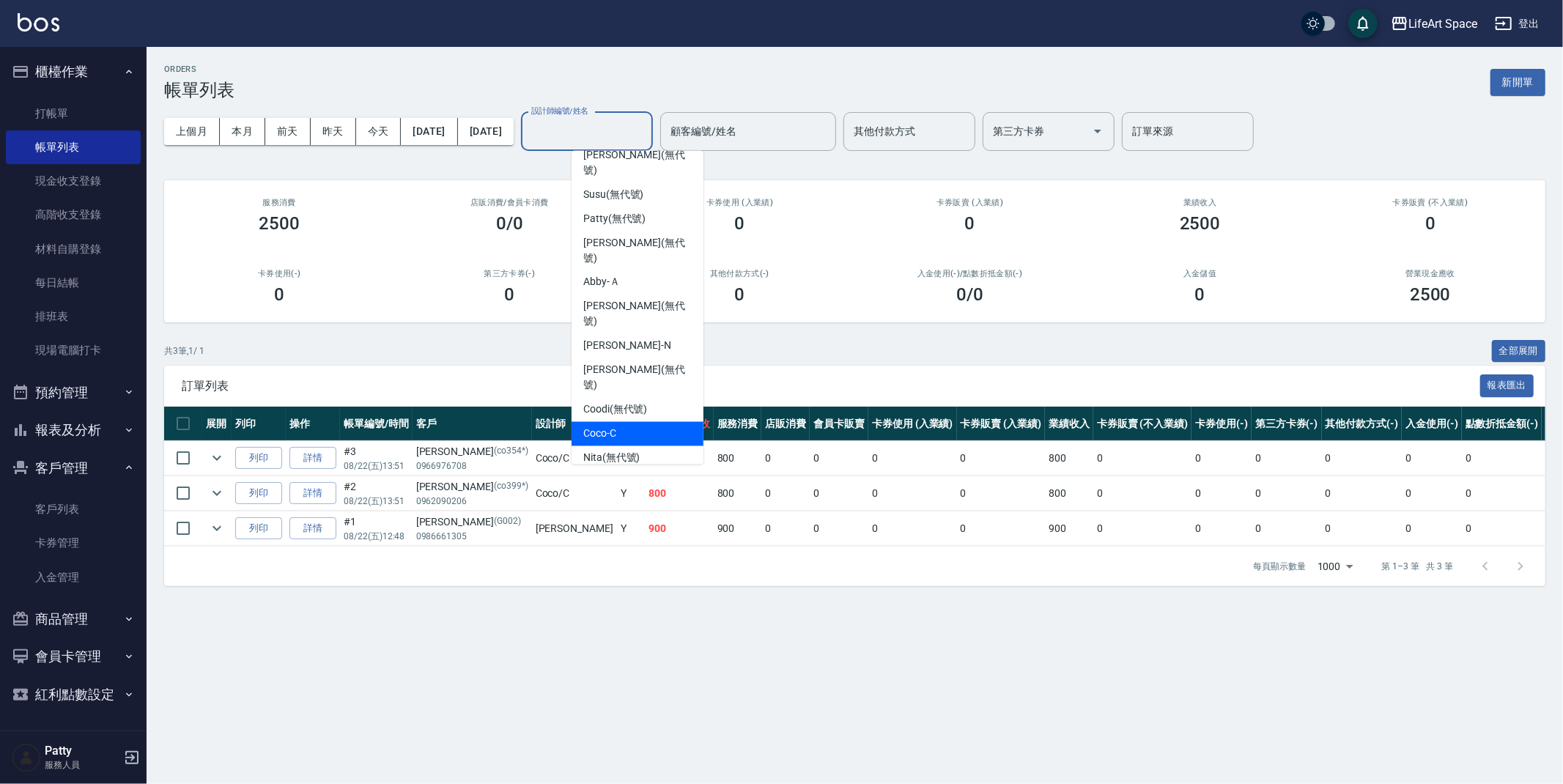
click at [635, 422] on div "Coco -C" at bounding box center [637, 434] width 132 height 24
type input "Coco-C"
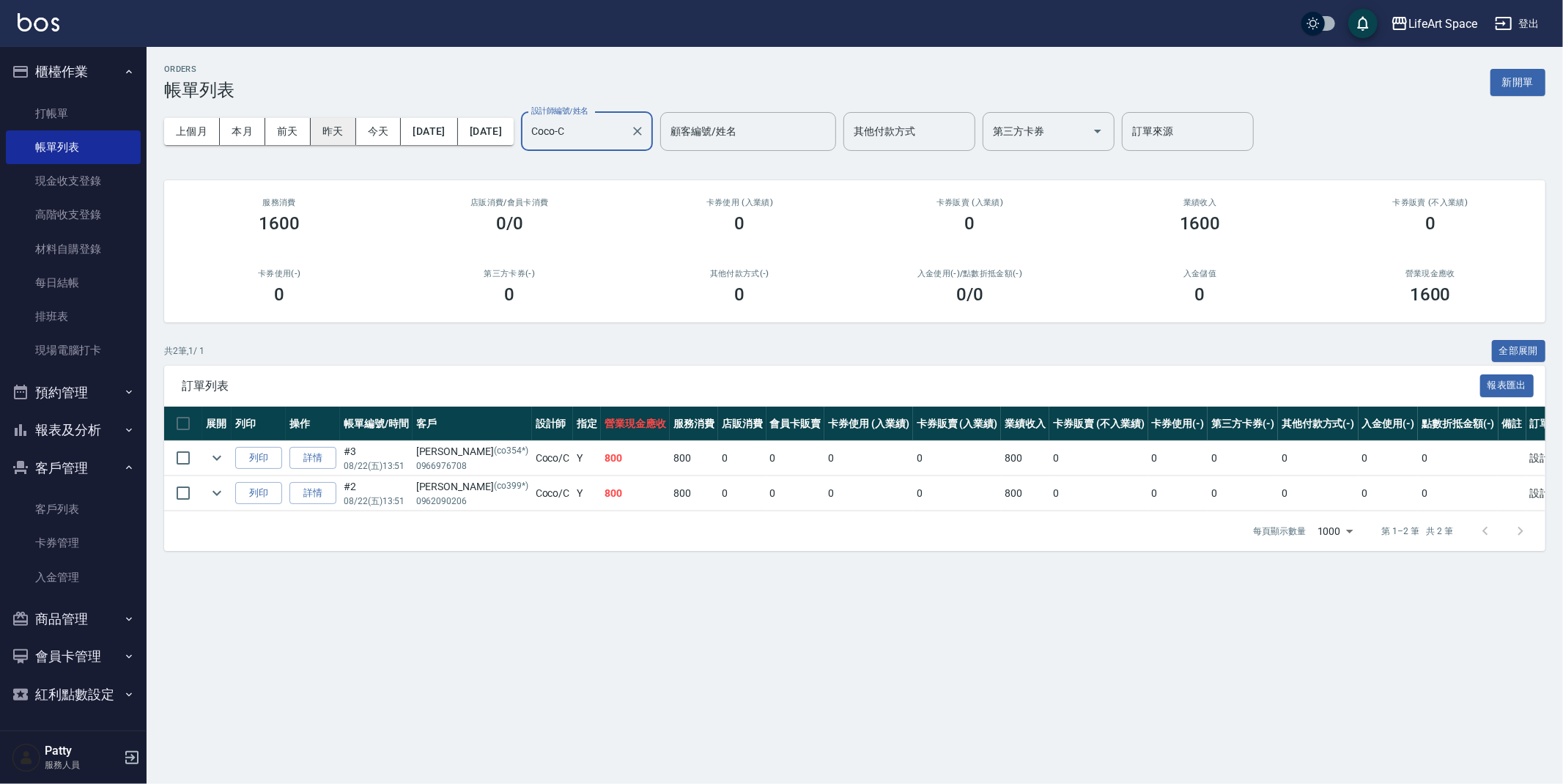
click at [341, 134] on button "昨天" at bounding box center [332, 132] width 45 height 27
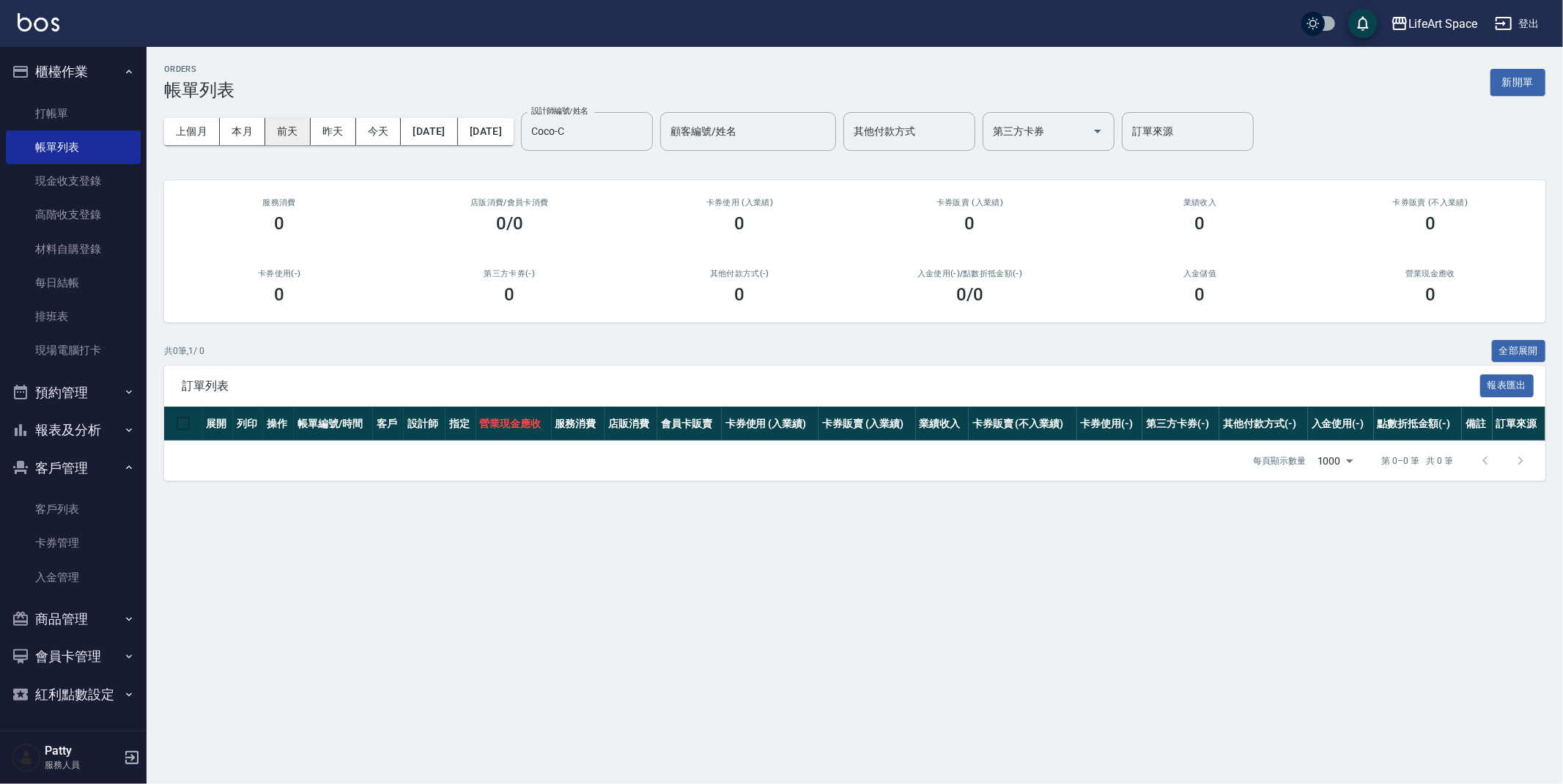
click at [280, 134] on button "前天" at bounding box center [287, 132] width 45 height 27
